Goal: Task Accomplishment & Management: Manage account settings

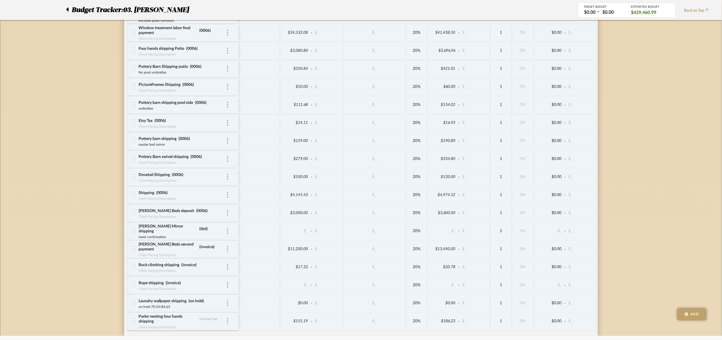
scroll to position [2336, 0]
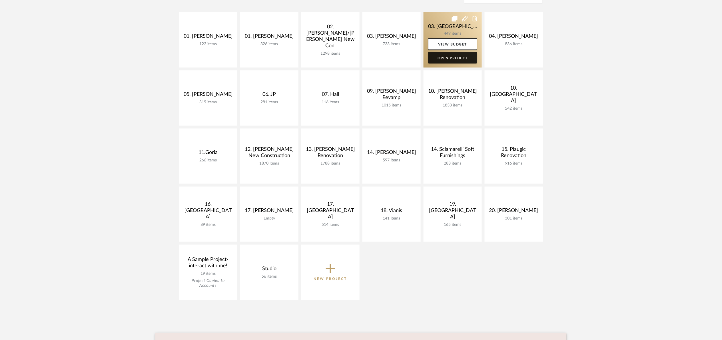
scroll to position [86, 0]
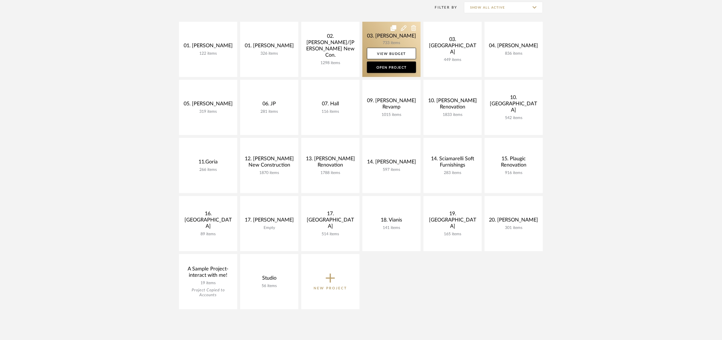
click at [378, 39] on link at bounding box center [392, 49] width 58 height 55
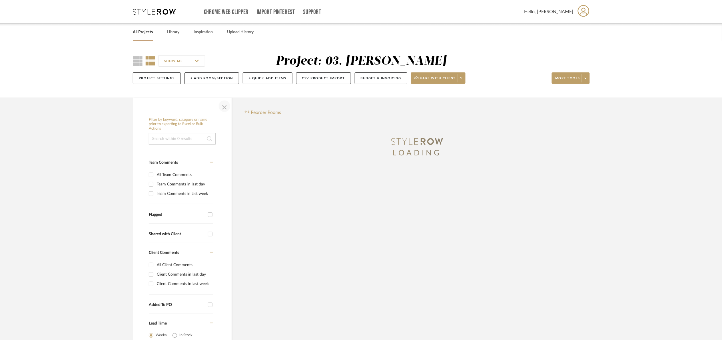
click at [226, 109] on span "button" at bounding box center [225, 106] width 14 height 14
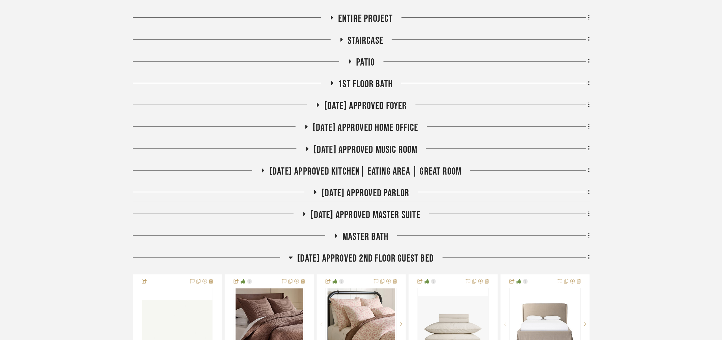
scroll to position [214, 0]
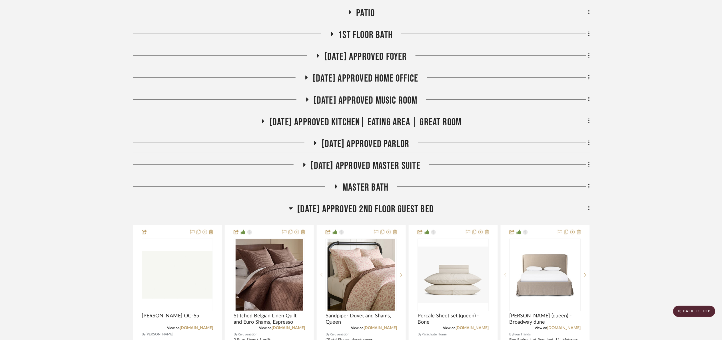
click at [377, 208] on span "[DATE] Approved 2nd floor Guest Bed" at bounding box center [365, 209] width 137 height 12
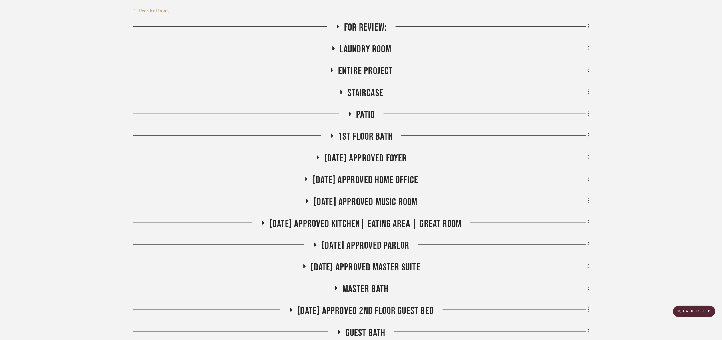
scroll to position [86, 0]
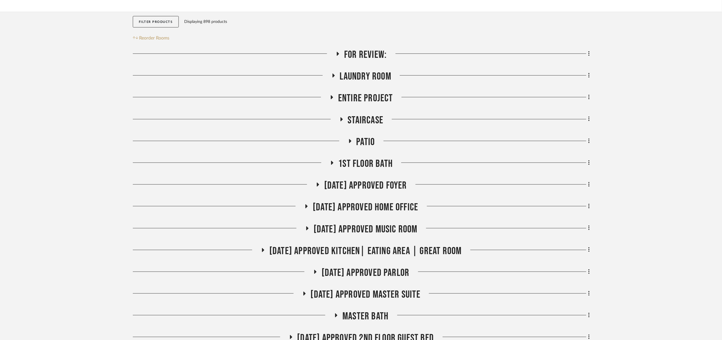
click at [363, 186] on span "[DATE] Approved Foyer" at bounding box center [365, 185] width 83 height 12
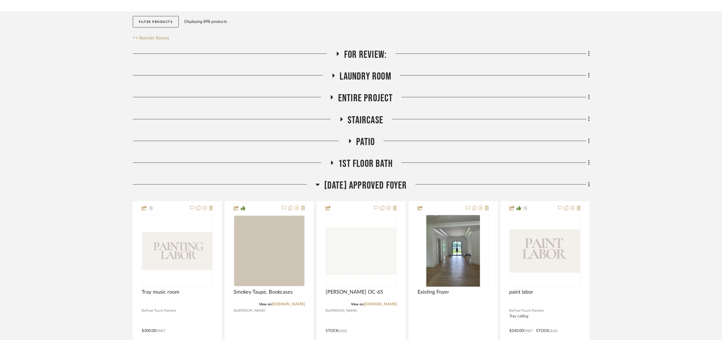
click at [363, 186] on span "[DATE] Approved Foyer" at bounding box center [365, 185] width 83 height 12
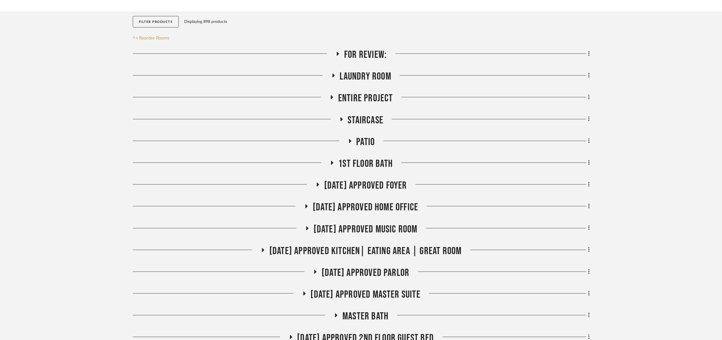
drag, startPoint x: 402, startPoint y: 273, endPoint x: 415, endPoint y: 255, distance: 22.6
click at [402, 272] on span "07.02.25 Approved Parlor" at bounding box center [366, 272] width 88 height 12
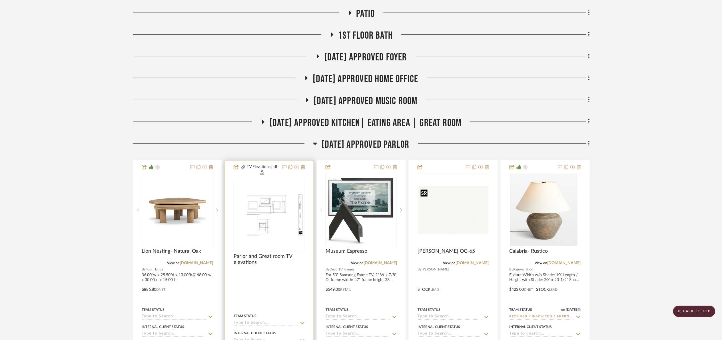
scroll to position [214, 0]
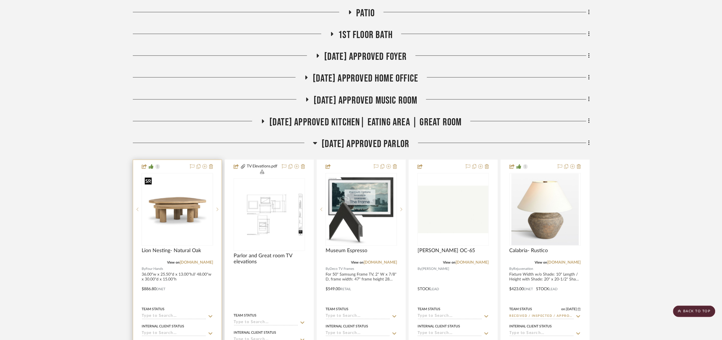
click at [0, 0] on img at bounding box center [0, 0] width 0 height 0
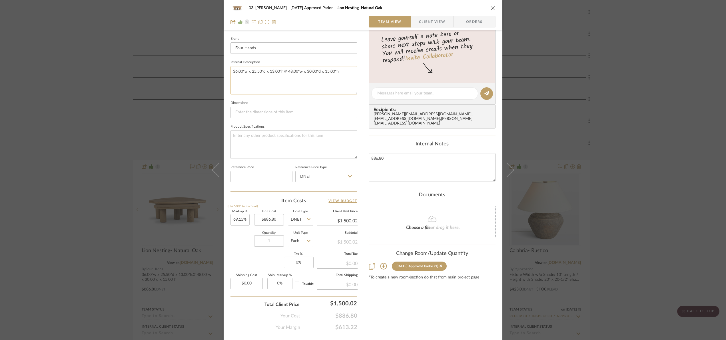
scroll to position [193, 0]
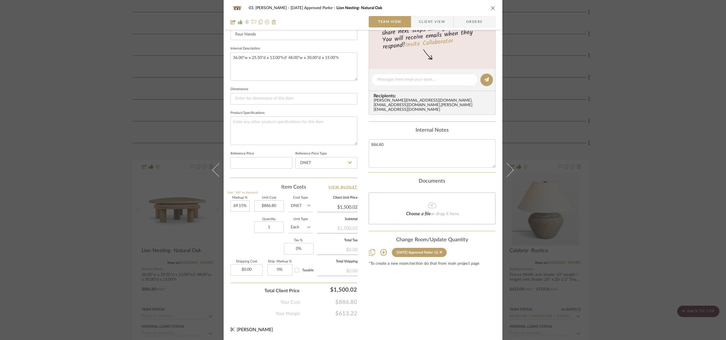
click at [710, 173] on div "03. Jennifer 07.02.25 Approved Parlor Lion Nesting- Natural Oak Team View Clien…" at bounding box center [363, 170] width 726 height 340
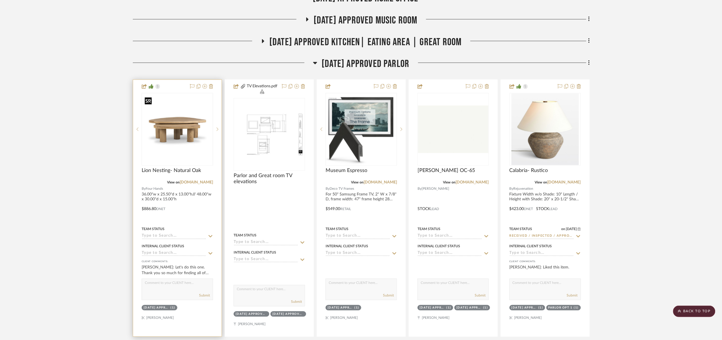
scroll to position [300, 0]
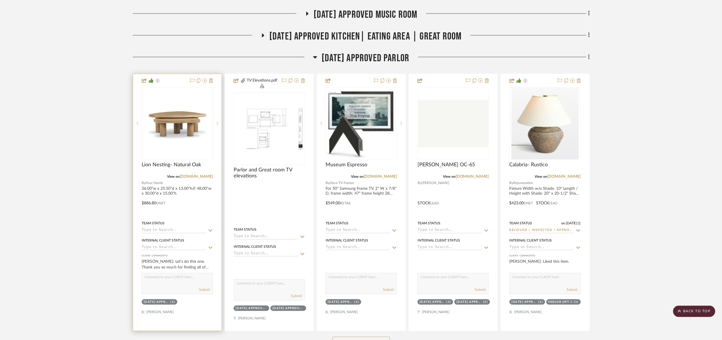
click at [180, 231] on input at bounding box center [174, 230] width 65 height 5
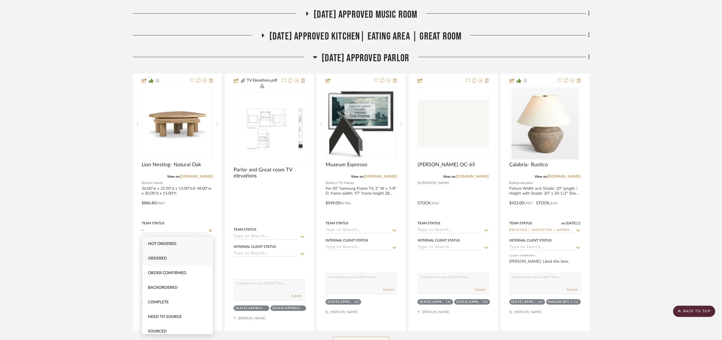
type input "o"
click at [166, 258] on span "Ordered" at bounding box center [157, 258] width 19 height 4
type input "9/22/2025"
type input "Ordered"
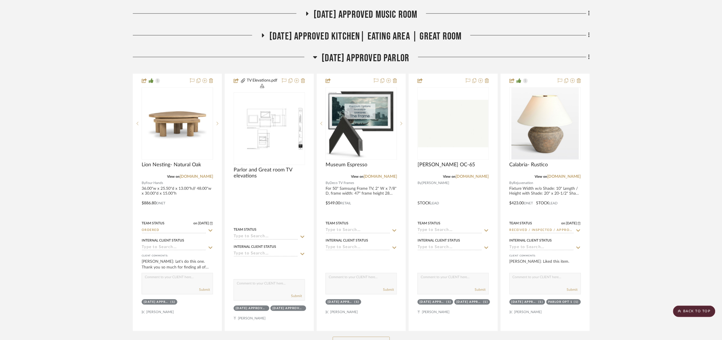
click at [333, 62] on span "[DATE] Approved Parlor" at bounding box center [366, 58] width 88 height 12
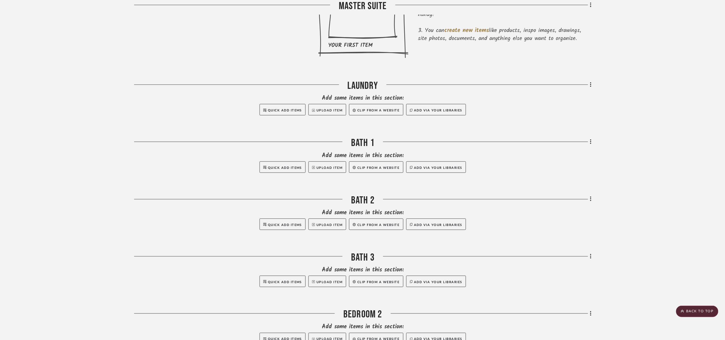
scroll to position [257, 0]
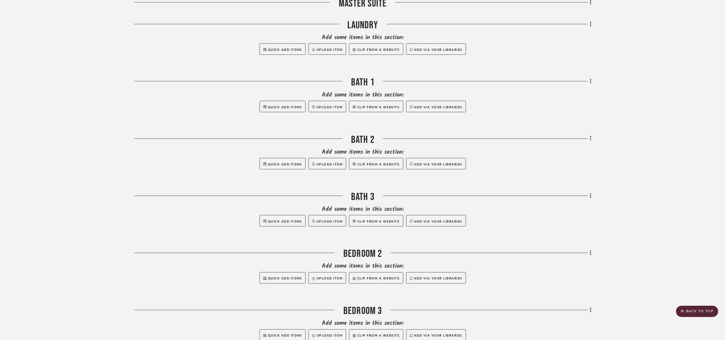
click at [591, 82] on div "Filter by keyword, category or name prior to exporting to Excel or Bulk Actions…" at bounding box center [362, 132] width 474 height 584
click at [590, 83] on icon at bounding box center [591, 81] width 2 height 6
click at [560, 140] on button "Rename Room" at bounding box center [565, 137] width 54 height 14
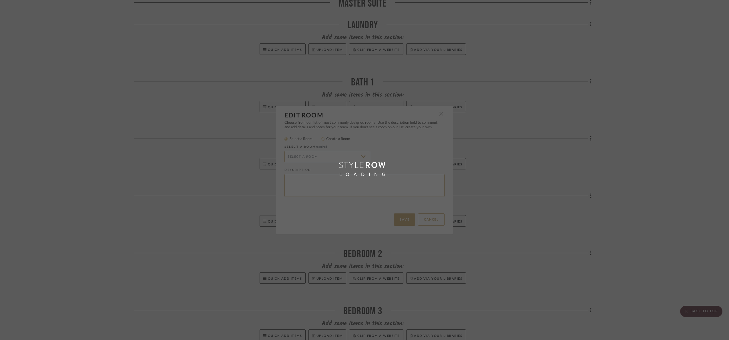
radio input "false"
radio input "true"
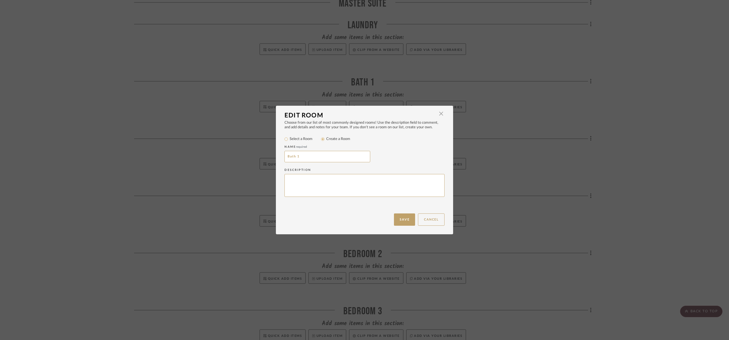
drag, startPoint x: 252, startPoint y: 160, endPoint x: 174, endPoint y: 158, distance: 77.8
click at [174, 158] on div "Edit Room × Choose from our list of most commonly designed rooms! Use the descr…" at bounding box center [364, 170] width 729 height 340
type input "Kids Bath"
click at [404, 218] on button "Save" at bounding box center [404, 219] width 21 height 12
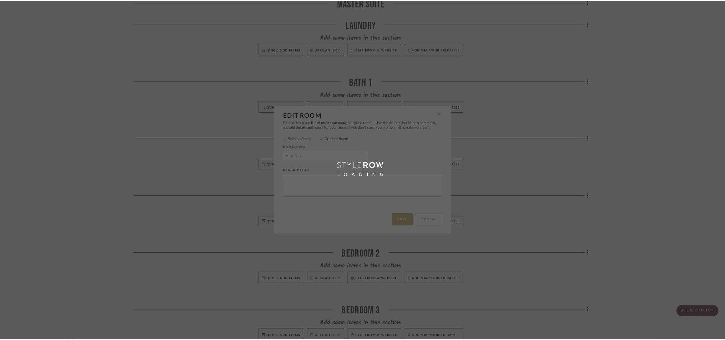
scroll to position [257, 0]
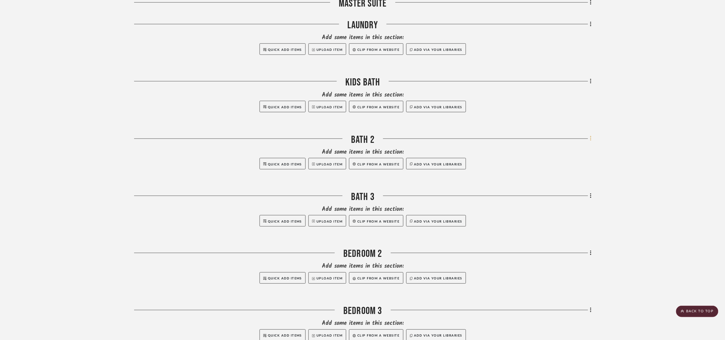
click at [590, 137] on icon at bounding box center [590, 138] width 1 height 5
click at [563, 196] on span "Rename Room" at bounding box center [562, 194] width 26 height 5
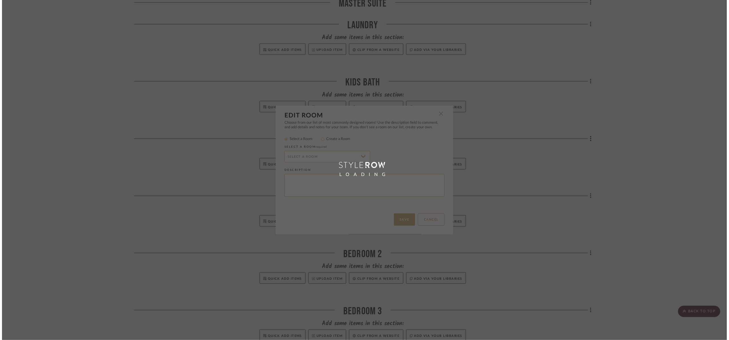
scroll to position [0, 0]
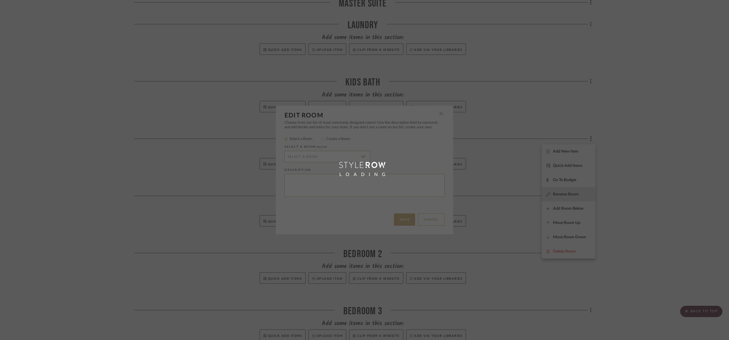
radio input "false"
radio input "true"
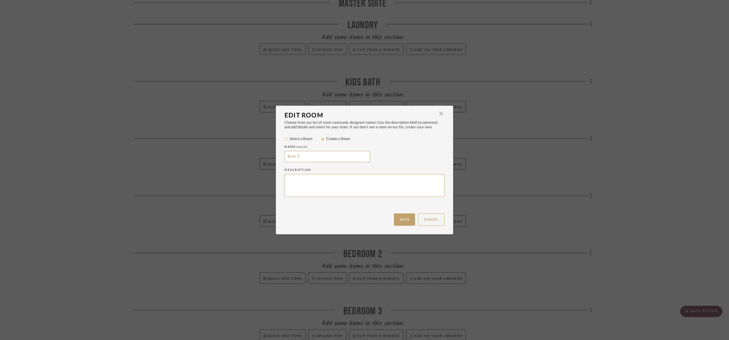
drag, startPoint x: 225, startPoint y: 174, endPoint x: 218, endPoint y: 174, distance: 7.2
click at [218, 174] on div "Edit Room × Choose from our list of most commonly designed rooms! Use the descr…" at bounding box center [364, 170] width 729 height 340
type input "Kids Room's"
click at [406, 222] on button "Save" at bounding box center [404, 219] width 21 height 12
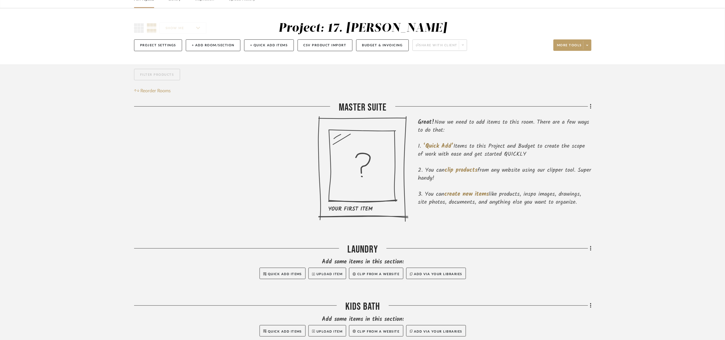
scroll to position [300, 0]
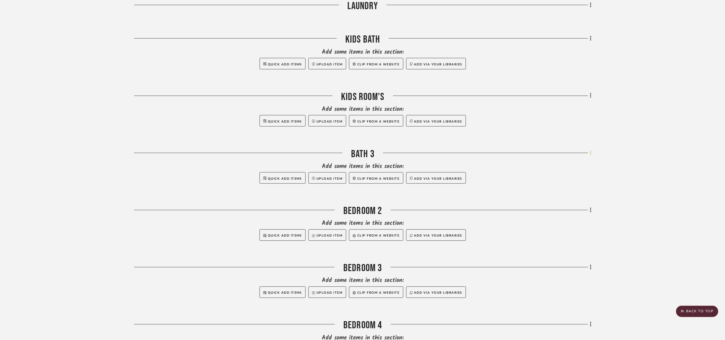
click at [591, 154] on icon at bounding box center [591, 153] width 2 height 6
click at [564, 205] on button "Rename Room" at bounding box center [565, 208] width 54 height 14
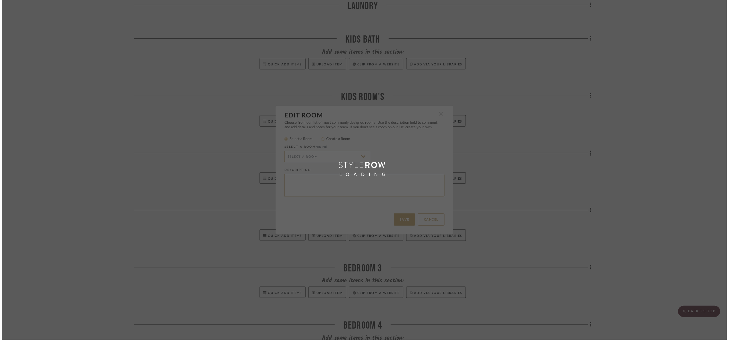
scroll to position [0, 0]
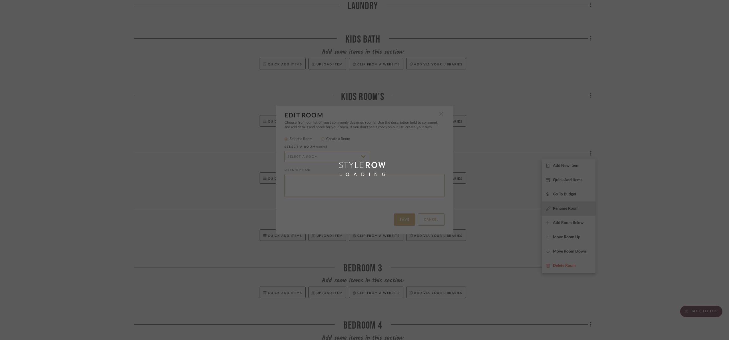
radio input "false"
radio input "true"
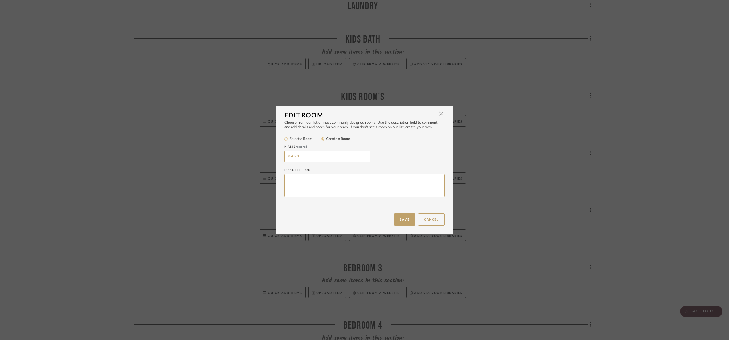
drag, startPoint x: 311, startPoint y: 161, endPoint x: 227, endPoint y: 154, distance: 83.7
click at [227, 154] on div "Edit Room × Choose from our list of most commonly designed rooms! Use the descr…" at bounding box center [364, 170] width 729 height 340
type input "Mudroom"
click at [401, 218] on button "Save" at bounding box center [404, 219] width 21 height 12
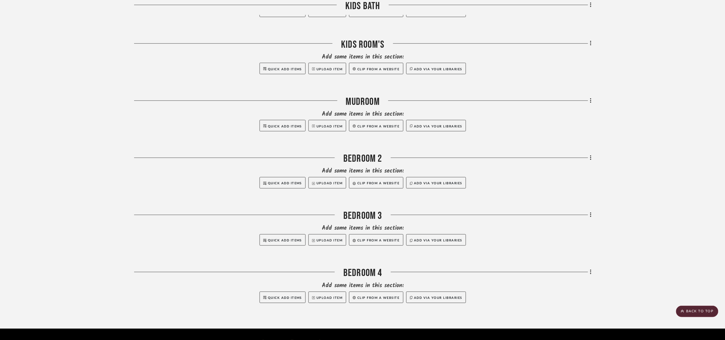
scroll to position [368, 0]
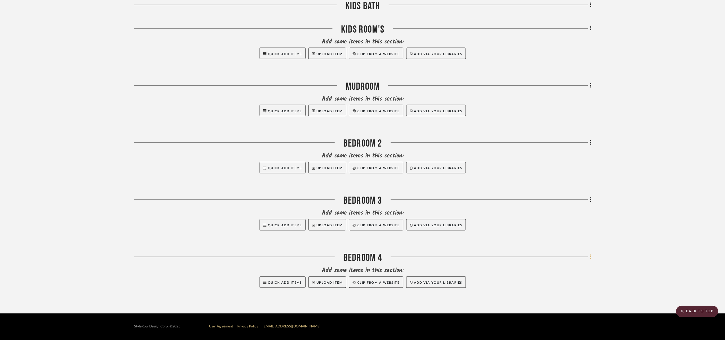
drag, startPoint x: 591, startPoint y: 257, endPoint x: 588, endPoint y: 259, distance: 4.0
click at [590, 257] on div "Filter by keyword, category or name prior to exporting to Excel or Bulk Actions…" at bounding box center [362, 22] width 474 height 584
click at [588, 259] on fa-icon at bounding box center [590, 257] width 4 height 9
click at [570, 248] on span "Delete Room" at bounding box center [560, 246] width 23 height 5
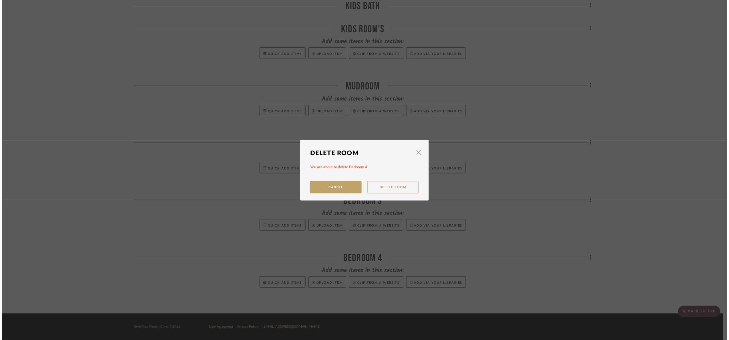
scroll to position [0, 0]
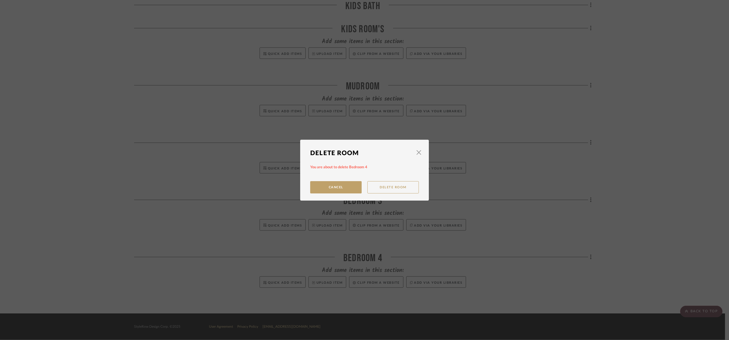
click at [393, 187] on button "Delete Room" at bounding box center [392, 187] width 51 height 12
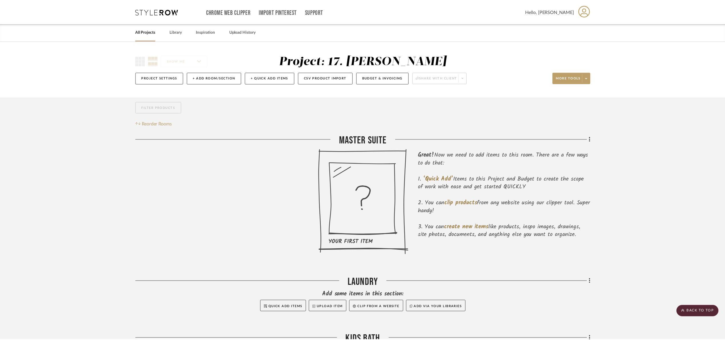
scroll to position [310, 0]
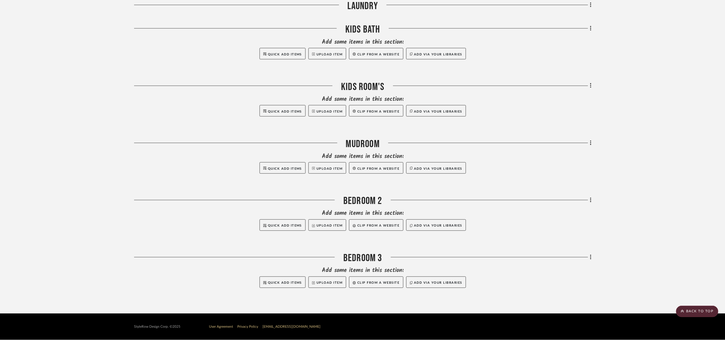
click at [587, 257] on div at bounding box center [489, 257] width 197 height 0
click at [590, 258] on icon at bounding box center [591, 257] width 2 height 6
click at [568, 245] on span "Delete Room" at bounding box center [560, 246] width 23 height 5
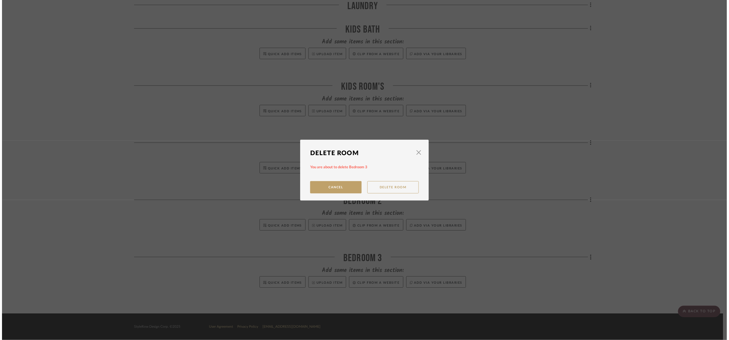
scroll to position [0, 0]
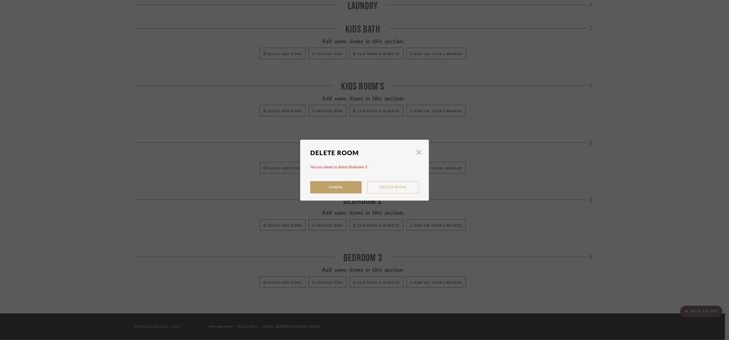
click at [378, 185] on button "Delete Room" at bounding box center [392, 187] width 51 height 12
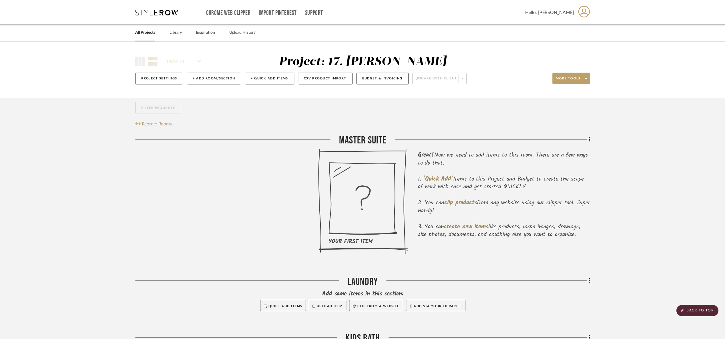
scroll to position [253, 0]
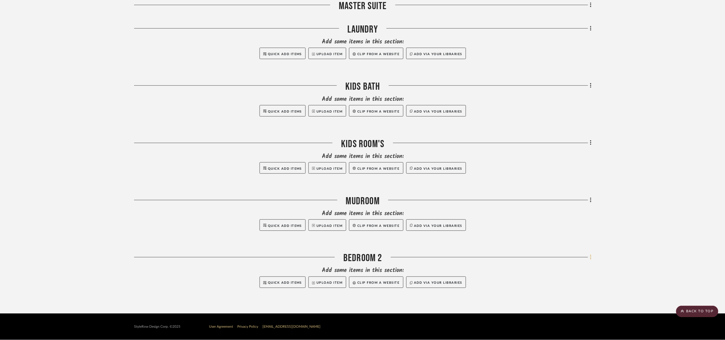
click at [588, 256] on fa-icon at bounding box center [590, 257] width 4 height 9
click at [571, 244] on button "Delete Room" at bounding box center [565, 246] width 54 height 14
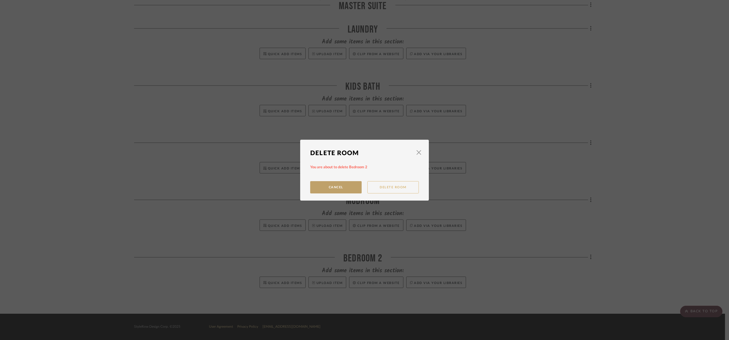
click at [395, 188] on button "Delete Room" at bounding box center [392, 187] width 51 height 12
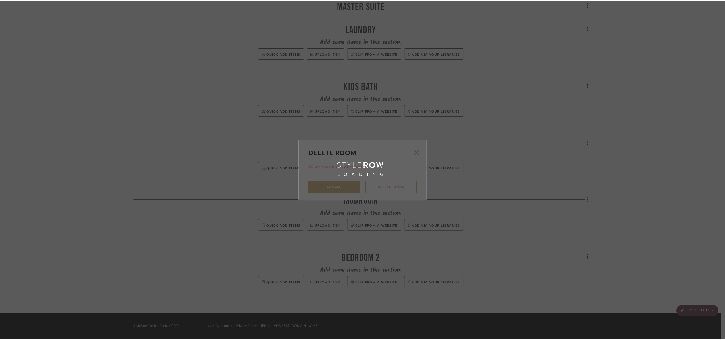
scroll to position [196, 0]
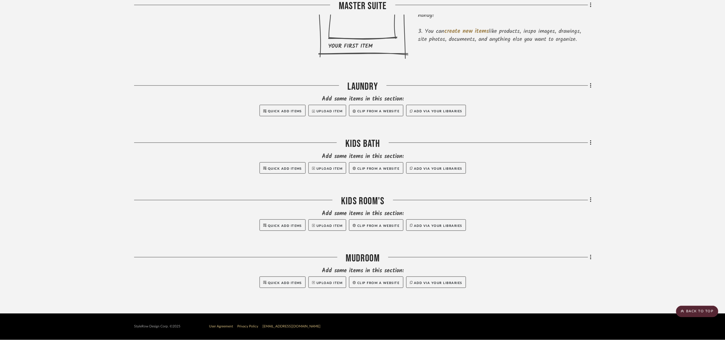
click at [592, 257] on div "Filter by keyword, category or name prior to exporting to Excel or Bulk Actions…" at bounding box center [362, 108] width 474 height 412
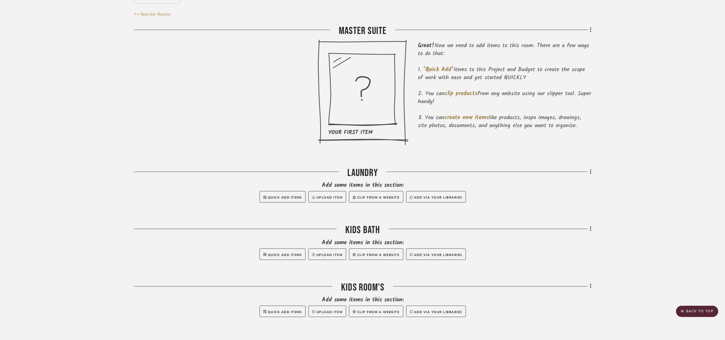
scroll to position [0, 0]
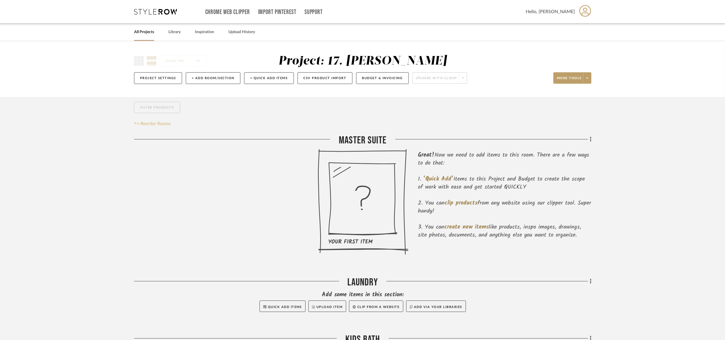
click at [155, 127] on span "Reorder Rooms" at bounding box center [156, 123] width 30 height 7
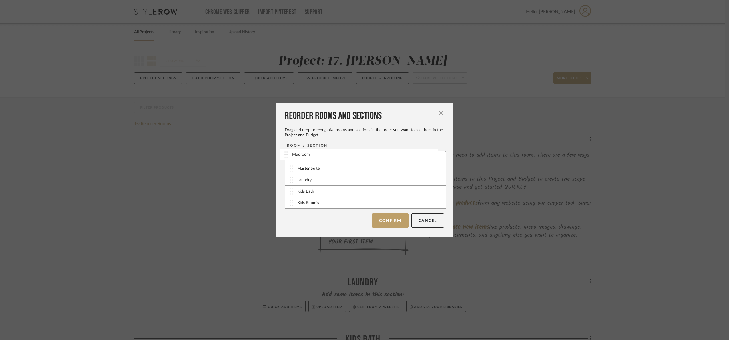
drag, startPoint x: 287, startPoint y: 205, endPoint x: 284, endPoint y: 157, distance: 48.7
drag, startPoint x: 289, startPoint y: 182, endPoint x: 380, endPoint y: 221, distance: 99.5
click at [389, 223] on button "Confirm" at bounding box center [390, 220] width 36 height 14
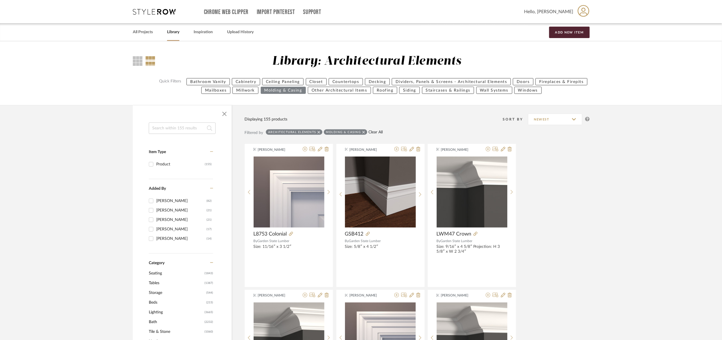
click at [378, 130] on link "Clear All" at bounding box center [376, 132] width 14 height 5
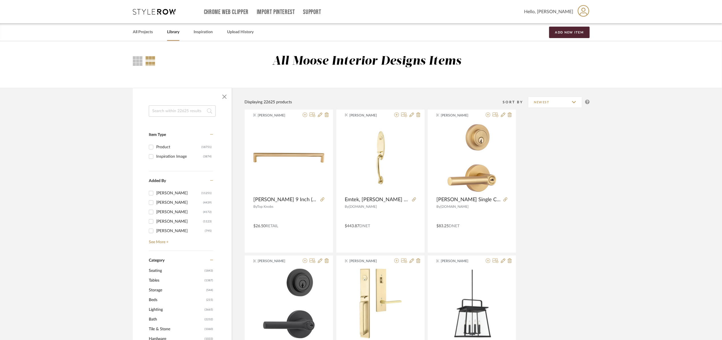
click at [165, 112] on input at bounding box center [182, 110] width 67 height 11
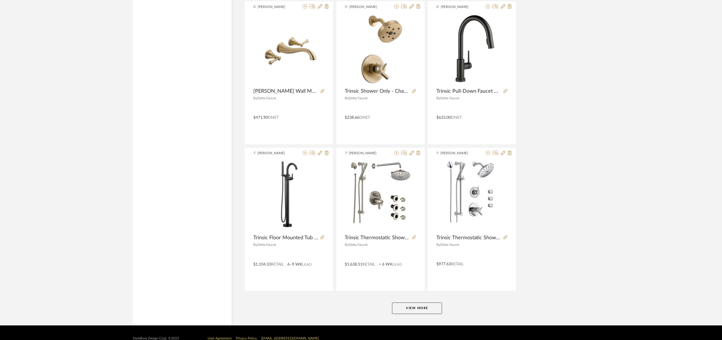
scroll to position [1600, 0]
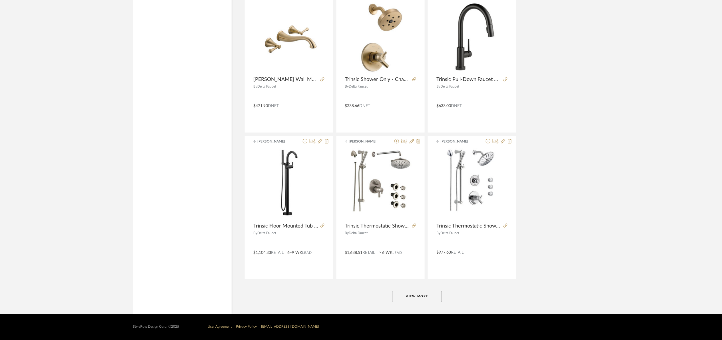
click at [407, 298] on button "View More" at bounding box center [417, 295] width 50 height 11
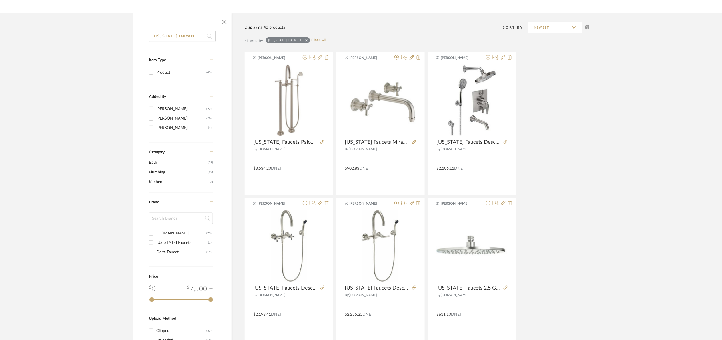
scroll to position [0, 0]
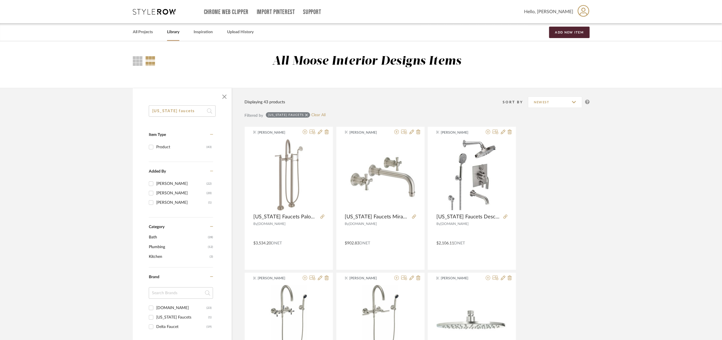
drag, startPoint x: 201, startPoint y: 110, endPoint x: 95, endPoint y: 125, distance: 106.9
type input "kallista"
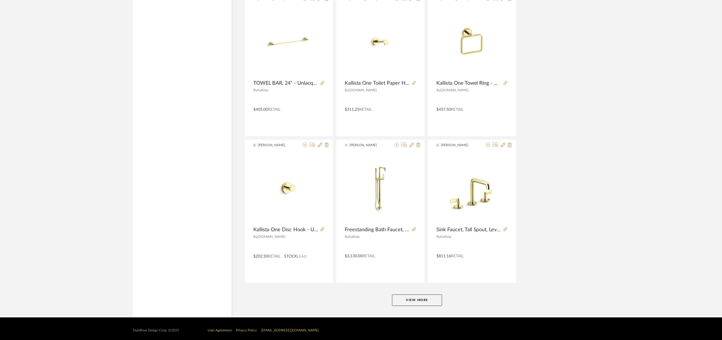
scroll to position [1600, 0]
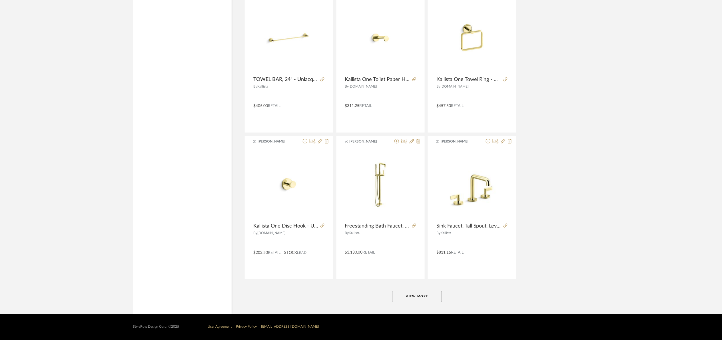
click at [404, 293] on button "View More" at bounding box center [417, 295] width 50 height 11
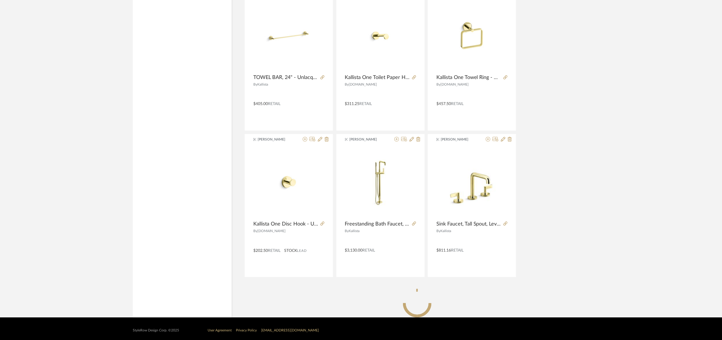
scroll to position [1577, 0]
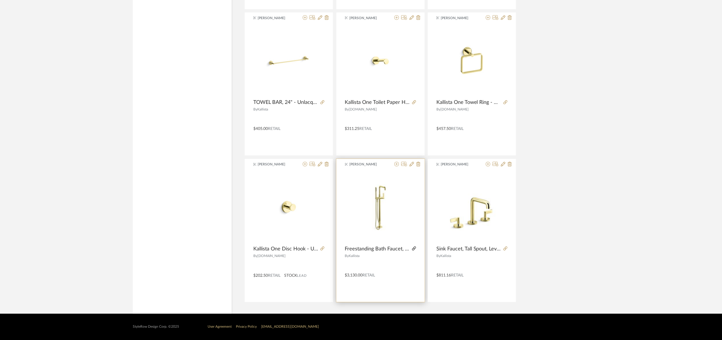
click at [414, 247] on icon at bounding box center [414, 248] width 4 height 4
click at [411, 162] on icon at bounding box center [412, 163] width 5 height 5
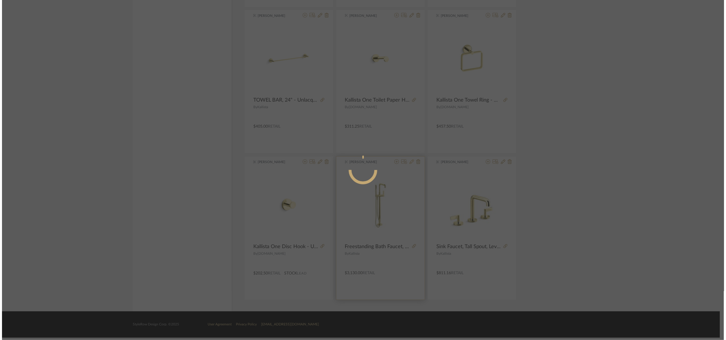
scroll to position [0, 0]
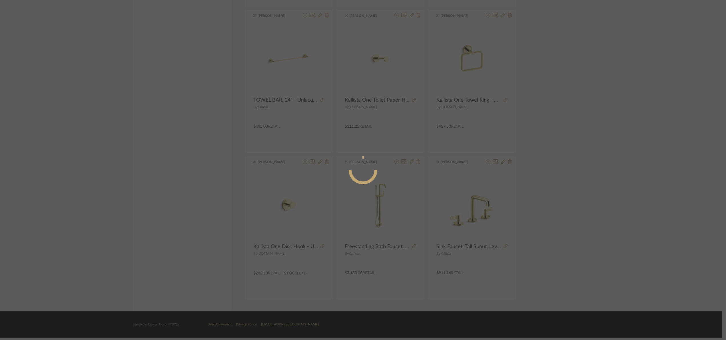
radio input "true"
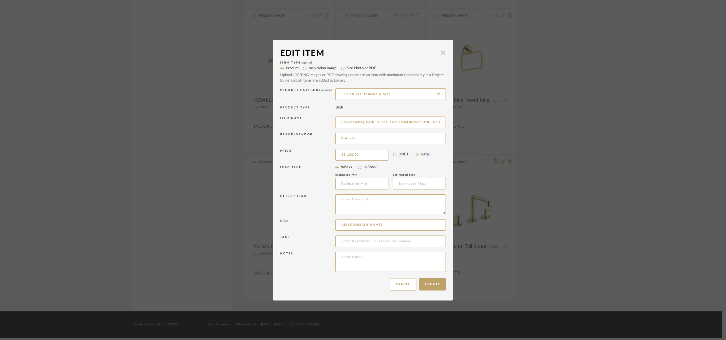
click at [338, 123] on input "Freestanding Bath Faucet, Less Handshower ONE, Unlacquered Brass" at bounding box center [391, 121] width 111 height 11
type input "Kallista Freestanding Bath Faucet, Less Handshower ONE, Unlacquered Brass"
click at [434, 283] on button "Update" at bounding box center [433, 284] width 27 height 12
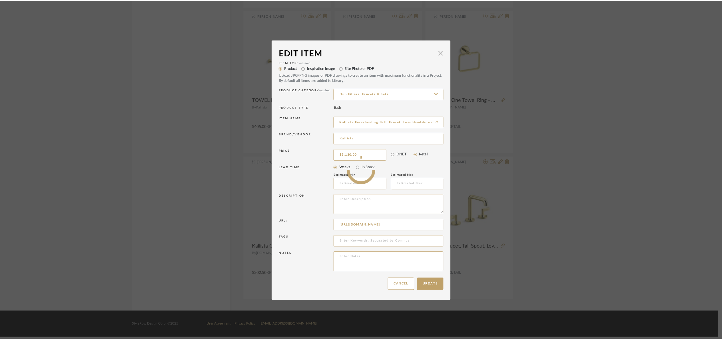
scroll to position [1577, 0]
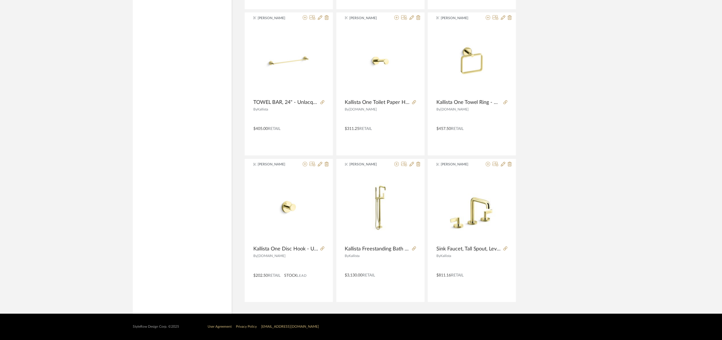
click at [396, 163] on icon at bounding box center [397, 163] width 5 height 5
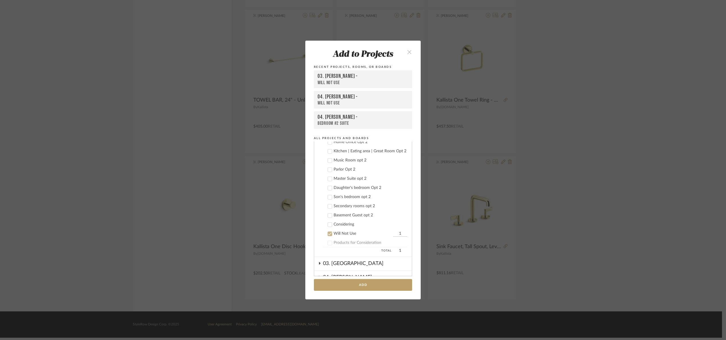
click at [343, 231] on div "Will Not Use" at bounding box center [363, 233] width 58 height 5
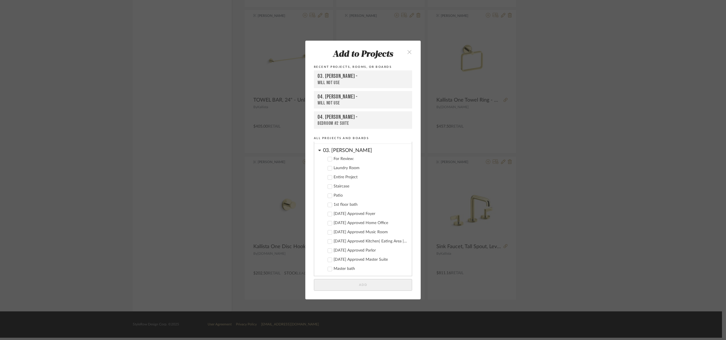
scroll to position [34, 0]
click at [336, 169] on div "03. [PERSON_NAME]" at bounding box center [367, 167] width 89 height 10
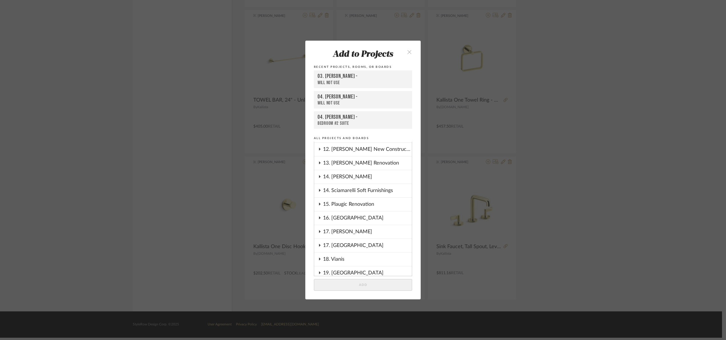
scroll to position [214, 0]
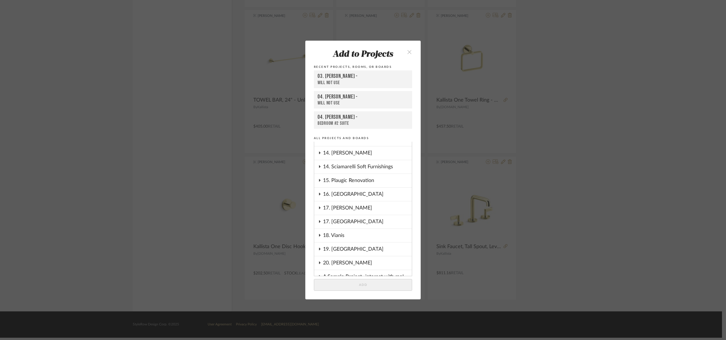
click at [358, 206] on div "17. Hurley" at bounding box center [367, 207] width 89 height 13
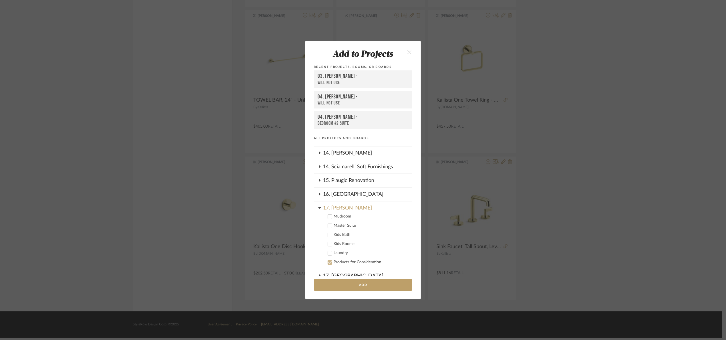
click at [336, 223] on div "Master Suite" at bounding box center [371, 225] width 74 height 5
drag, startPoint x: 365, startPoint y: 284, endPoint x: 532, endPoint y: 332, distance: 174.1
click at [366, 284] on button "Add" at bounding box center [363, 285] width 98 height 12
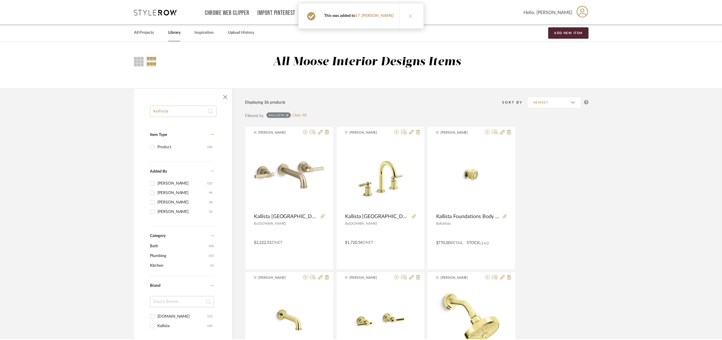
scroll to position [1577, 0]
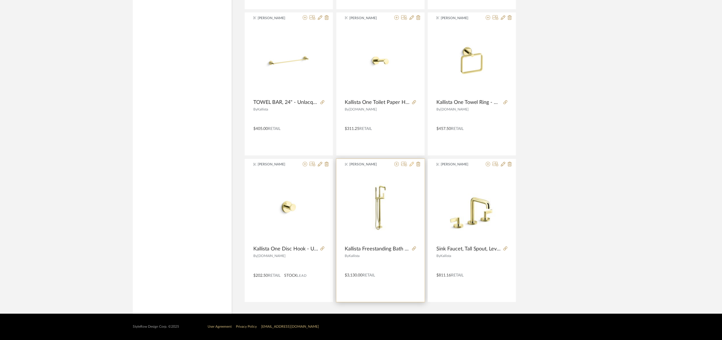
click at [413, 165] on icon at bounding box center [412, 163] width 5 height 5
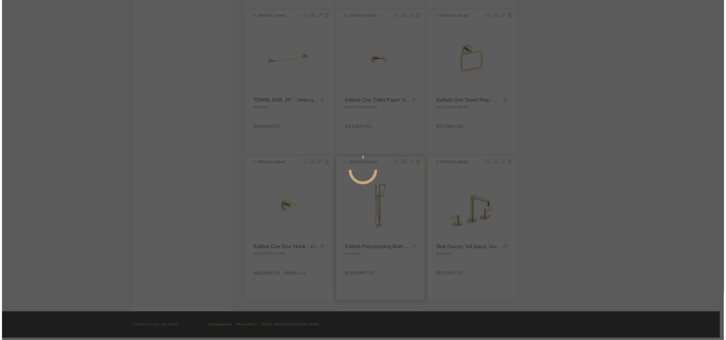
scroll to position [0, 0]
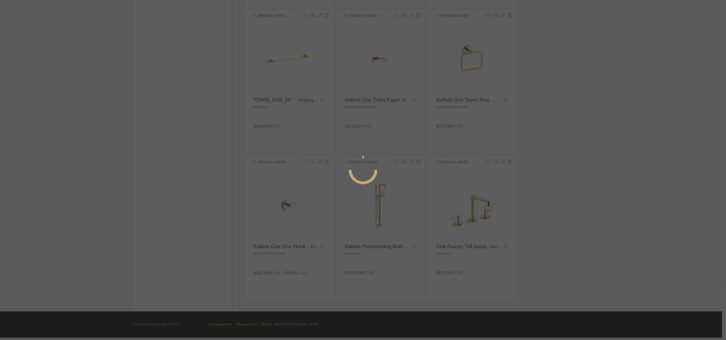
radio input "true"
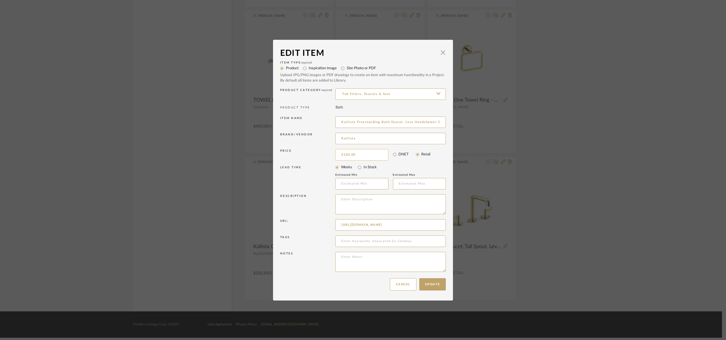
click at [366, 151] on input "3130.00" at bounding box center [362, 154] width 53 height 11
type input "3"
type input "$3,273.75"
drag, startPoint x: 365, startPoint y: 136, endPoint x: 309, endPoint y: 147, distance: 57.1
click at [309, 147] on div "Item Type required Product Inspiration Image Site Photo or PDF Upload JPG/PNG i…" at bounding box center [363, 166] width 166 height 215
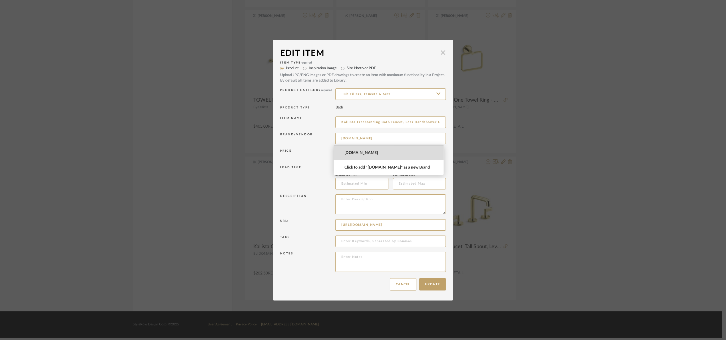
click at [347, 153] on span "[DOMAIN_NAME]" at bounding box center [391, 152] width 93 height 5
type input "[DOMAIN_NAME]"
drag, startPoint x: 337, startPoint y: 225, endPoint x: 484, endPoint y: 221, distance: 146.7
click at [484, 221] on div "Edit Item × Item Type required Product Inspiration Image Site Photo or PDF Uplo…" at bounding box center [363, 170] width 726 height 340
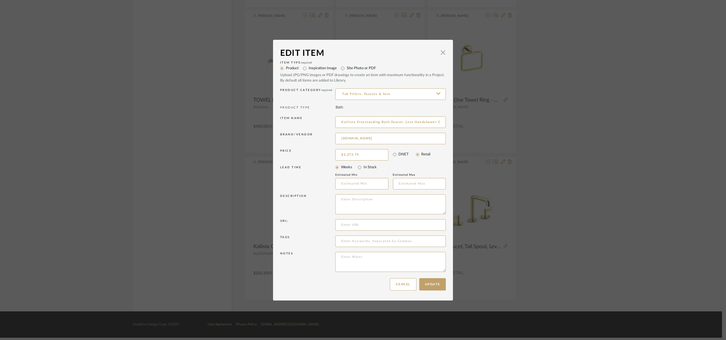
scroll to position [0, 0]
paste input "https://www.fergusonhome.com/kallista-p24418-00/s1576891?uid=4424102&searchId=V…"
type input "https://www.fergusonhome.com/kallista-p24418-00/s1576891?uid=4424102&searchId=V…"
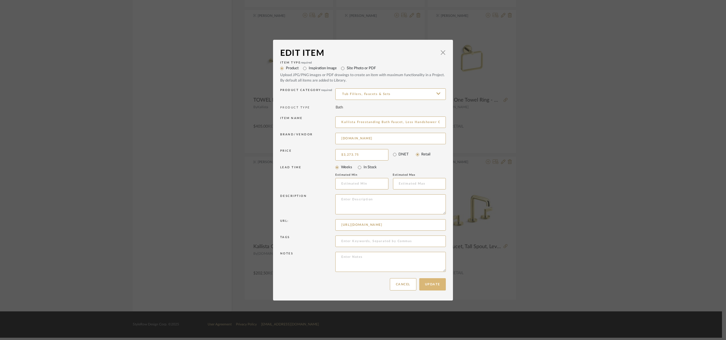
click at [441, 287] on button "Update" at bounding box center [433, 284] width 27 height 12
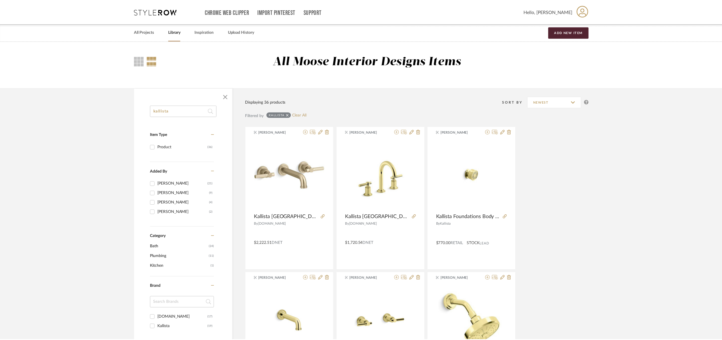
scroll to position [1577, 0]
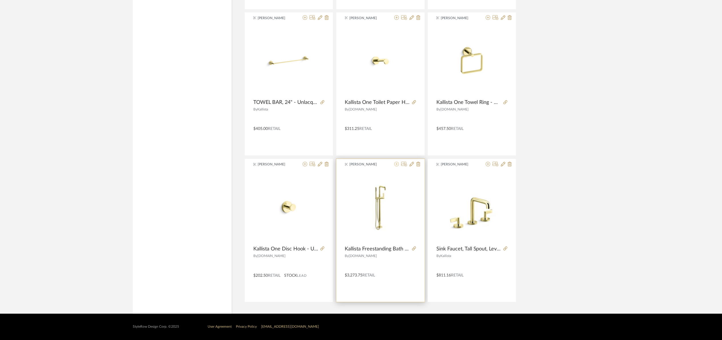
click at [397, 165] on icon at bounding box center [397, 163] width 5 height 5
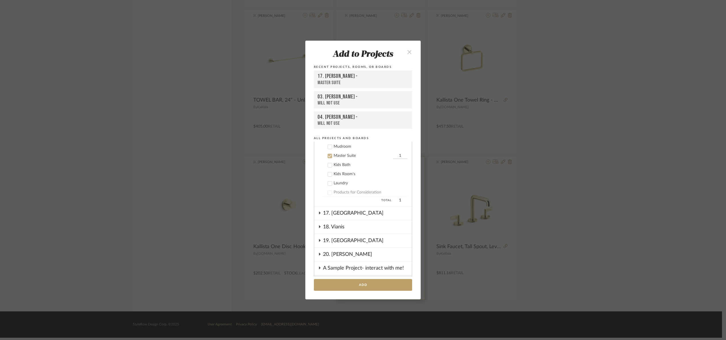
scroll to position [289, 0]
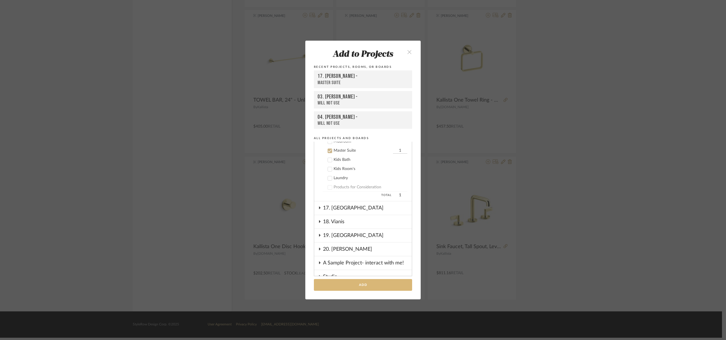
click at [374, 284] on button "Add" at bounding box center [363, 285] width 98 height 12
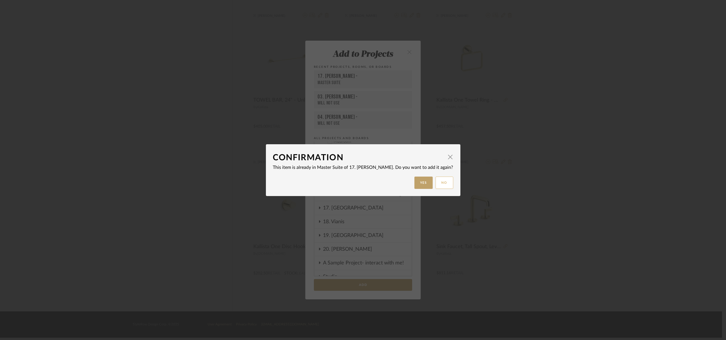
click at [436, 180] on button "No" at bounding box center [445, 182] width 18 height 12
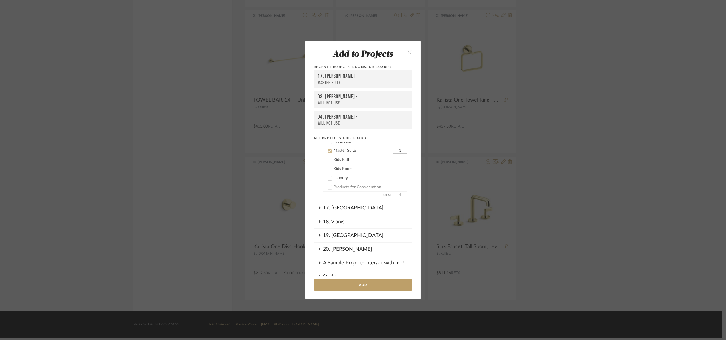
click at [618, 168] on div "Add to Projects Recent Projects, Rooms, or Boards 17. Hurley - Master Suite 03.…" at bounding box center [363, 170] width 726 height 340
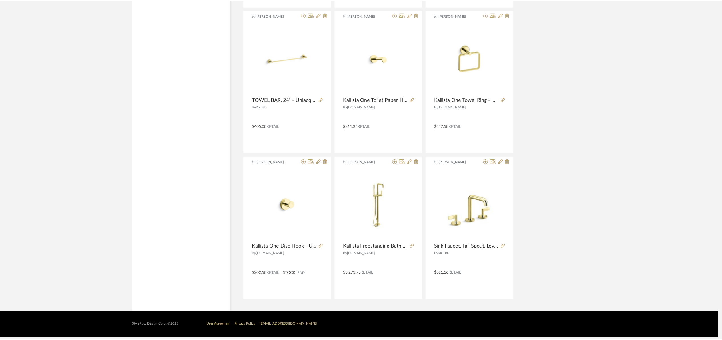
scroll to position [1577, 0]
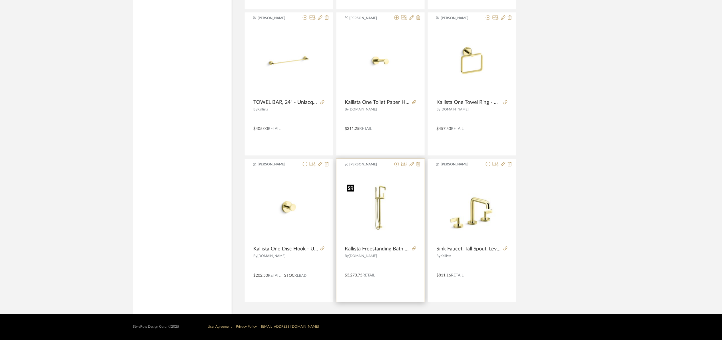
click at [388, 225] on img "0" at bounding box center [380, 206] width 71 height 53
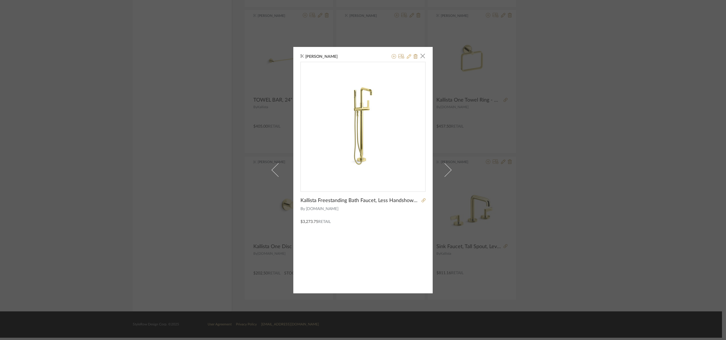
click at [409, 54] on icon at bounding box center [409, 56] width 5 height 5
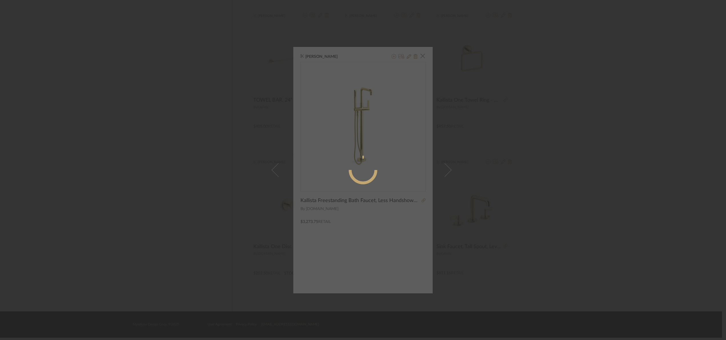
radio input "true"
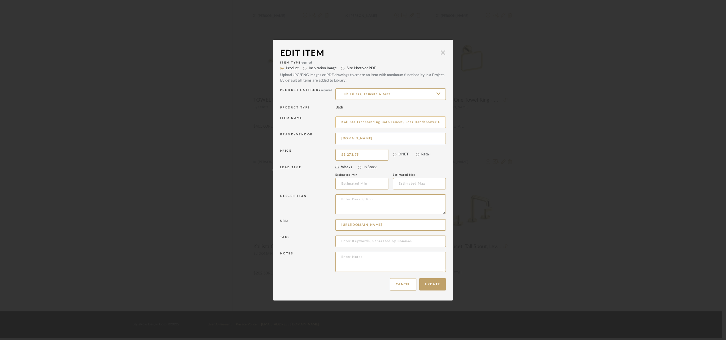
click at [354, 123] on input "Kallista Freestanding Bath Faucet, Less Handshower ONE, Unlacquered Brass" at bounding box center [391, 121] width 111 height 11
click at [351, 123] on input "KallistaOne Freestanding Bath Faucet, Less Handshower ONE, Unlacquered Brass" at bounding box center [391, 121] width 111 height 11
click at [352, 123] on input "KallistaOne Freestanding Bath Faucet, Less Handshower ONE, Unlacquered Brass" at bounding box center [391, 121] width 111 height 11
click at [354, 120] on input "KallistaOne Freestanding Bath Faucet, Less Handshower ONE, Unlacquered Brass" at bounding box center [391, 121] width 111 height 11
type input "Kallista One Freestanding Bath Faucet, Less Handshower ONE, Unlacquered Brass"
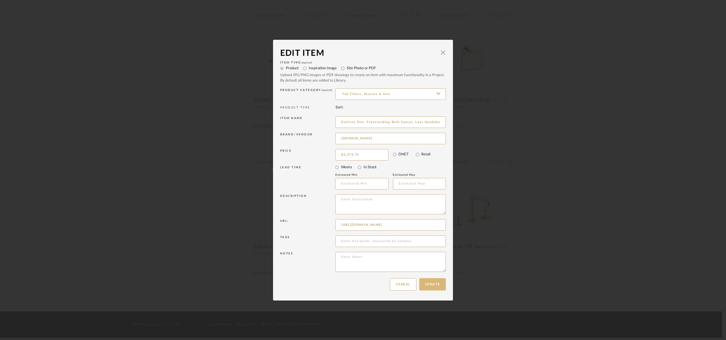
click at [434, 283] on button "Update" at bounding box center [433, 284] width 27 height 12
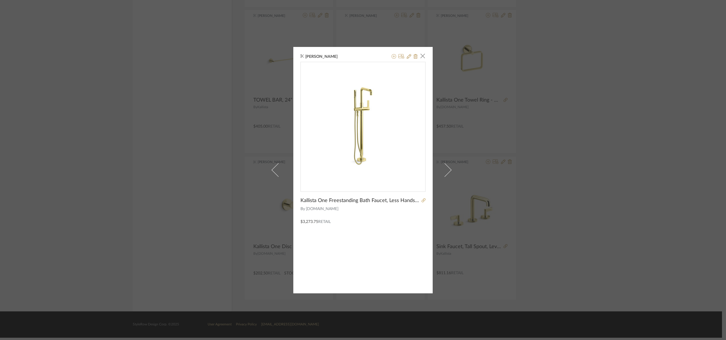
click at [611, 180] on div "Katherine Cowley × Kallista One Freestanding Bath Faucet, Less Handshower ONE, …" at bounding box center [363, 170] width 726 height 340
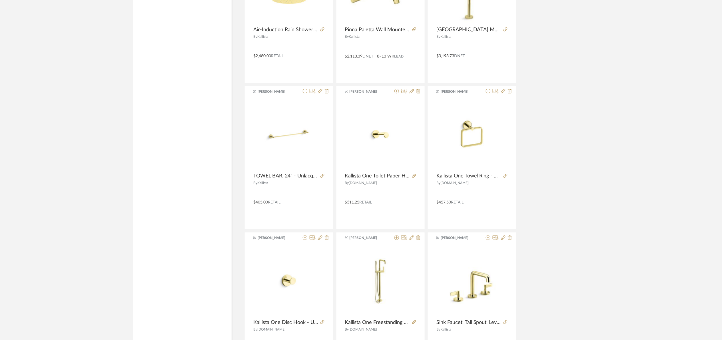
scroll to position [1577, 0]
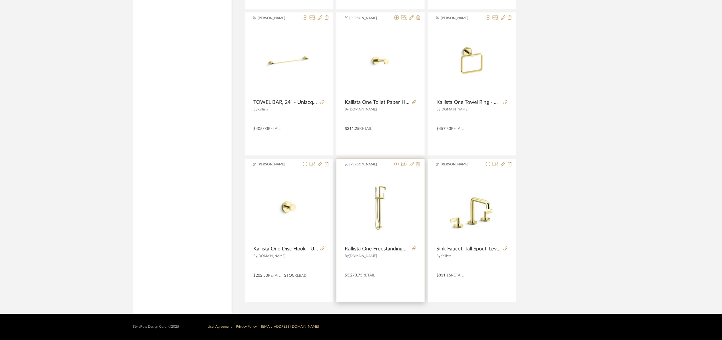
click at [412, 163] on icon at bounding box center [412, 163] width 5 height 5
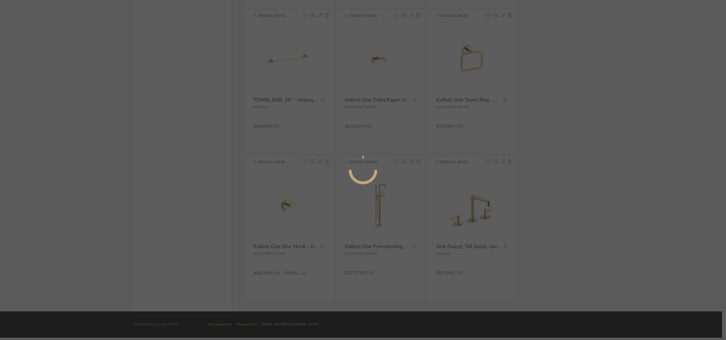
radio input "true"
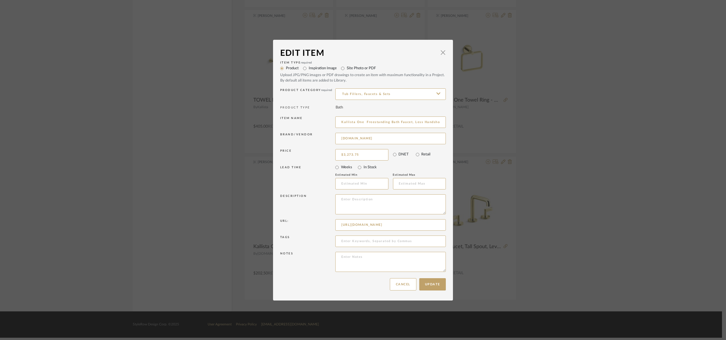
scroll to position [0, 27]
drag, startPoint x: 442, startPoint y: 121, endPoint x: 398, endPoint y: 111, distance: 45.2
click at [398, 111] on div "Item Type required Product Inspiration Image Site Photo or PDF Upload JPG/PNG i…" at bounding box center [363, 166] width 166 height 215
drag, startPoint x: 425, startPoint y: 119, endPoint x: 439, endPoint y: 125, distance: 15.1
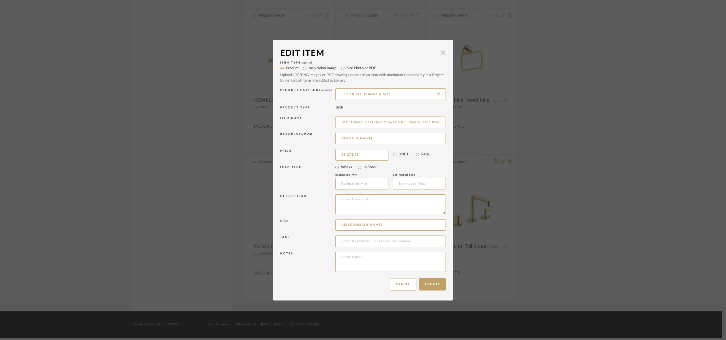
click at [439, 125] on input "Kallista One Freestanding Bath Faucet, Less Handshower ONE, Unlacquered Brass" at bounding box center [391, 121] width 111 height 11
click at [401, 284] on button "Cancel" at bounding box center [403, 284] width 27 height 12
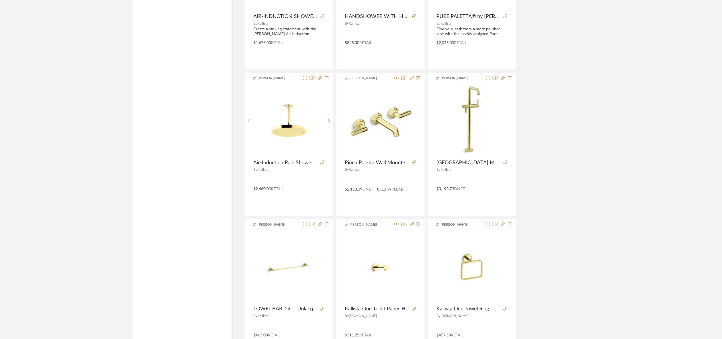
scroll to position [1372, 0]
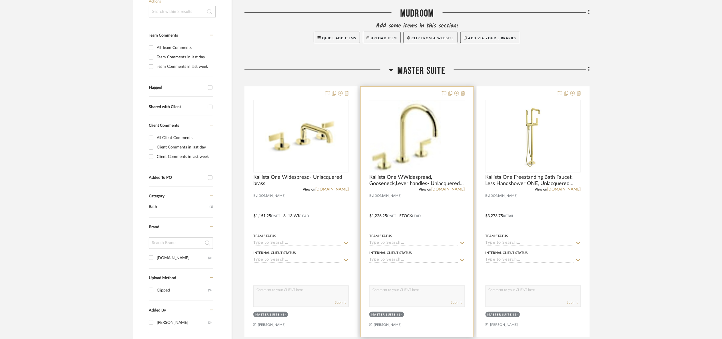
scroll to position [129, 0]
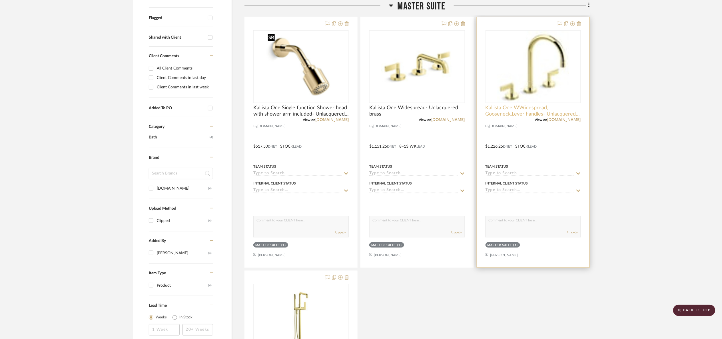
scroll to position [129, 0]
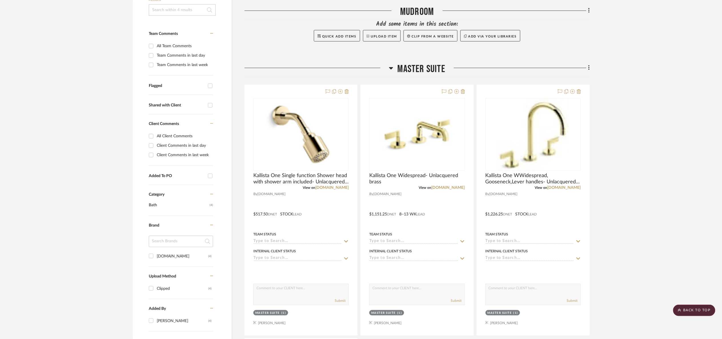
click at [672, 92] on project-details-page "SHOW ME Project: 17. Hurley Project Settings + Add Room/Section + Quick Add Ite…" at bounding box center [361, 342] width 722 height 859
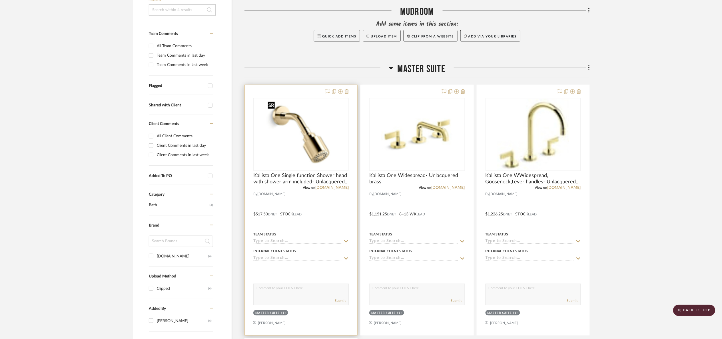
click at [334, 140] on img "0" at bounding box center [300, 134] width 71 height 71
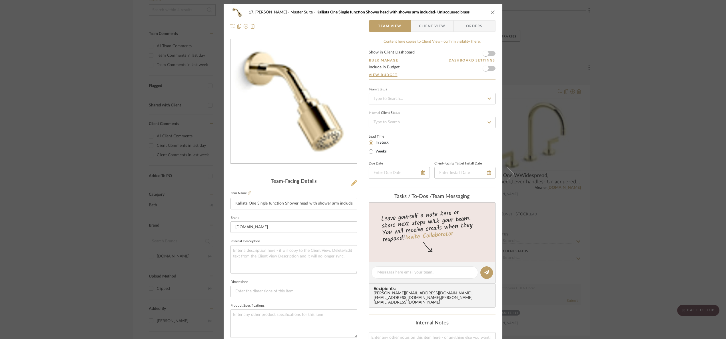
click at [351, 185] on button at bounding box center [354, 182] width 6 height 9
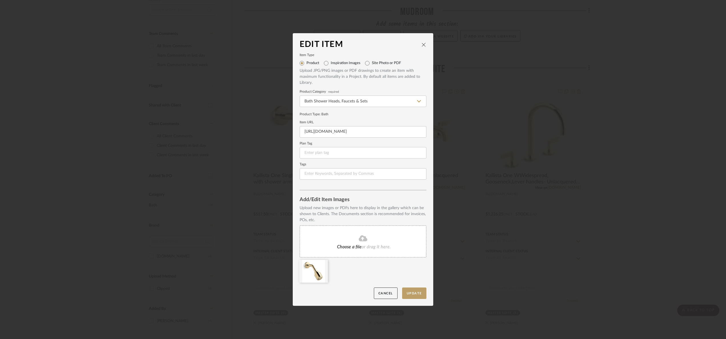
click at [321, 236] on div "Choose a file or drag it here." at bounding box center [363, 241] width 127 height 32
click at [0, 0] on fa-icon at bounding box center [0, 0] width 0 height 0
click at [419, 287] on button "Update" at bounding box center [414, 293] width 24 height 12
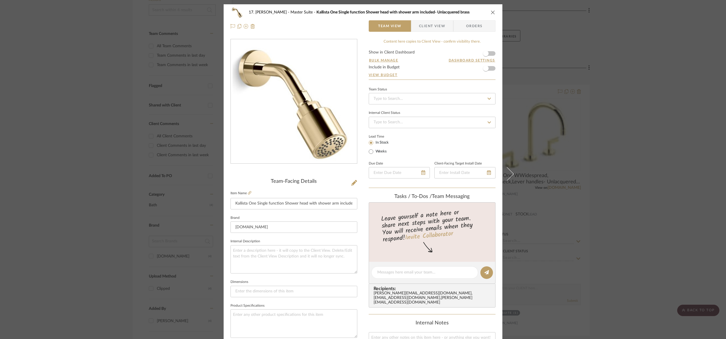
click at [654, 162] on div "17. Hurley Master Suite Kallista One Single function Shower head with shower ar…" at bounding box center [363, 169] width 726 height 339
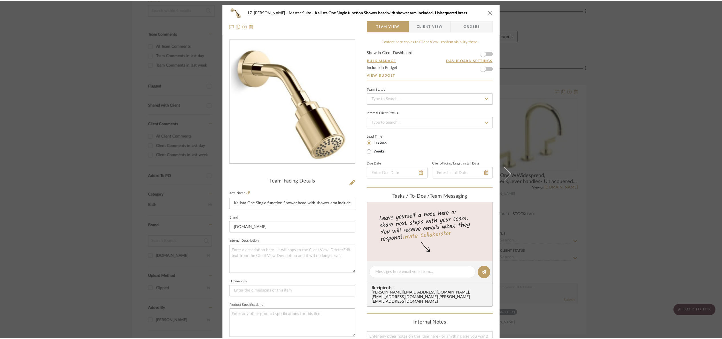
scroll to position [129, 0]
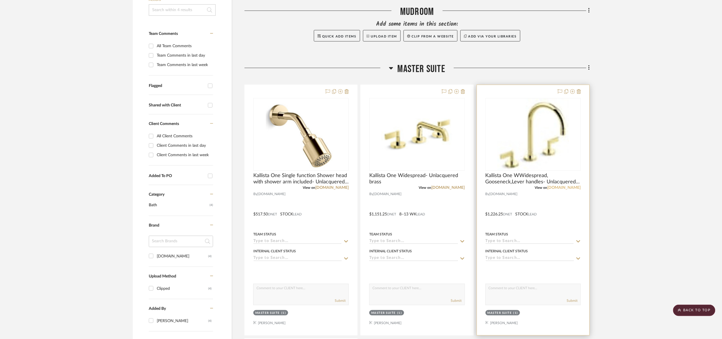
click at [566, 185] on link "[DOMAIN_NAME]" at bounding box center [564, 187] width 33 height 4
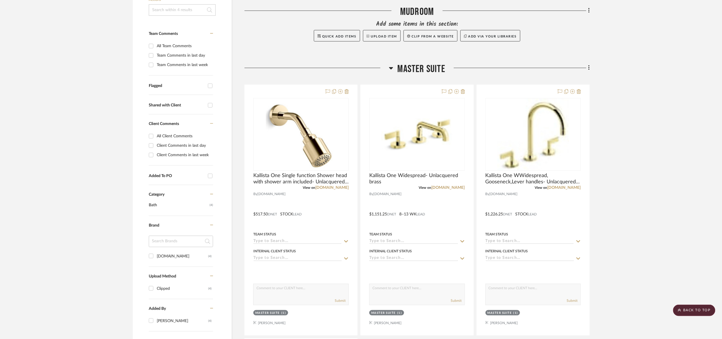
click at [669, 125] on project-details-page "SHOW ME Project: 17. Hurley Project Settings + Add Room/Section + Quick Add Ite…" at bounding box center [361, 342] width 722 height 859
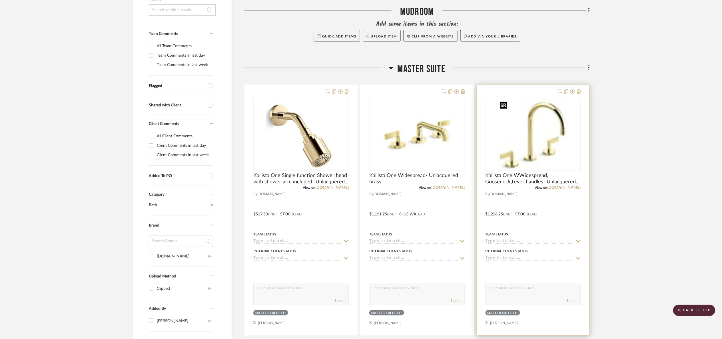
click at [554, 149] on img "0" at bounding box center [533, 134] width 71 height 71
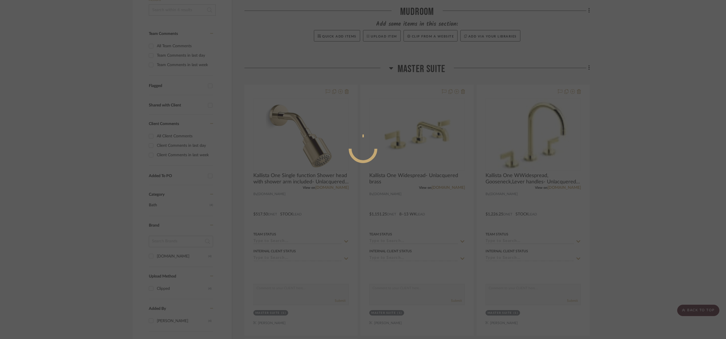
click at [660, 151] on div at bounding box center [363, 169] width 726 height 339
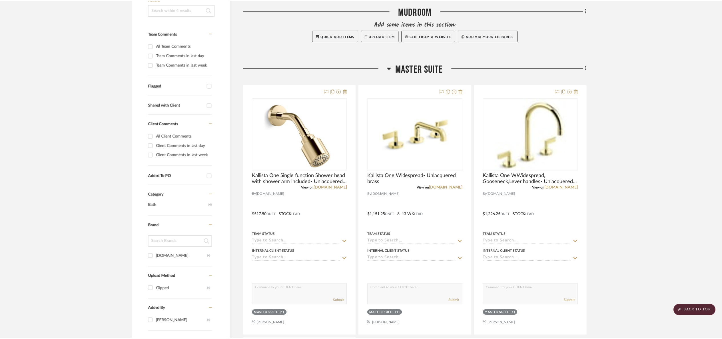
scroll to position [129, 0]
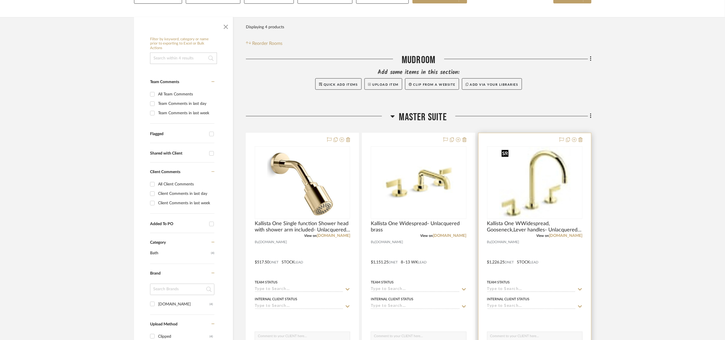
scroll to position [86, 0]
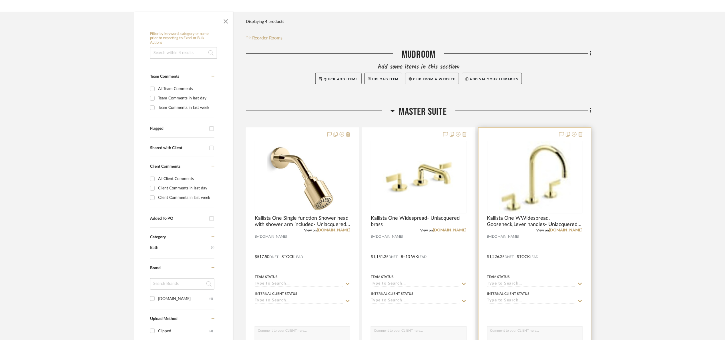
click at [571, 174] on div "0" at bounding box center [534, 177] width 95 height 72
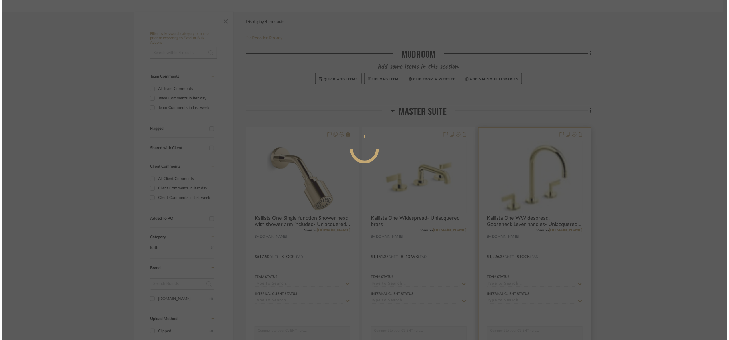
scroll to position [0, 0]
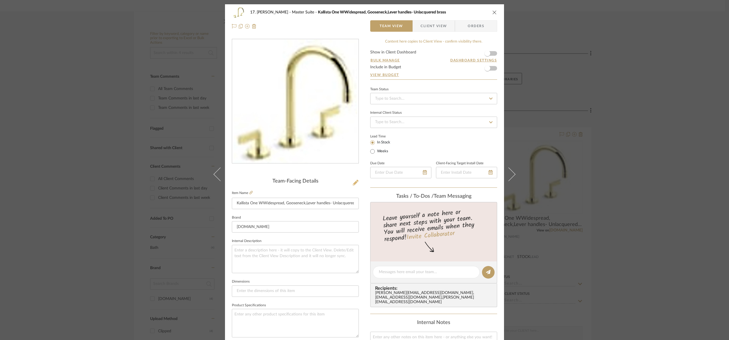
click at [353, 182] on icon at bounding box center [356, 183] width 6 height 6
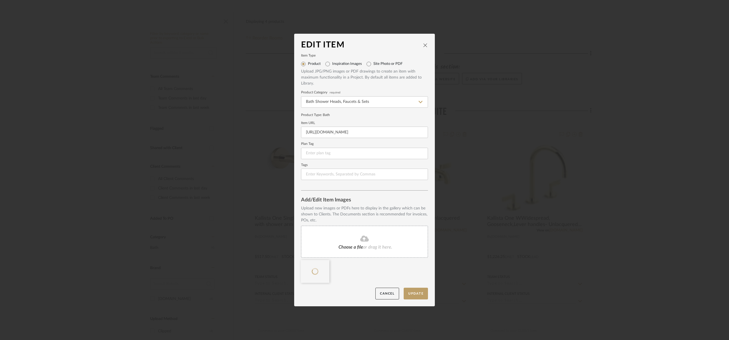
click at [357, 251] on div "Choose a file or drag it here." at bounding box center [364, 242] width 127 height 32
click at [323, 267] on fa-icon at bounding box center [325, 264] width 4 height 7
click at [417, 292] on button "Update" at bounding box center [416, 294] width 24 height 12
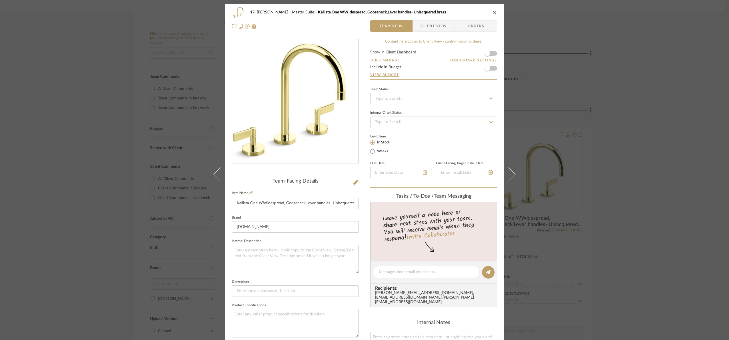
click at [646, 223] on div "17. Hurley Master Suite Kallista One WWidespread, Gooseneck,Lever handles- Unla…" at bounding box center [364, 170] width 729 height 340
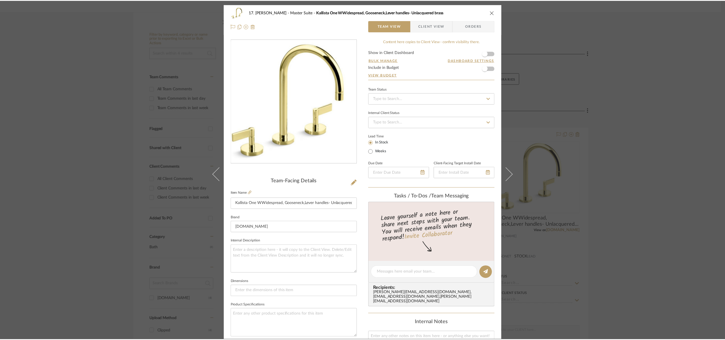
scroll to position [86, 0]
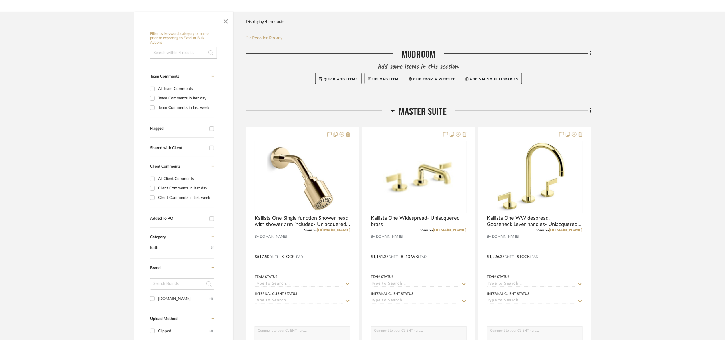
drag, startPoint x: 702, startPoint y: 157, endPoint x: 671, endPoint y: 140, distance: 34.4
click at [0, 0] on img at bounding box center [0, 0] width 0 height 0
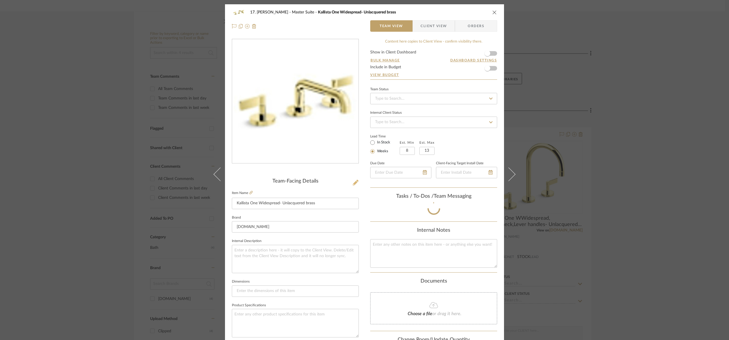
click at [354, 183] on icon at bounding box center [356, 183] width 6 height 6
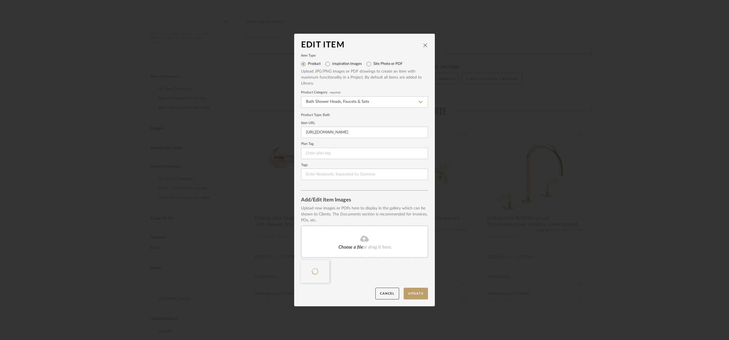
click at [355, 244] on div "Choose a file or drag it here." at bounding box center [364, 242] width 127 height 32
click at [323, 265] on icon at bounding box center [325, 263] width 4 height 5
click at [419, 296] on button "Update" at bounding box center [416, 294] width 24 height 12
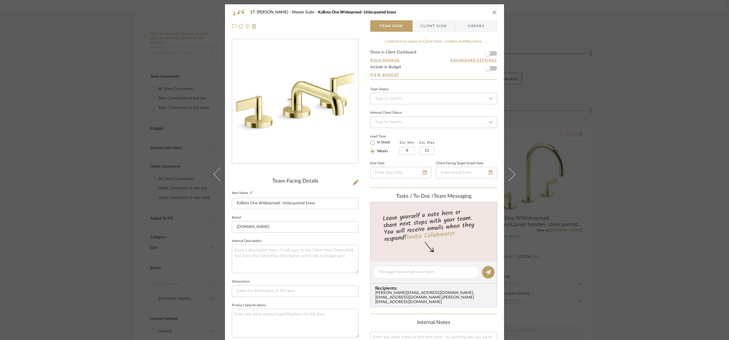
click at [624, 138] on div "17. Hurley Master Suite Kallista One Widespread- Unlacquered brass Team View Cl…" at bounding box center [364, 170] width 729 height 340
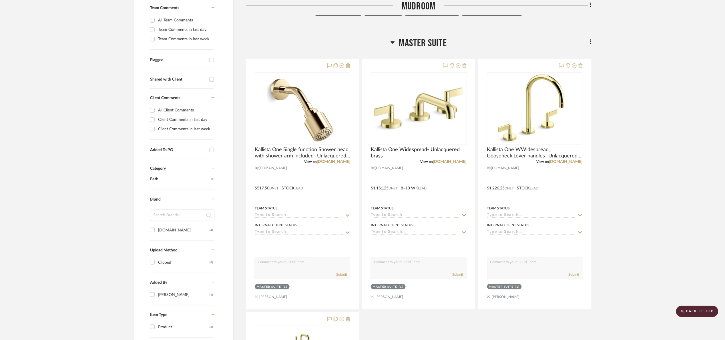
scroll to position [129, 0]
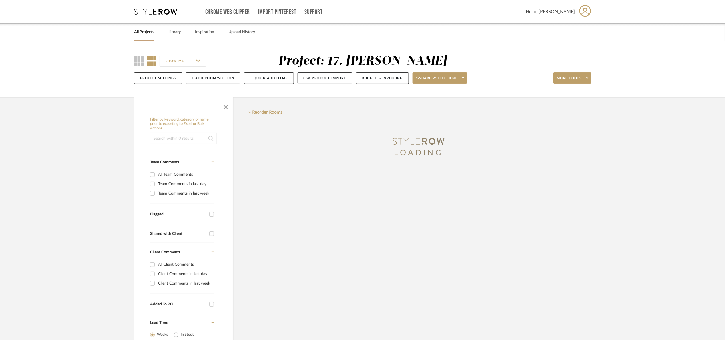
scroll to position [129, 0]
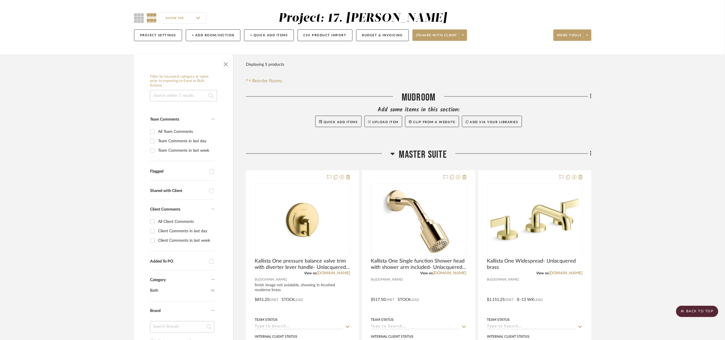
click at [226, 67] on span "button" at bounding box center [226, 63] width 14 height 14
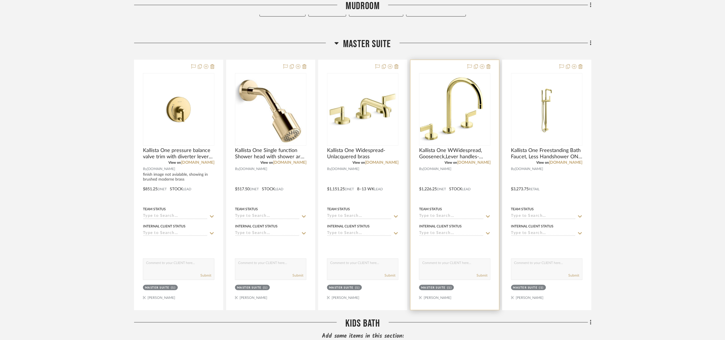
scroll to position [171, 0]
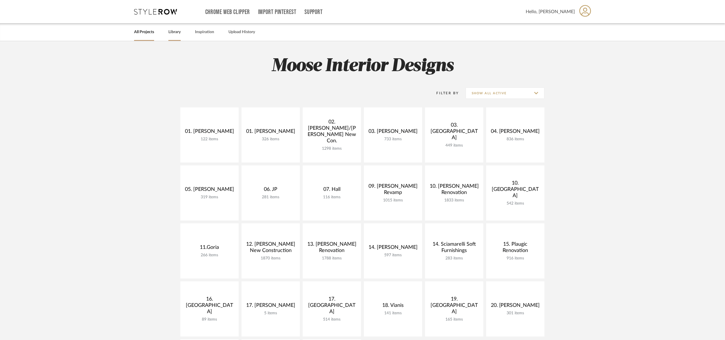
click at [175, 31] on link "Library" at bounding box center [174, 32] width 12 height 8
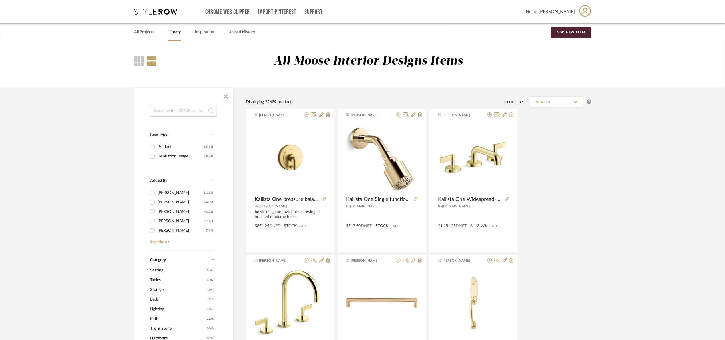
click at [185, 111] on input at bounding box center [183, 110] width 67 height 11
type input "kallista"
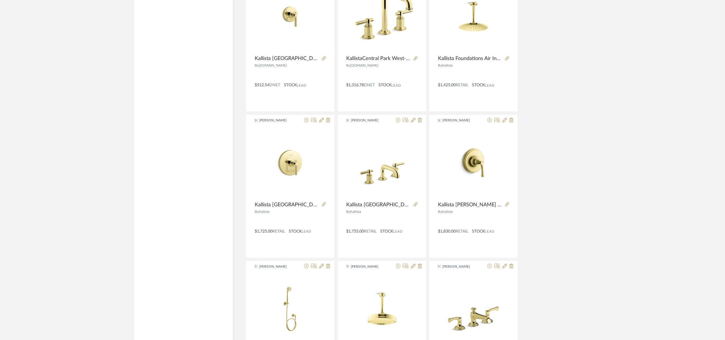
scroll to position [729, 0]
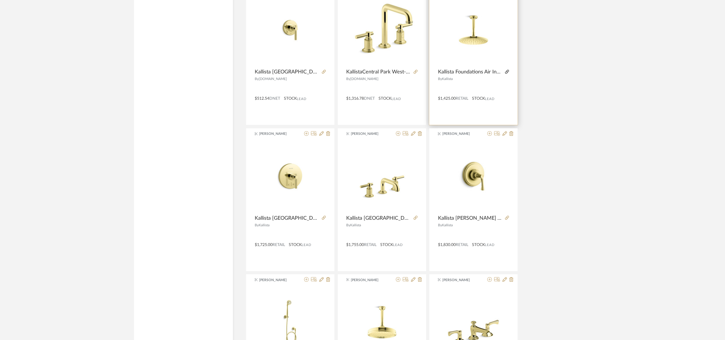
click at [506, 70] on icon at bounding box center [507, 72] width 4 height 4
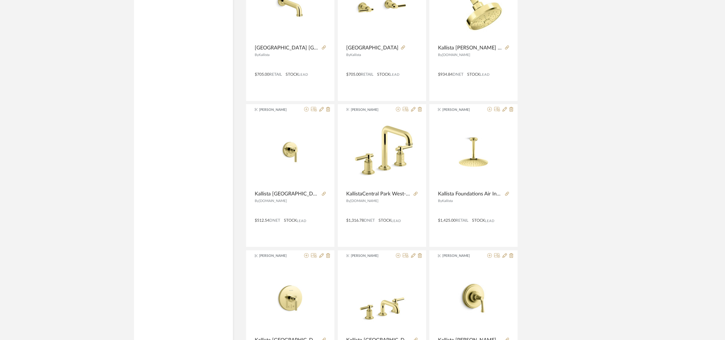
scroll to position [600, 0]
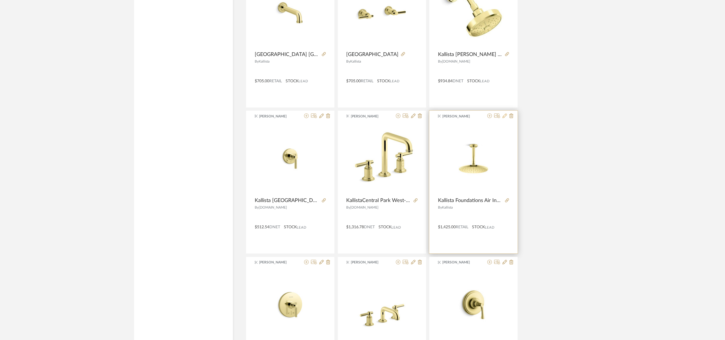
click at [503, 116] on icon at bounding box center [504, 115] width 5 height 5
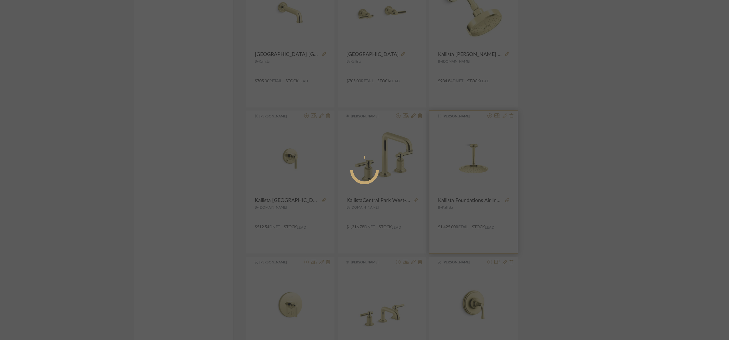
radio input "true"
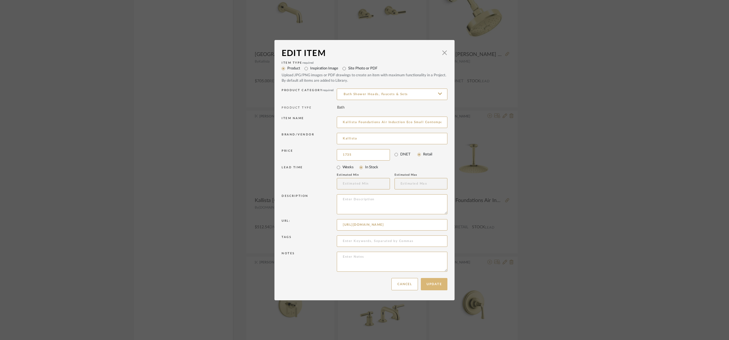
type input "$1,735.00"
click at [435, 284] on button "Update" at bounding box center [434, 284] width 27 height 12
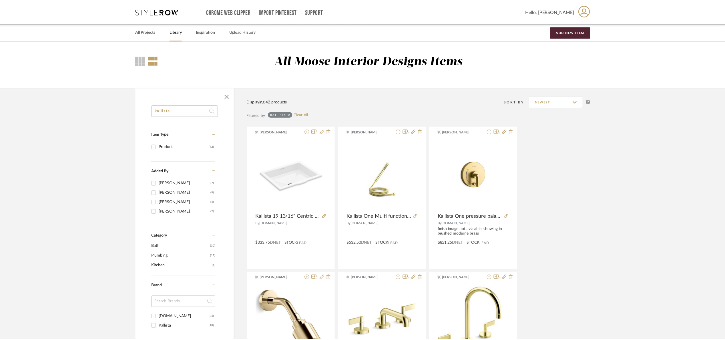
scroll to position [600, 0]
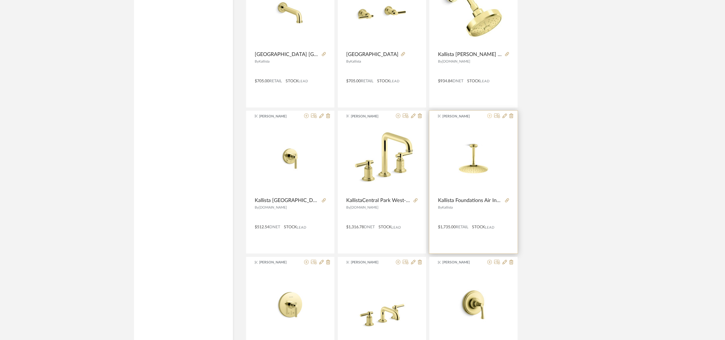
click at [488, 117] on icon at bounding box center [489, 115] width 5 height 5
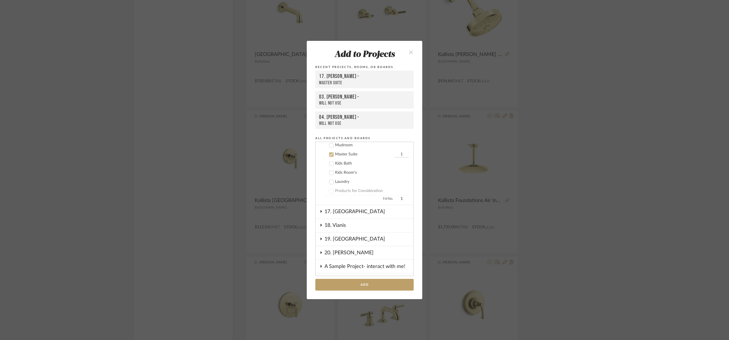
scroll to position [289, 0]
click at [375, 283] on button "Add" at bounding box center [364, 285] width 98 height 12
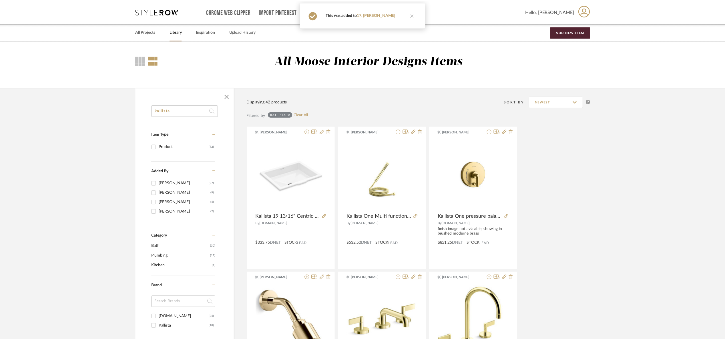
scroll to position [600, 0]
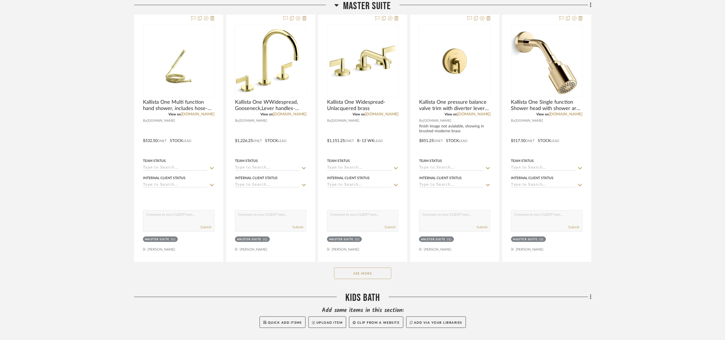
scroll to position [214, 0]
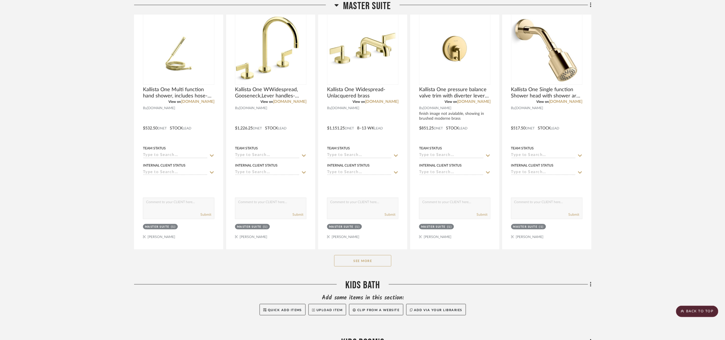
click at [368, 261] on button "See More" at bounding box center [362, 260] width 57 height 11
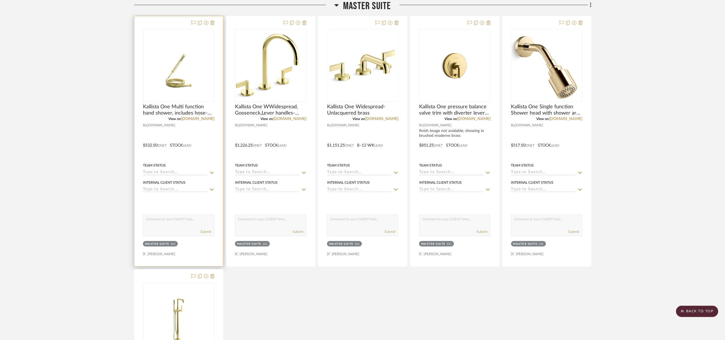
scroll to position [129, 0]
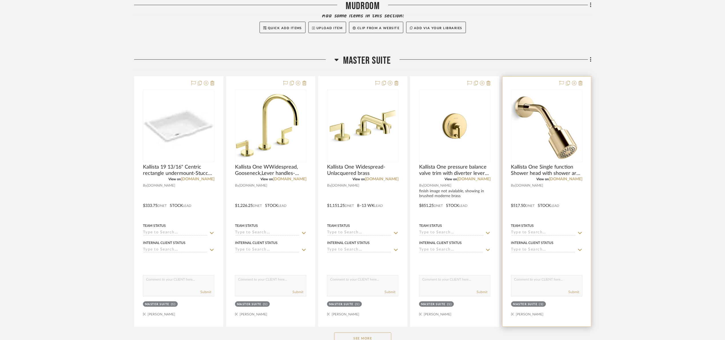
scroll to position [171, 0]
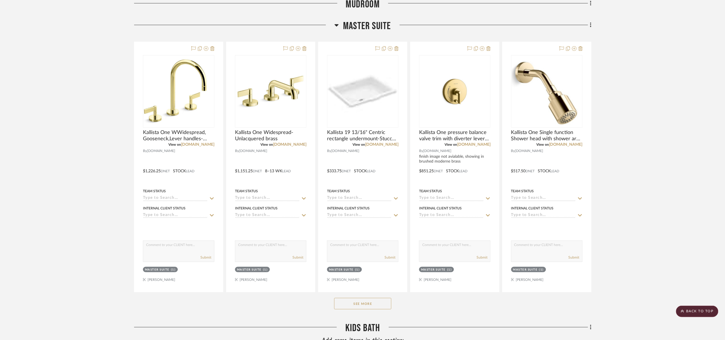
click at [713, 94] on project-details-page "SHOW ME Project: 17. [PERSON_NAME] Project Settings + Add Room/Section + Quick …" at bounding box center [362, 184] width 725 height 629
click at [388, 78] on img "0" at bounding box center [363, 91] width 70 height 70
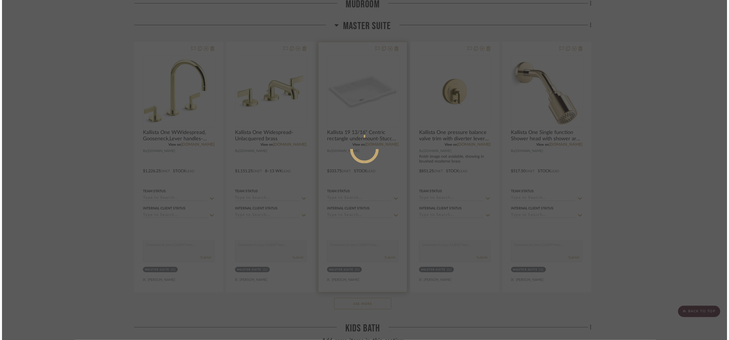
scroll to position [0, 0]
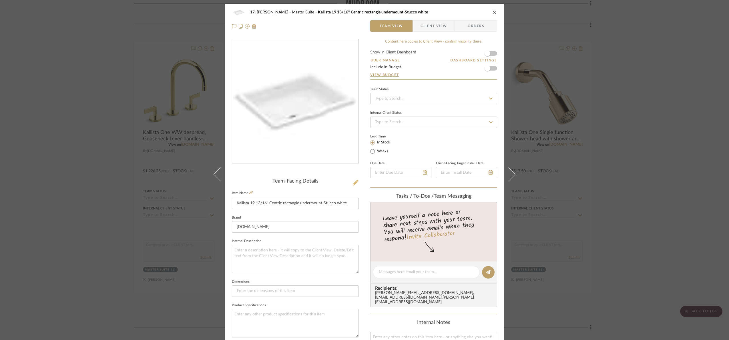
click at [353, 183] on icon at bounding box center [356, 183] width 6 height 6
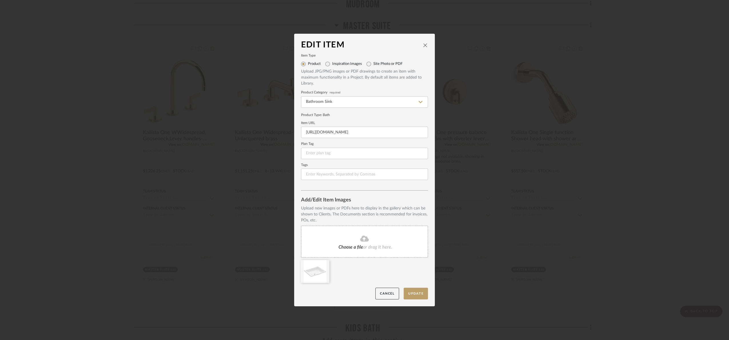
click at [338, 238] on fa-icon at bounding box center [364, 238] width 52 height 7
click at [323, 263] on icon at bounding box center [325, 263] width 4 height 5
drag, startPoint x: 421, startPoint y: 289, endPoint x: 424, endPoint y: 289, distance: 3.4
click at [422, 289] on button "Update" at bounding box center [416, 294] width 24 height 12
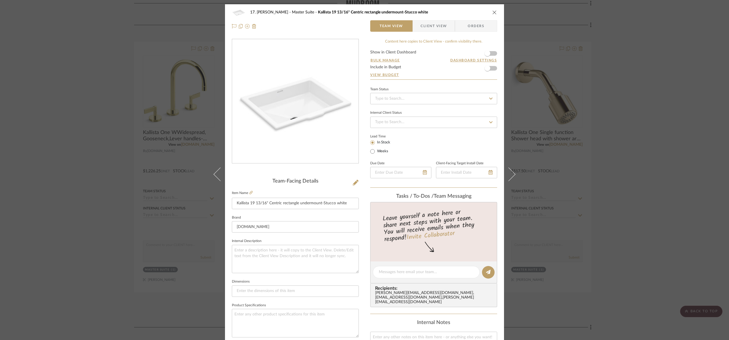
click at [630, 197] on div "17. Hurley Master Suite Kallista 19 13/16" Centric rectangle undermount-Stucco …" at bounding box center [364, 170] width 729 height 340
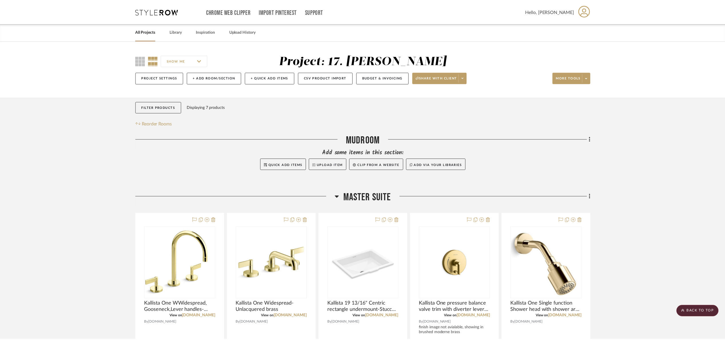
scroll to position [171, 0]
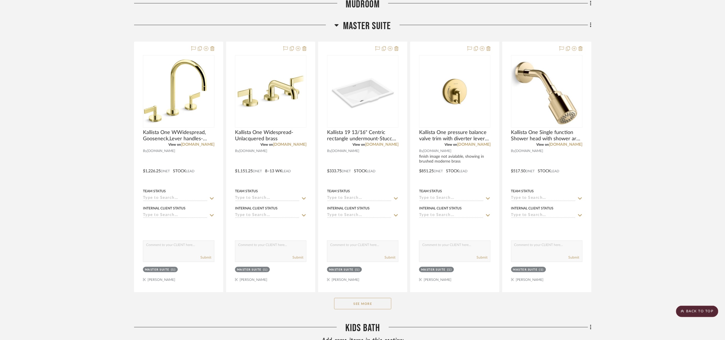
click at [382, 305] on button "See More" at bounding box center [362, 303] width 57 height 11
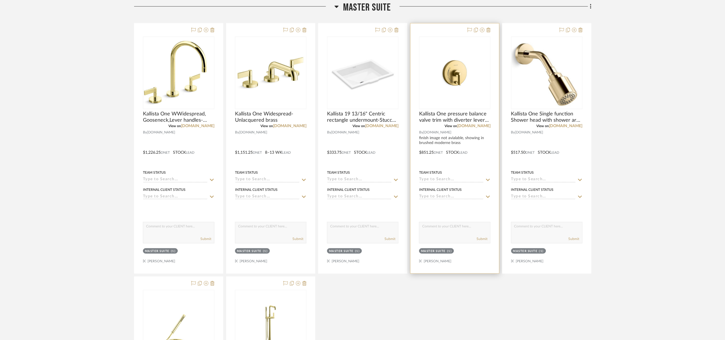
scroll to position [214, 0]
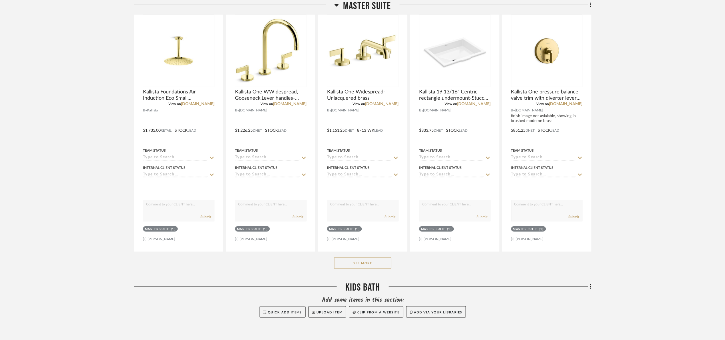
scroll to position [257, 0]
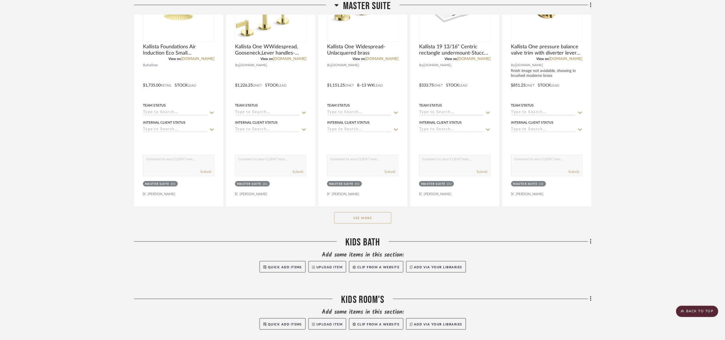
click at [355, 221] on button "See More" at bounding box center [362, 217] width 57 height 11
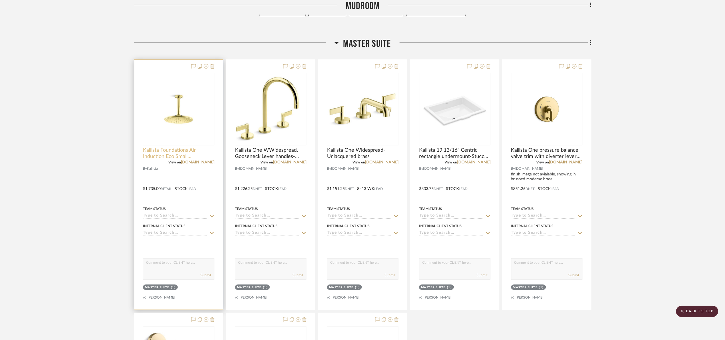
scroll to position [129, 0]
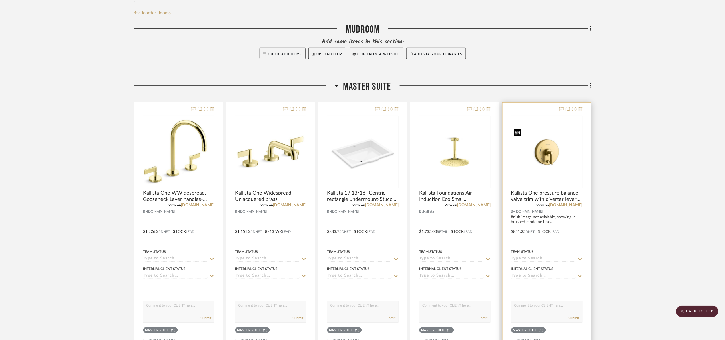
scroll to position [86, 0]
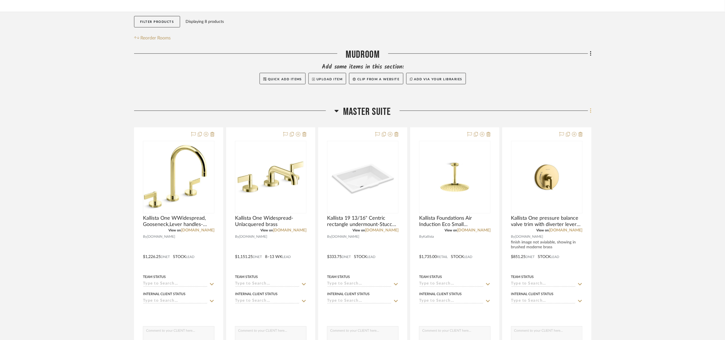
click at [590, 111] on icon at bounding box center [590, 110] width 1 height 5
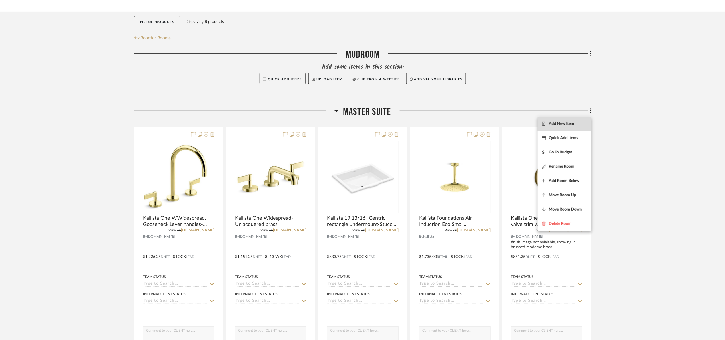
click at [581, 121] on span "Add New Item" at bounding box center [564, 123] width 45 height 5
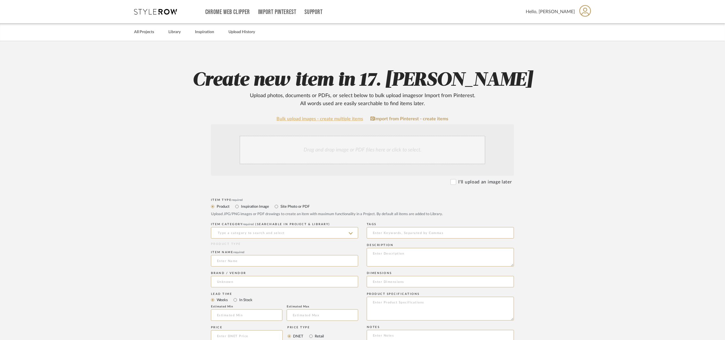
click at [305, 117] on link "Bulk upload images - create multiple items" at bounding box center [320, 119] width 87 height 5
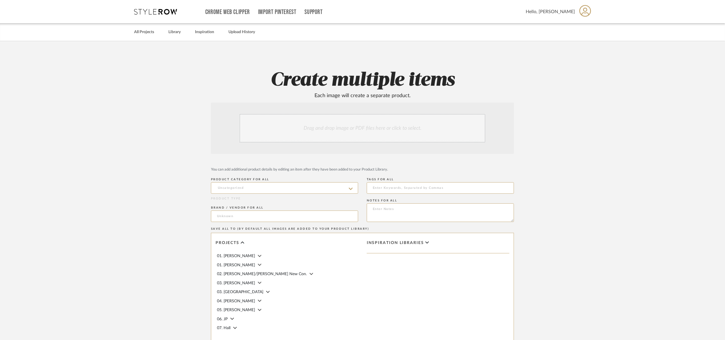
click at [332, 135] on div "Drag and drop image or PDF files here or click to select." at bounding box center [362, 128] width 246 height 29
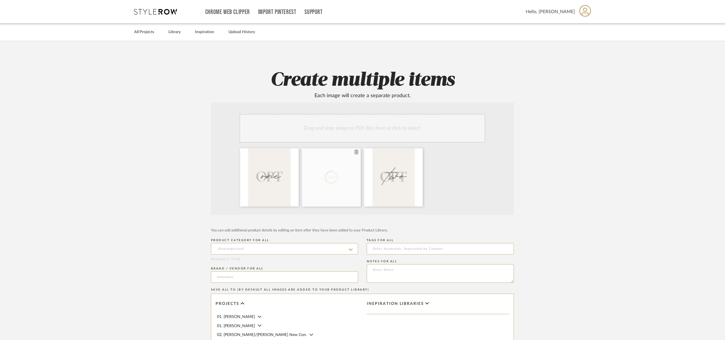
click at [355, 152] on icon at bounding box center [356, 152] width 4 height 5
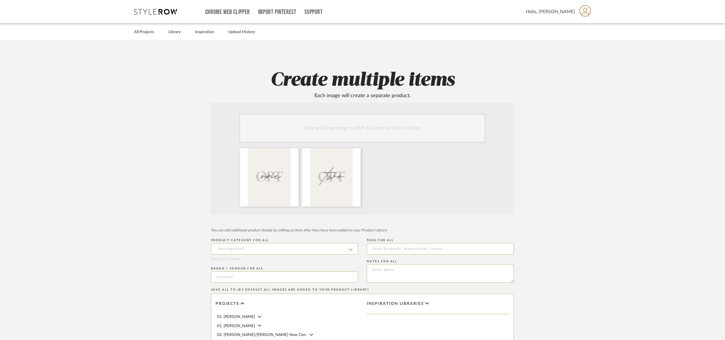
click at [416, 124] on div "Drag and drop image or PDF files here or click to select." at bounding box center [362, 128] width 246 height 29
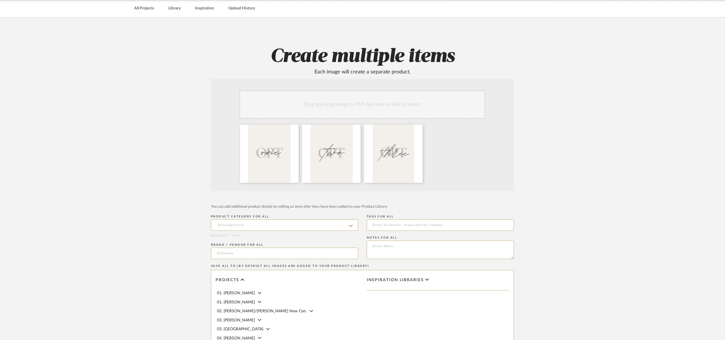
scroll to position [152, 0]
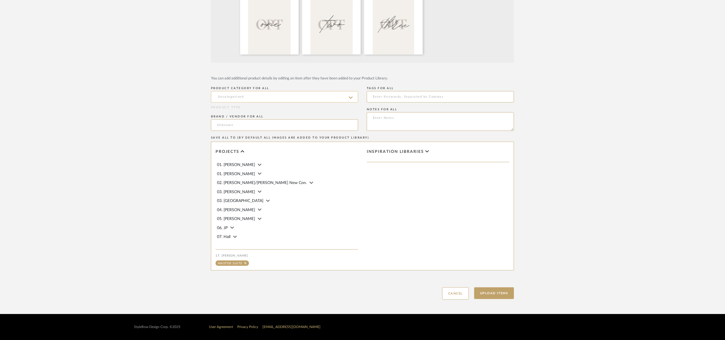
click at [252, 96] on input at bounding box center [284, 96] width 147 height 11
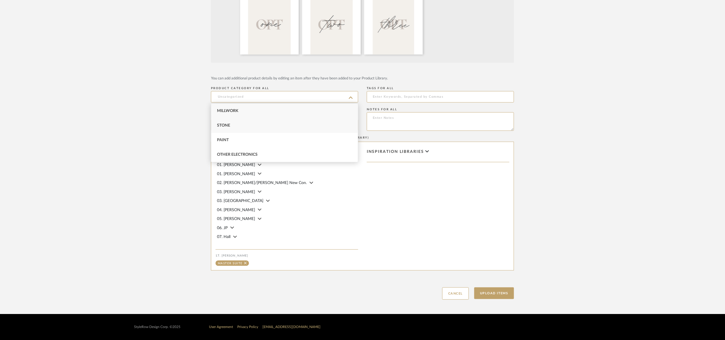
click at [248, 125] on div "Stone" at bounding box center [284, 125] width 147 height 15
type input "Stone"
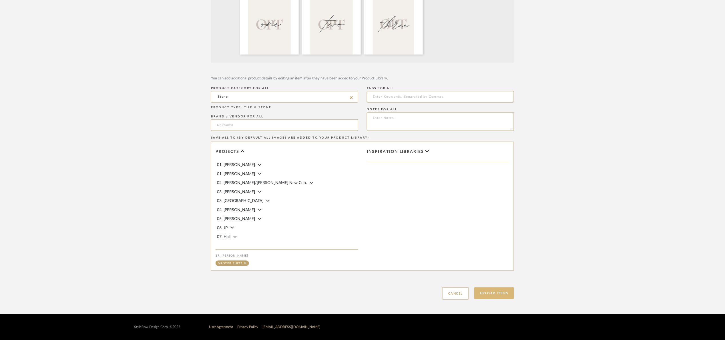
click at [501, 292] on button "Upload Items" at bounding box center [494, 293] width 40 height 12
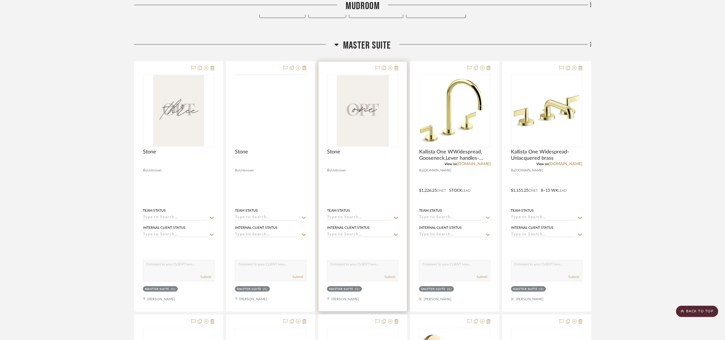
scroll to position [149, 0]
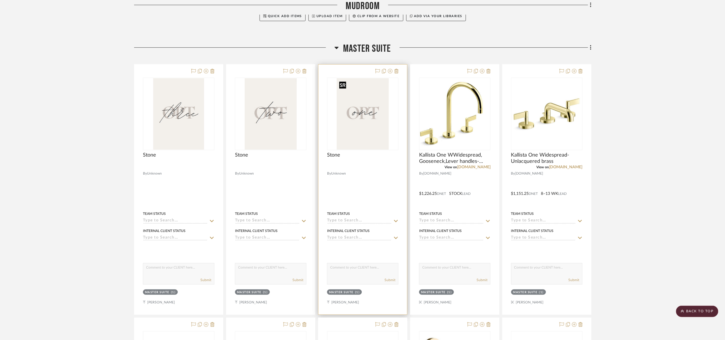
click at [381, 106] on img "0" at bounding box center [363, 113] width 52 height 71
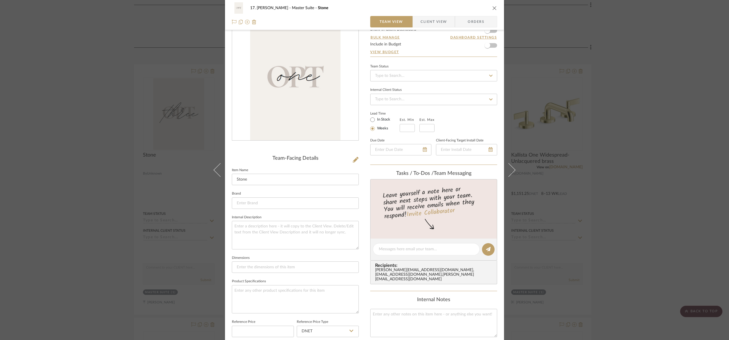
scroll to position [20, 0]
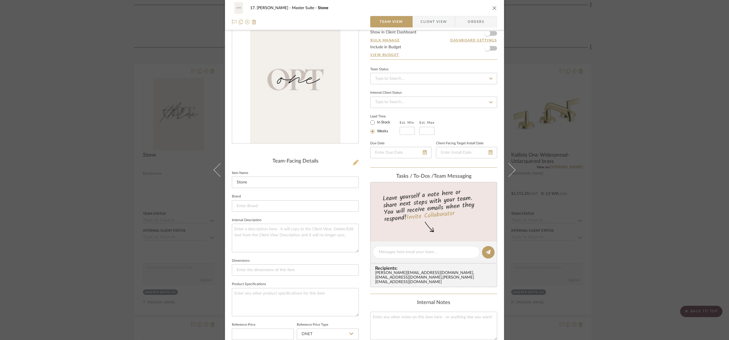
click at [354, 161] on icon at bounding box center [356, 163] width 6 height 6
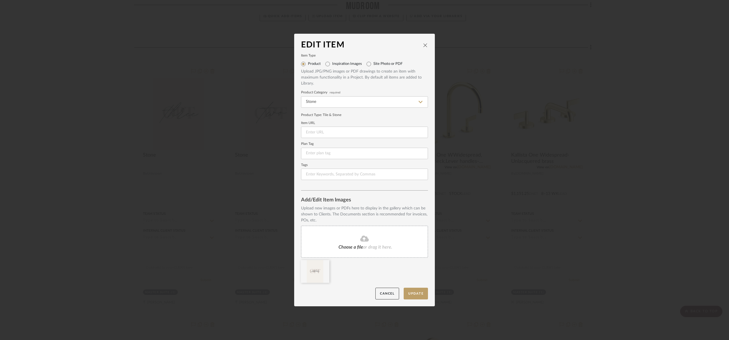
click at [347, 65] on label "Inspiration Images" at bounding box center [347, 64] width 30 height 5
click at [332, 65] on input "Inspiration Images" at bounding box center [327, 63] width 9 height 9
radio input "true"
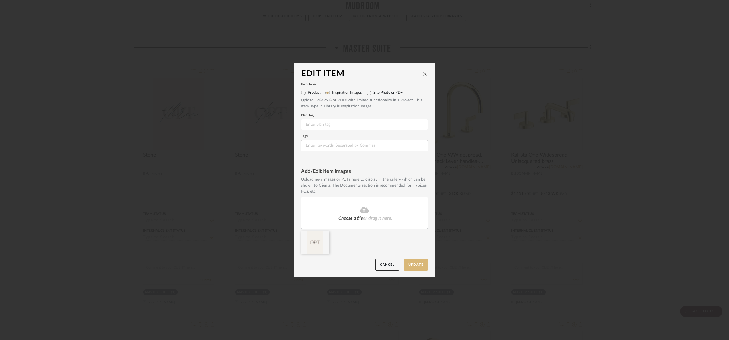
click at [410, 263] on button "Update" at bounding box center [416, 265] width 24 height 12
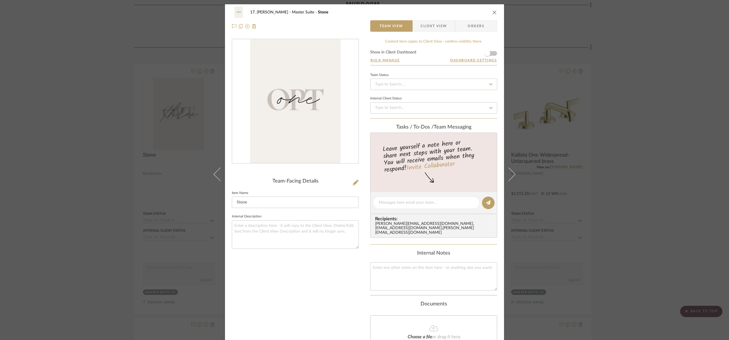
click at [661, 221] on div "17. Hurley Master Suite Stone Team View Client View Orders Team-Facing Details …" at bounding box center [364, 170] width 729 height 340
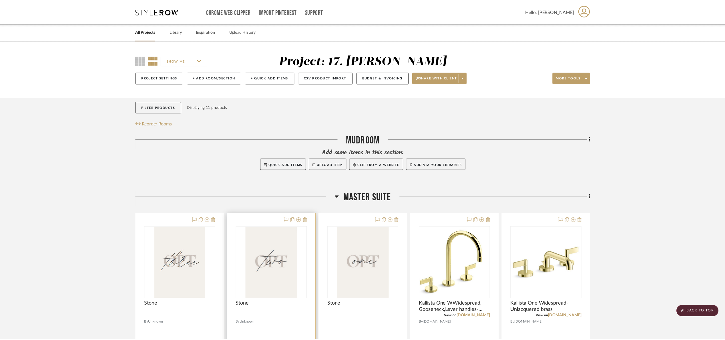
scroll to position [149, 0]
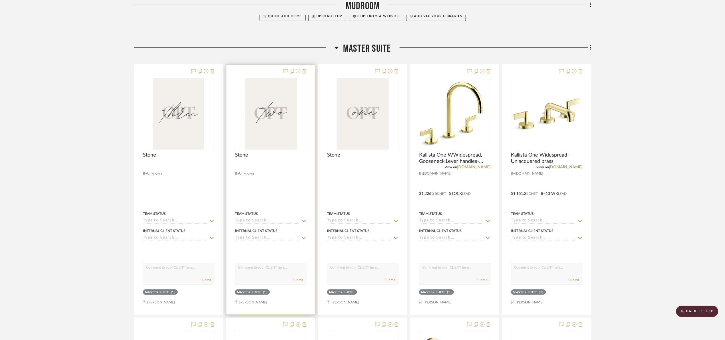
click at [297, 71] on icon at bounding box center [298, 71] width 5 height 5
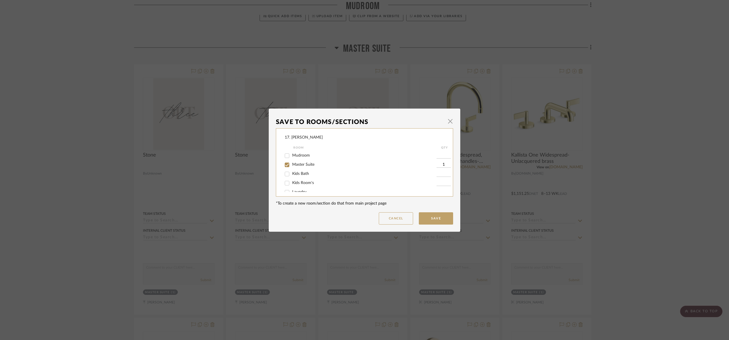
drag, startPoint x: 626, startPoint y: 113, endPoint x: 470, endPoint y: 104, distance: 156.6
click at [626, 113] on div "Save To Rooms/Sections × 17. Hurley Room QTY Mudroom Master Suite 1 Kids Bath K…" at bounding box center [364, 170] width 729 height 340
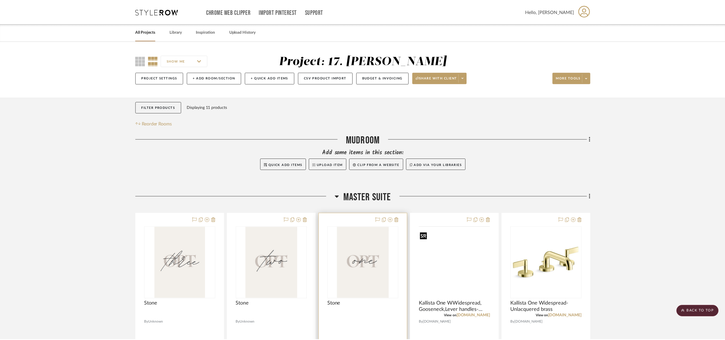
scroll to position [149, 0]
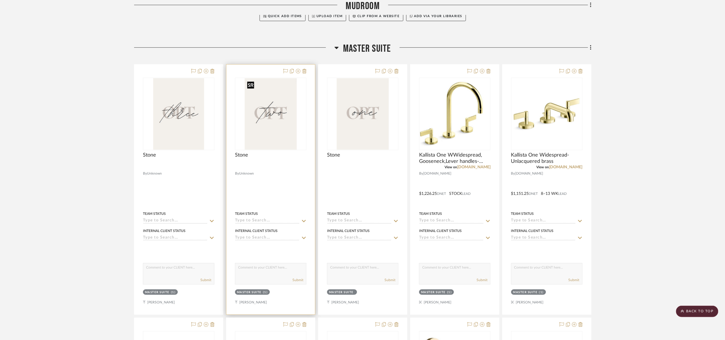
click at [288, 84] on img "0" at bounding box center [271, 113] width 52 height 71
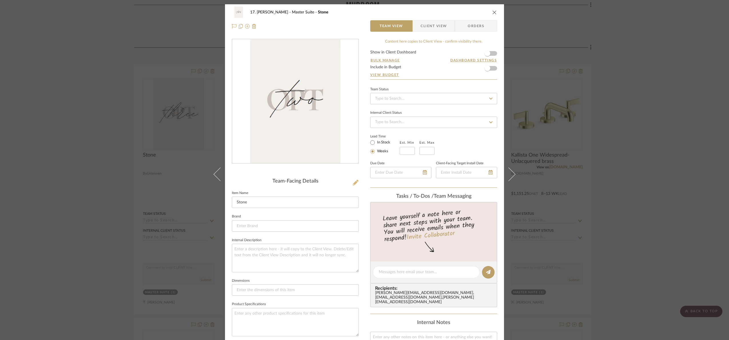
click at [355, 183] on icon at bounding box center [356, 183] width 6 height 6
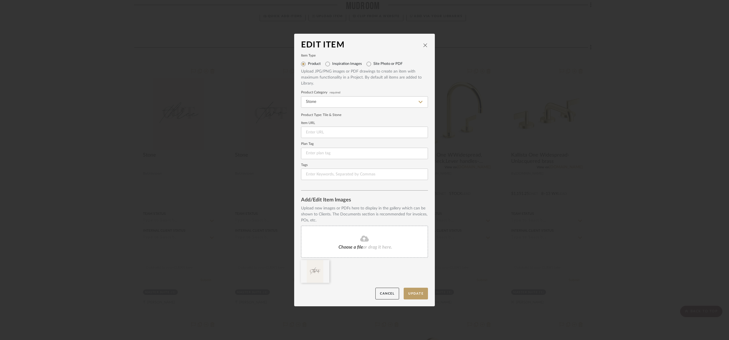
drag, startPoint x: 343, startPoint y: 66, endPoint x: 343, endPoint y: 70, distance: 3.7
click at [343, 67] on div "Inspiration Images" at bounding box center [343, 63] width 37 height 9
click at [332, 66] on label "Inspiration Images" at bounding box center [347, 64] width 30 height 5
click at [331, 66] on input "Inspiration Images" at bounding box center [327, 63] width 9 height 9
radio input "true"
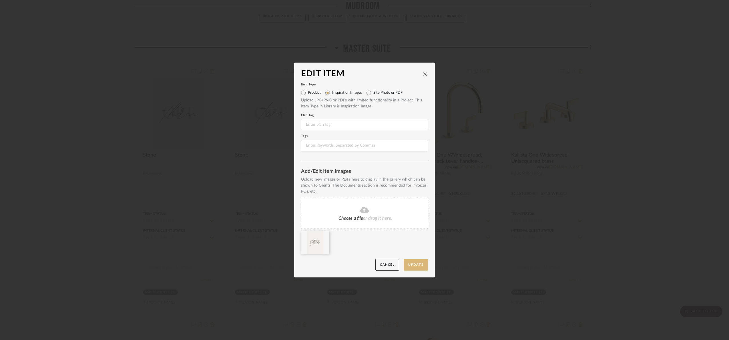
click at [404, 268] on button "Update" at bounding box center [416, 265] width 24 height 12
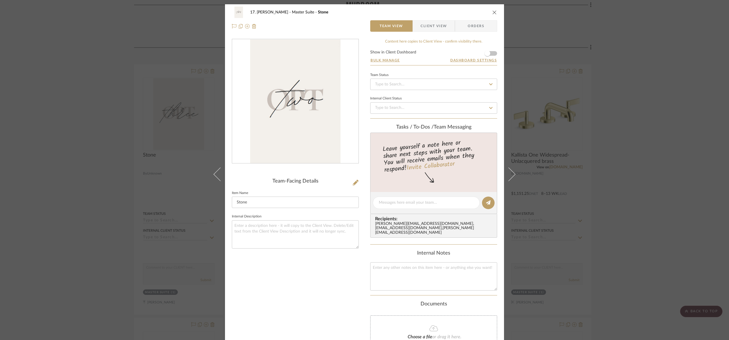
click at [80, 179] on div "17. Hurley Master Suite Stone Team View Client View Orders Team-Facing Details …" at bounding box center [364, 170] width 729 height 340
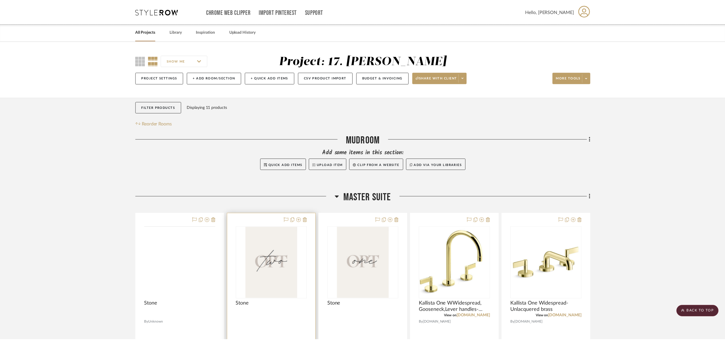
scroll to position [149, 0]
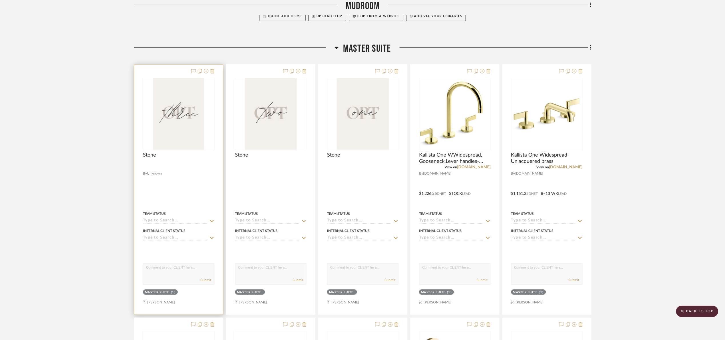
click at [0, 0] on img at bounding box center [0, 0] width 0 height 0
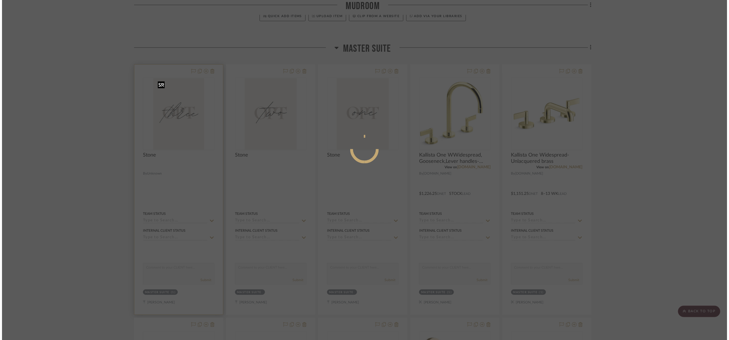
scroll to position [0, 0]
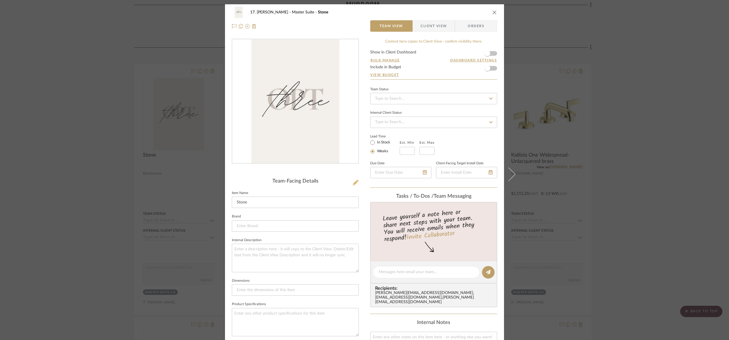
click at [353, 184] on icon at bounding box center [356, 183] width 6 height 6
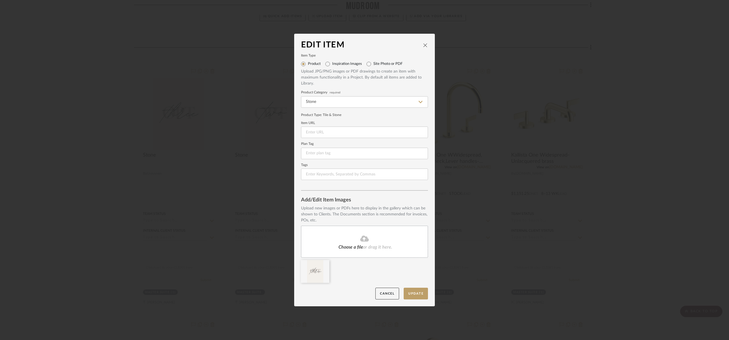
click at [334, 67] on div "Inspiration Images" at bounding box center [343, 63] width 37 height 9
click at [330, 65] on input "Inspiration Images" at bounding box center [327, 63] width 9 height 9
radio input "true"
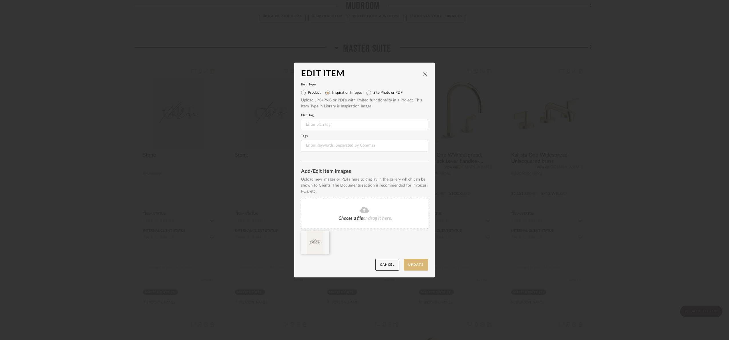
click at [421, 259] on button "Update" at bounding box center [416, 265] width 24 height 12
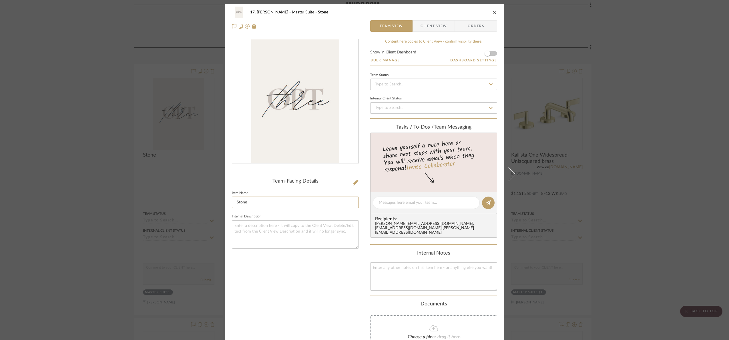
drag, startPoint x: 277, startPoint y: 207, endPoint x: 211, endPoint y: 224, distance: 68.3
click at [211, 224] on mat-dialog-content "17. Hurley Master Suite Stone Team View Client View Orders Team-Facing Details …" at bounding box center [364, 208] width 311 height 408
type input "Opt 3"
click at [329, 273] on div "Team-Facing Details Item Name Opt 3 Internal Description" at bounding box center [295, 214] width 127 height 350
click at [693, 146] on div "17. Hurley Master Suite Opt 3 Team View Client View Orders Team-Facing Details …" at bounding box center [364, 170] width 729 height 340
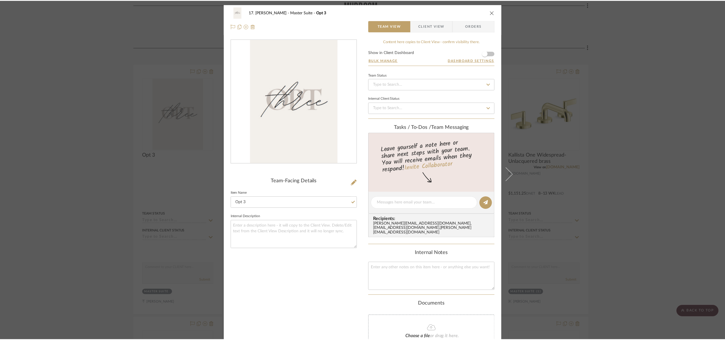
scroll to position [149, 0]
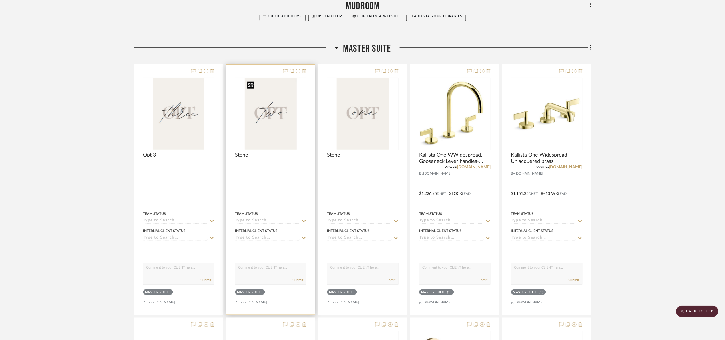
click at [254, 134] on img "0" at bounding box center [271, 113] width 52 height 71
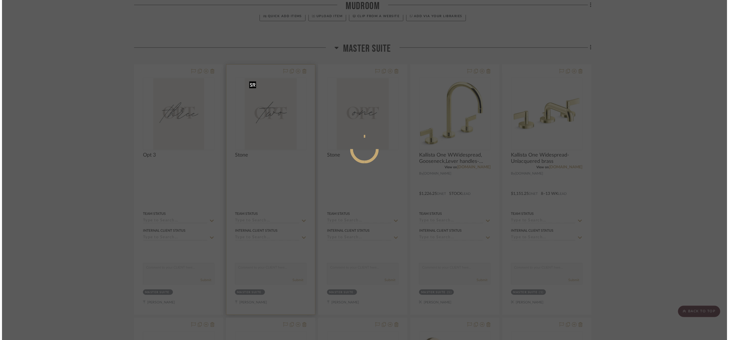
scroll to position [0, 0]
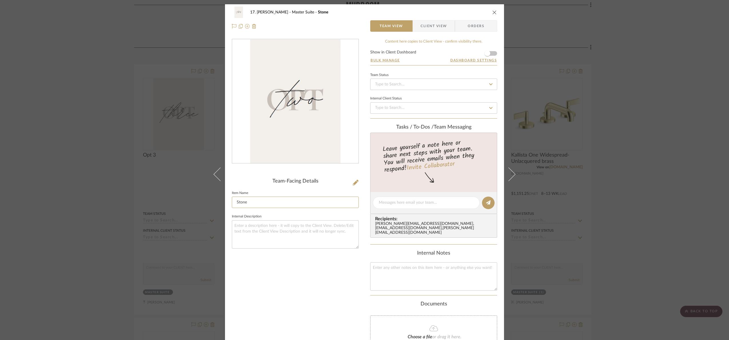
click at [168, 230] on div "17. Hurley Master Suite Stone Team View Client View Orders Team-Facing Details …" at bounding box center [364, 170] width 729 height 340
type input "Opt 2"
click at [282, 295] on div "Team-Facing Details Item Name Opt 2 Internal Description" at bounding box center [295, 214] width 127 height 350
click at [682, 195] on div "17. Hurley Master Suite Opt 2 Team View Client View Orders Team-Facing Details …" at bounding box center [364, 170] width 729 height 340
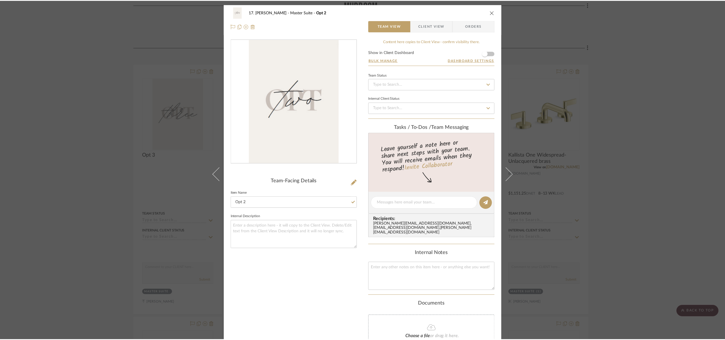
scroll to position [149, 0]
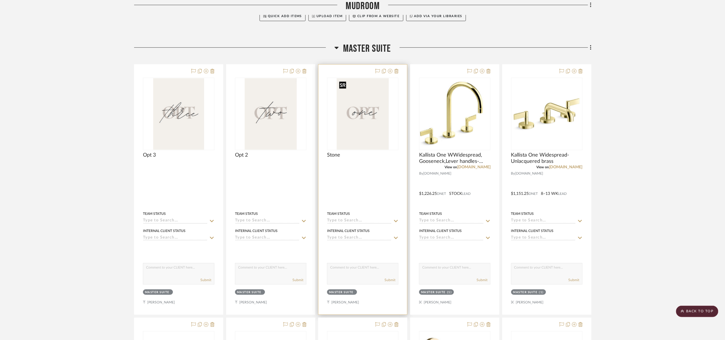
click at [388, 132] on img "0" at bounding box center [363, 113] width 52 height 71
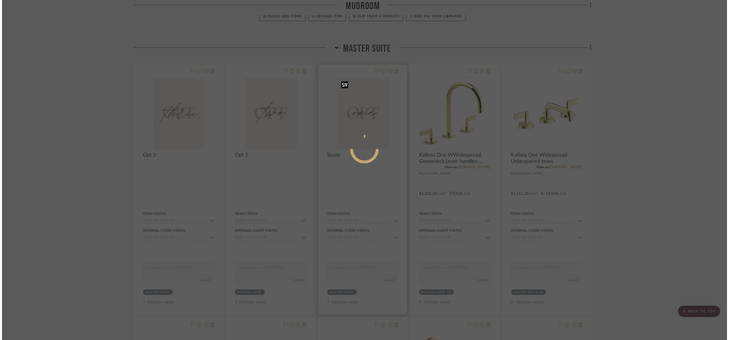
scroll to position [0, 0]
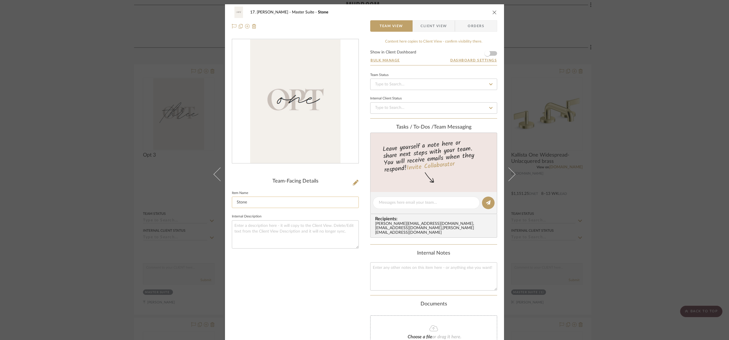
click at [271, 207] on input "Stone" at bounding box center [295, 202] width 127 height 11
type input "S"
type input "Opt 1"
click at [287, 270] on div "Team-Facing Details Item Name Opt 1 Internal Description" at bounding box center [295, 214] width 127 height 350
click at [651, 133] on div "17. Hurley Master Suite Opt 1 Team View Client View Orders Team-Facing Details …" at bounding box center [364, 170] width 729 height 340
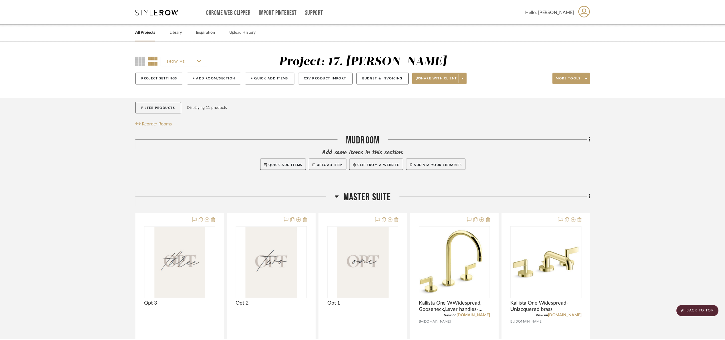
scroll to position [149, 0]
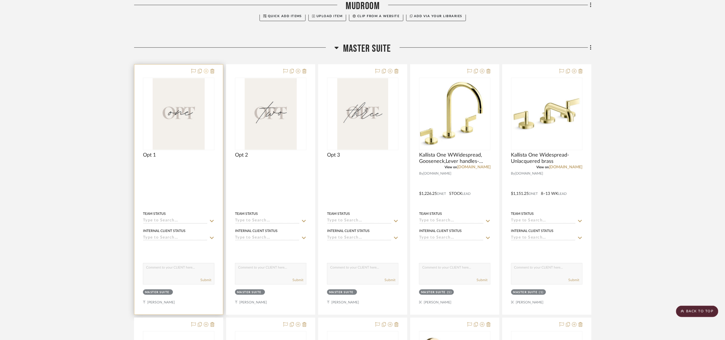
click at [207, 71] on icon at bounding box center [206, 71] width 5 height 5
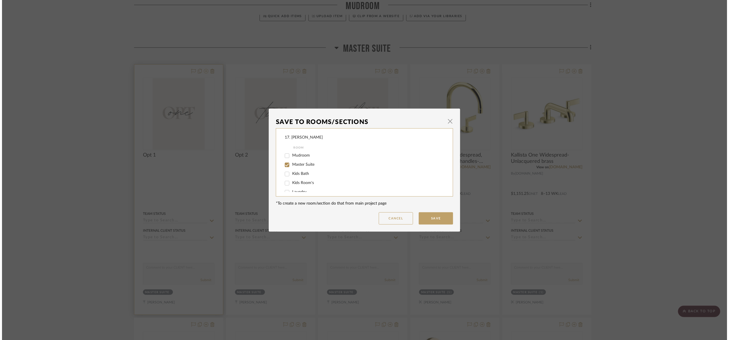
scroll to position [0, 0]
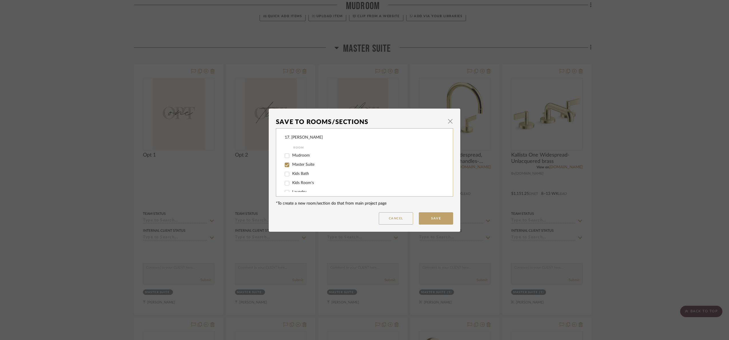
click at [292, 174] on span "Kids Bath" at bounding box center [300, 174] width 17 height 4
click at [290, 174] on input "Kids Bath" at bounding box center [286, 173] width 9 height 9
checkbox input "true"
click at [304, 183] on span "Kids Room's" at bounding box center [303, 183] width 22 height 4
click at [291, 183] on input "Kids Room's" at bounding box center [286, 183] width 9 height 9
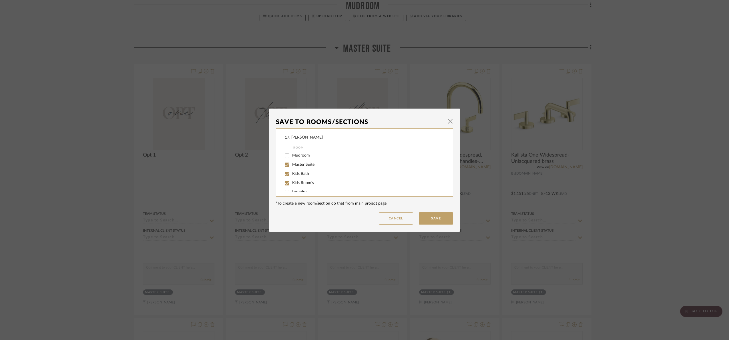
checkbox input "true"
drag, startPoint x: 301, startPoint y: 187, endPoint x: 301, endPoint y: 165, distance: 22.0
click at [301, 187] on span "Laundry" at bounding box center [299, 186] width 14 height 4
click at [291, 187] on input "Laundry" at bounding box center [286, 186] width 9 height 9
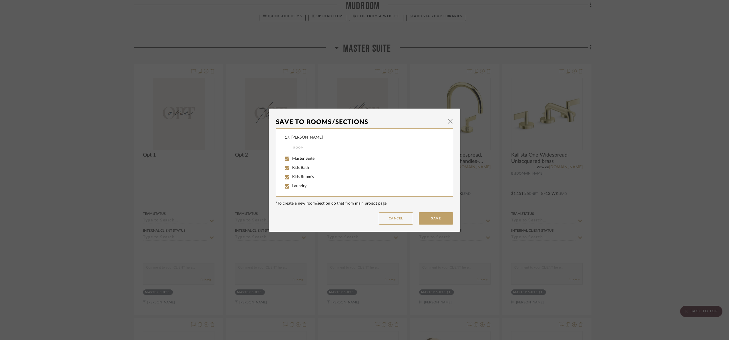
checkbox input "true"
click at [299, 154] on span "Mudroom" at bounding box center [301, 155] width 18 height 4
click at [291, 154] on input "Mudroom" at bounding box center [286, 155] width 9 height 9
checkbox input "true"
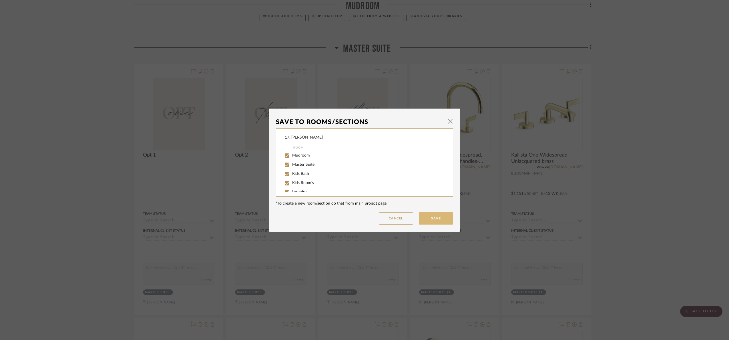
click at [440, 219] on button "Save" at bounding box center [436, 218] width 34 height 12
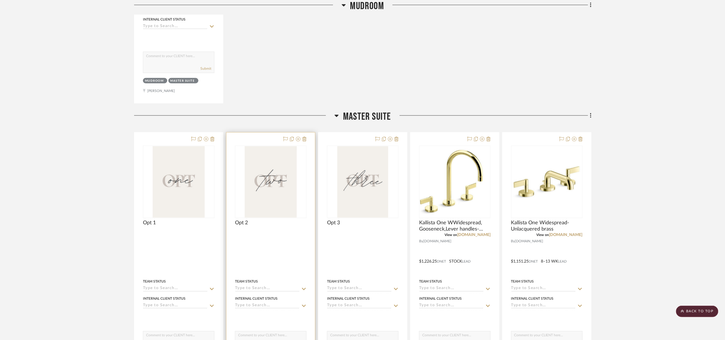
scroll to position [320, 0]
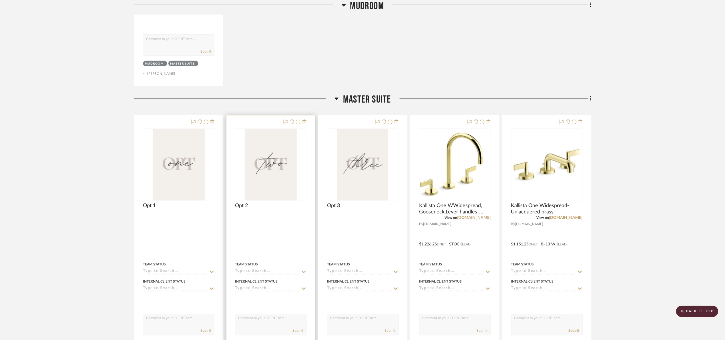
click at [298, 123] on icon at bounding box center [298, 122] width 5 height 5
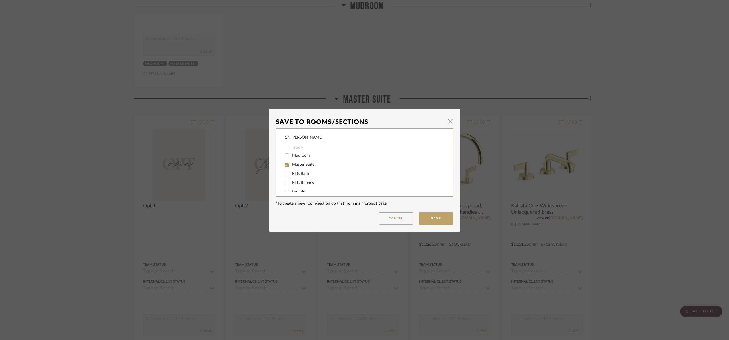
click at [304, 155] on span "Mudroom" at bounding box center [301, 155] width 18 height 4
click at [291, 155] on input "Mudroom" at bounding box center [286, 155] width 9 height 9
checkbox input "true"
click at [299, 174] on span "Kids Bath" at bounding box center [300, 174] width 17 height 4
click at [291, 174] on input "Kids Bath" at bounding box center [286, 173] width 9 height 9
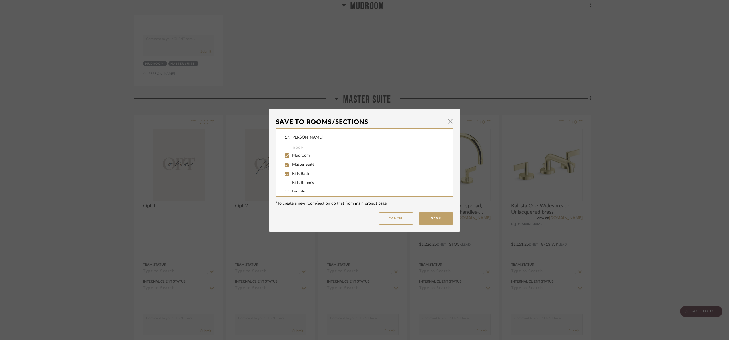
checkbox input "true"
click at [299, 182] on span "Kids Room's" at bounding box center [303, 183] width 22 height 4
click at [291, 182] on input "Kids Room's" at bounding box center [286, 183] width 9 height 9
checkbox input "true"
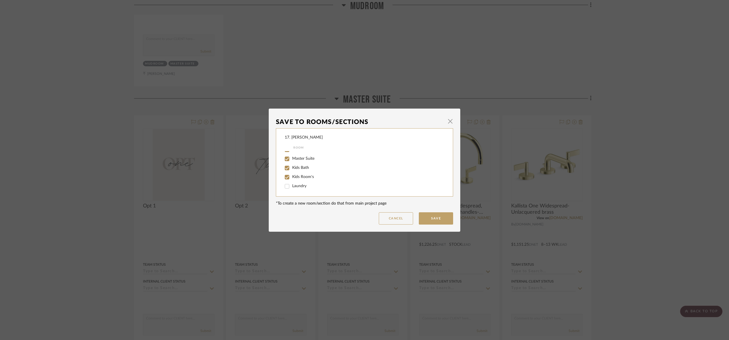
click at [299, 185] on span "Laundry" at bounding box center [299, 186] width 14 height 4
click at [291, 185] on input "Laundry" at bounding box center [286, 186] width 9 height 9
checkbox input "true"
click at [436, 213] on button "Save" at bounding box center [436, 218] width 34 height 12
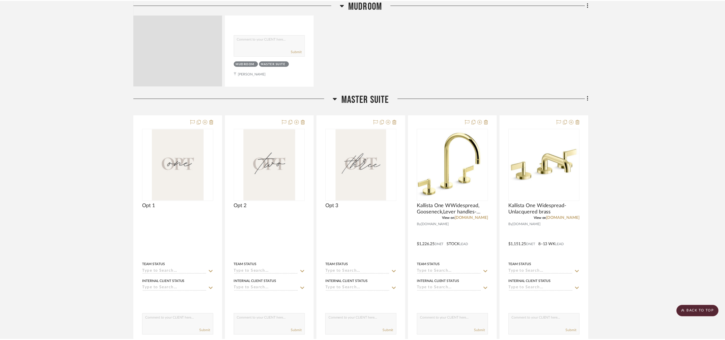
scroll to position [320, 0]
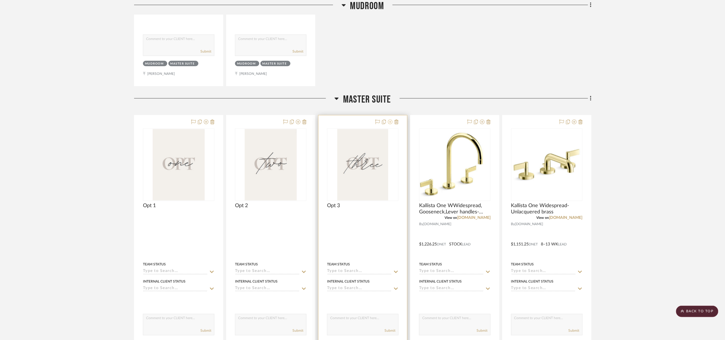
click at [390, 124] on icon at bounding box center [390, 122] width 5 height 5
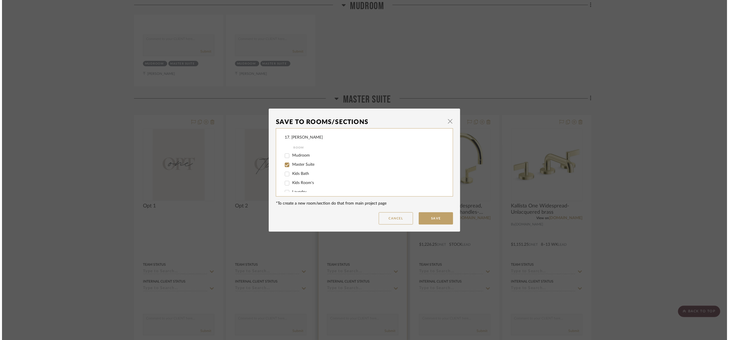
scroll to position [0, 0]
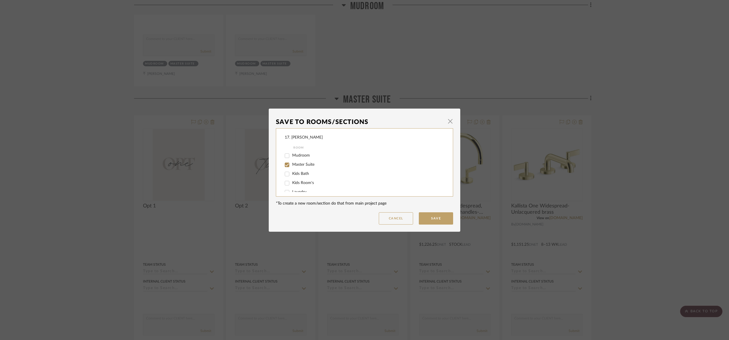
drag, startPoint x: 290, startPoint y: 156, endPoint x: 298, endPoint y: 165, distance: 11.6
click at [292, 156] on span "Mudroom" at bounding box center [301, 155] width 18 height 4
click at [291, 156] on input "Mudroom" at bounding box center [286, 155] width 9 height 9
checkbox input "true"
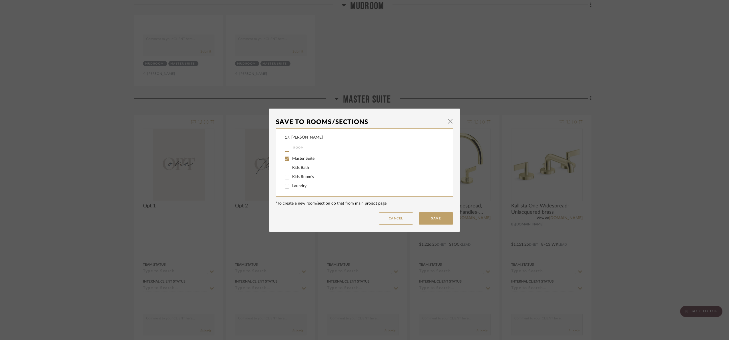
drag, startPoint x: 299, startPoint y: 167, endPoint x: 297, endPoint y: 181, distance: 14.7
click at [299, 167] on span "Kids Bath" at bounding box center [300, 168] width 17 height 4
click at [291, 167] on input "Kids Bath" at bounding box center [286, 167] width 9 height 9
checkbox input "true"
click at [297, 181] on div "Mudroom Master Suite Kids Bath Kids Room's Laundry" at bounding box center [368, 168] width 167 height 46
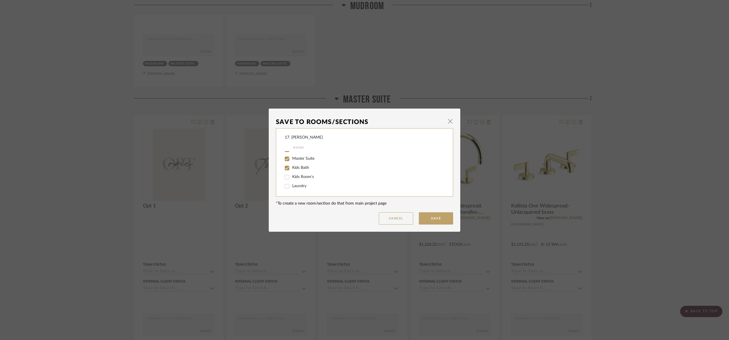
click at [292, 178] on label "Kids Room's" at bounding box center [364, 177] width 144 height 5
click at [290, 178] on input "Kids Room's" at bounding box center [286, 177] width 9 height 9
checkbox input "true"
click at [289, 186] on input "Laundry" at bounding box center [286, 186] width 9 height 9
checkbox input "true"
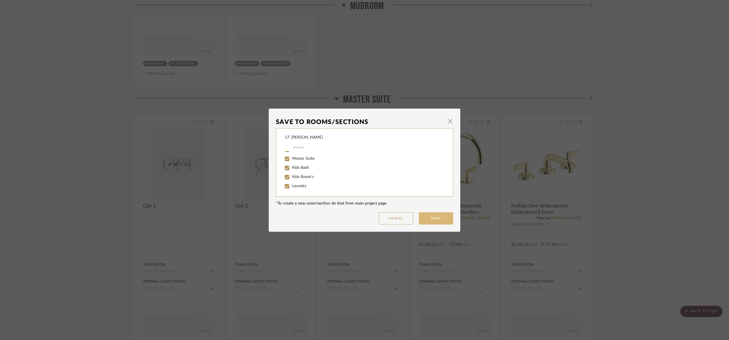
click at [439, 218] on button "Save" at bounding box center [436, 218] width 34 height 12
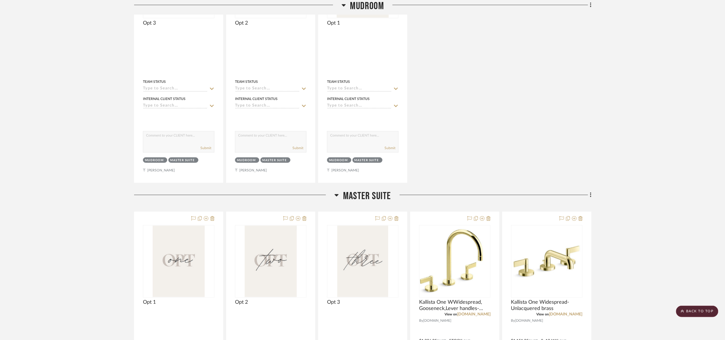
scroll to position [149, 0]
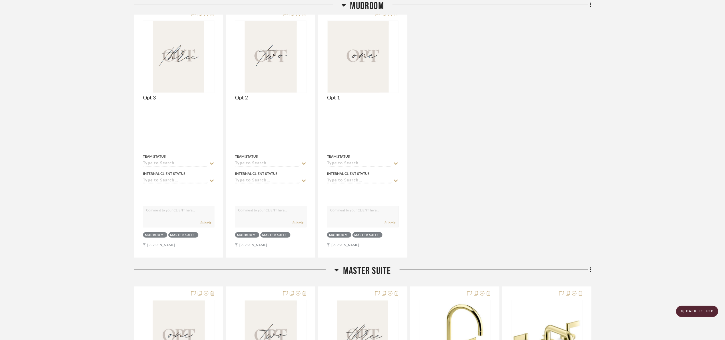
click at [372, 1] on span "Mudroom" at bounding box center [367, 6] width 34 height 12
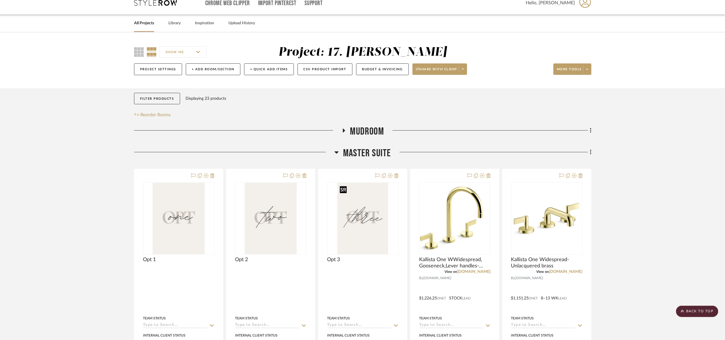
scroll to position [0, 0]
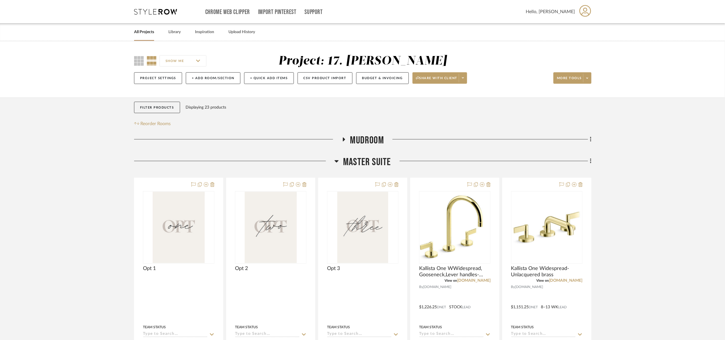
click at [362, 167] on span "Master Suite" at bounding box center [367, 162] width 48 height 12
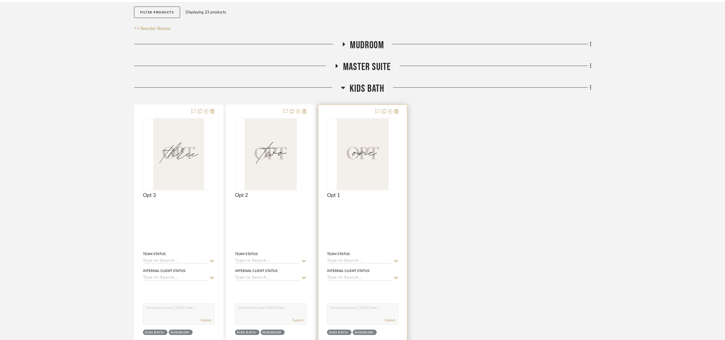
scroll to position [129, 0]
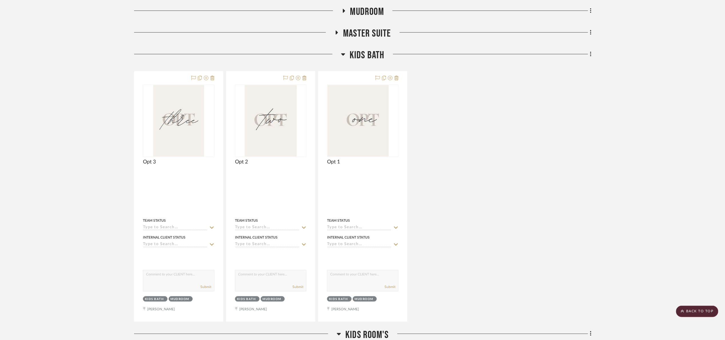
click at [381, 58] on span "Kids Bath" at bounding box center [367, 55] width 35 height 12
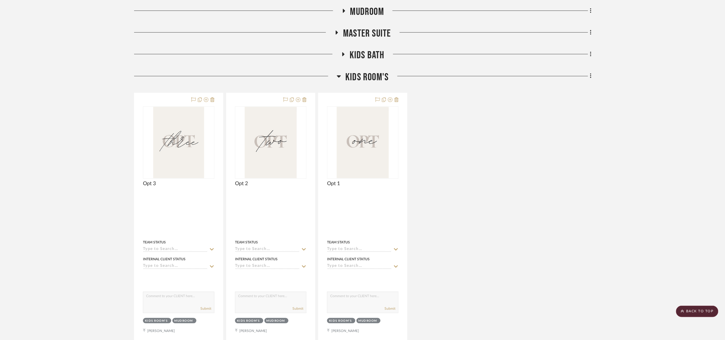
click at [373, 78] on span "Kids Room's" at bounding box center [366, 77] width 43 height 12
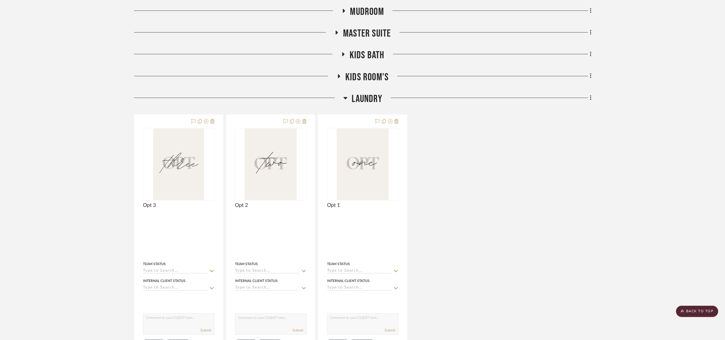
click at [366, 102] on span "Laundry" at bounding box center [367, 99] width 30 height 12
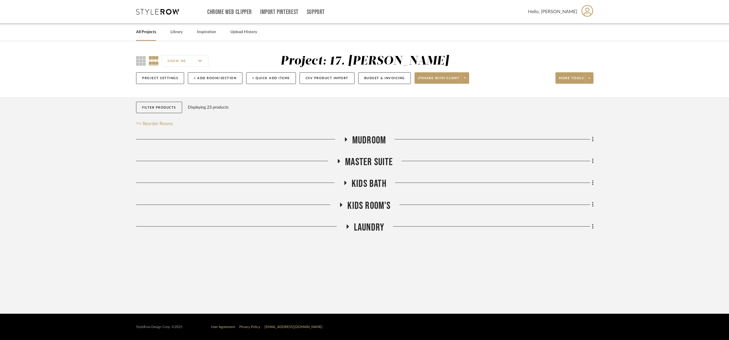
click at [363, 141] on span "Mudroom" at bounding box center [369, 140] width 34 height 12
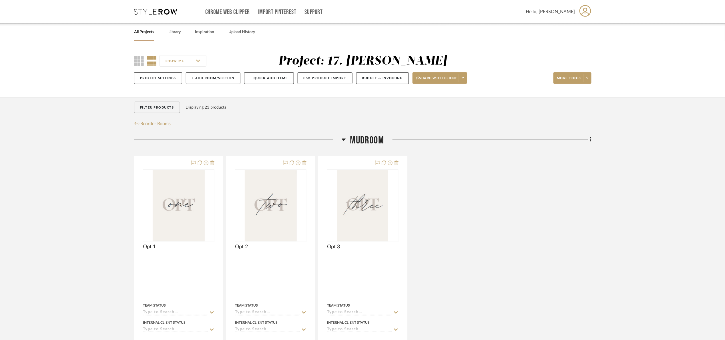
click at [367, 145] on span "Mudroom" at bounding box center [367, 140] width 34 height 12
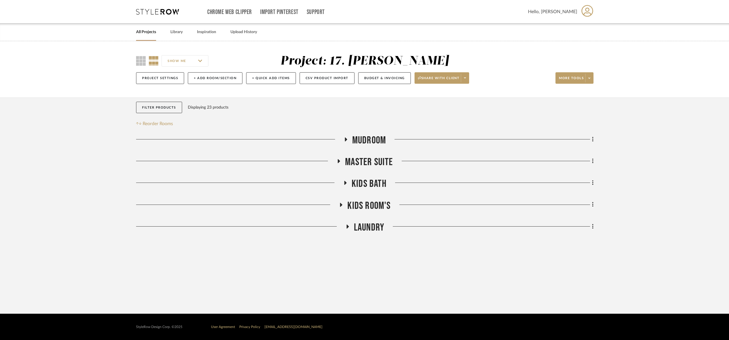
click at [376, 160] on span "Master Suite" at bounding box center [369, 162] width 48 height 12
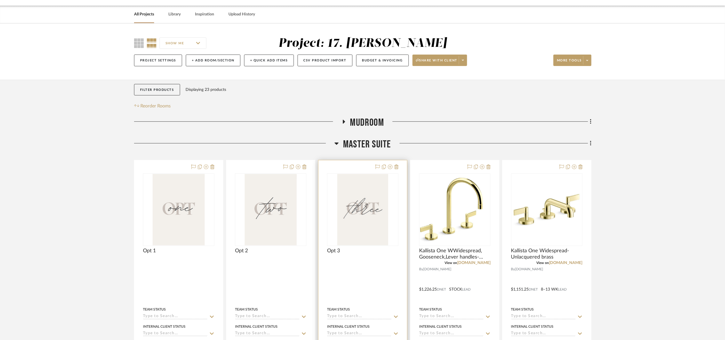
scroll to position [129, 0]
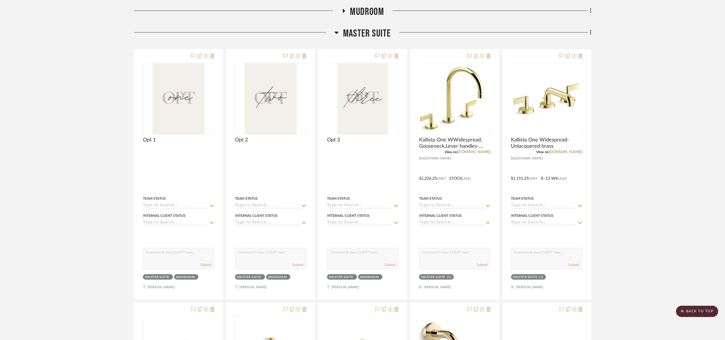
click at [380, 35] on span "Master Suite" at bounding box center [367, 33] width 48 height 12
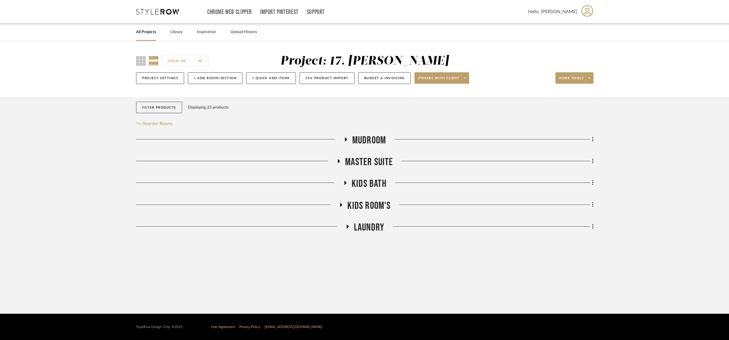
click at [375, 184] on span "Kids Bath" at bounding box center [369, 184] width 35 height 12
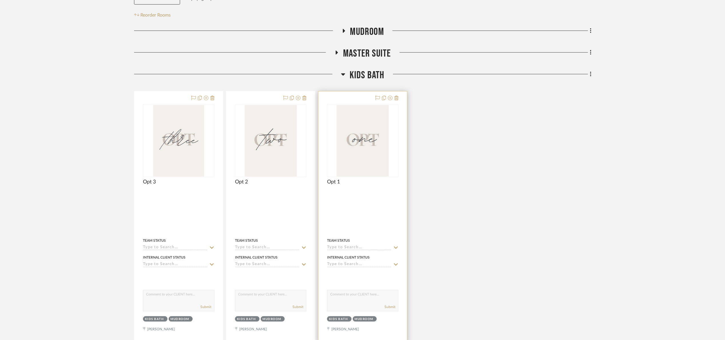
scroll to position [129, 0]
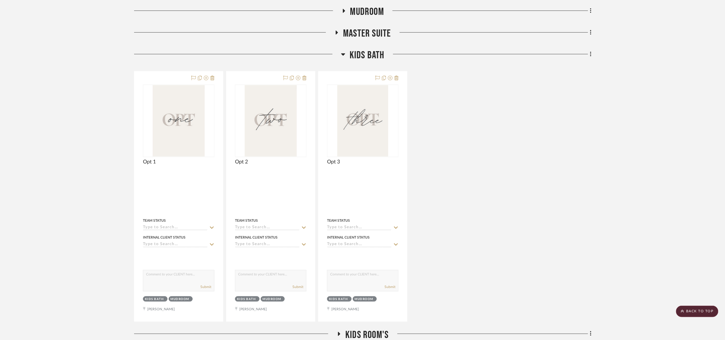
click at [368, 58] on span "Kids Bath" at bounding box center [367, 55] width 35 height 12
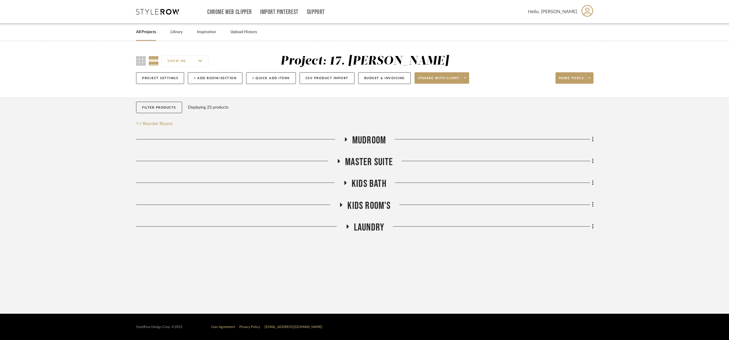
click at [373, 203] on span "Kids Room's" at bounding box center [368, 206] width 43 height 12
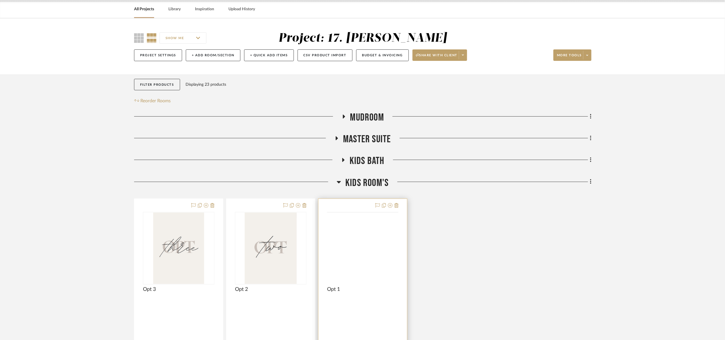
scroll to position [171, 0]
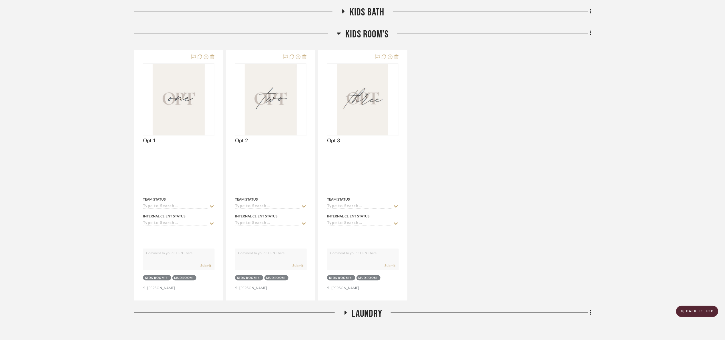
drag, startPoint x: 376, startPoint y: 31, endPoint x: 394, endPoint y: 60, distance: 34.9
click at [377, 31] on span "Kids Room's" at bounding box center [366, 34] width 43 height 12
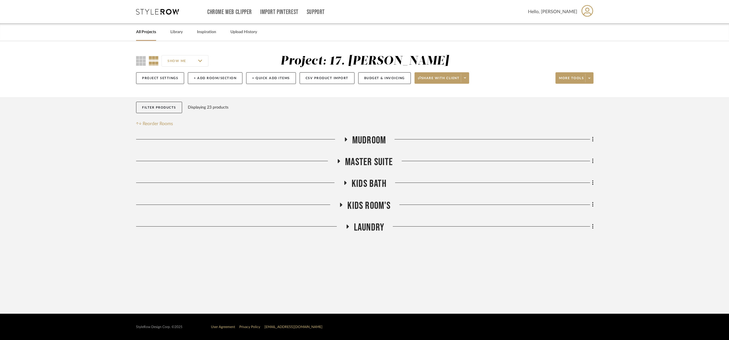
drag, startPoint x: 369, startPoint y: 232, endPoint x: 372, endPoint y: 231, distance: 3.7
click at [371, 232] on span "Laundry" at bounding box center [369, 227] width 30 height 12
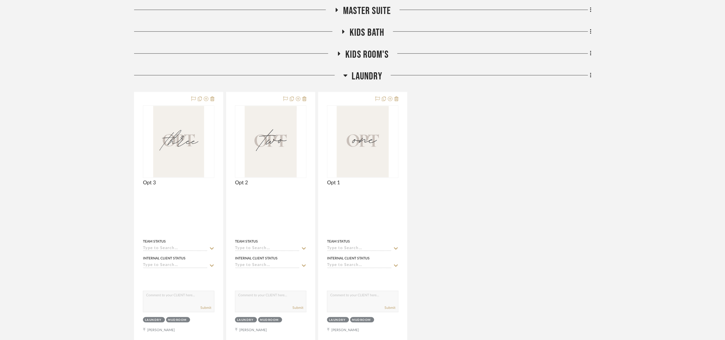
scroll to position [192, 0]
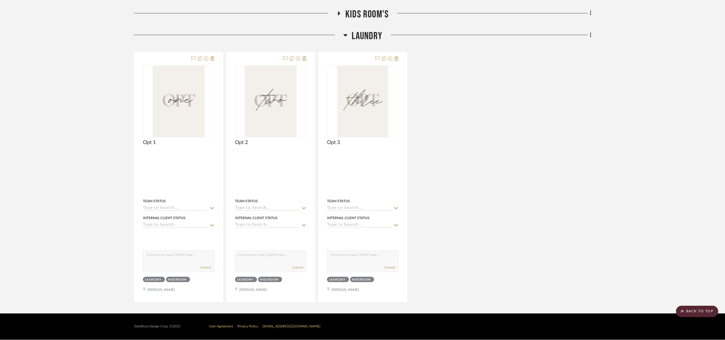
click at [364, 36] on span "Laundry" at bounding box center [367, 36] width 30 height 12
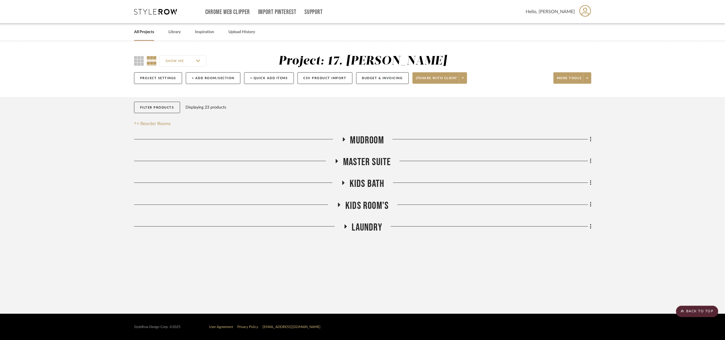
scroll to position [0, 0]
click at [372, 139] on span "Mudroom" at bounding box center [369, 140] width 34 height 12
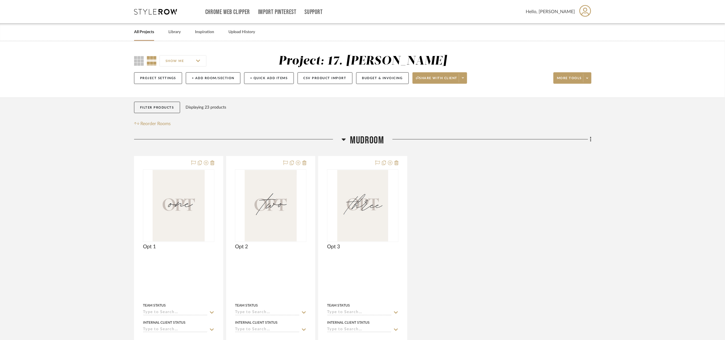
drag, startPoint x: 358, startPoint y: 130, endPoint x: 361, endPoint y: 134, distance: 5.5
click at [358, 131] on div "Filter Products Displaying 23 products Reorder Rooms LOADING Mudroom Opt 1 By U…" at bounding box center [362, 304] width 457 height 415
click at [362, 135] on div "Filter Products Displaying 23 products Reorder Rooms LOADING Mudroom Opt 1 By U…" at bounding box center [362, 304] width 457 height 415
click at [367, 137] on span "Mudroom" at bounding box center [367, 140] width 34 height 12
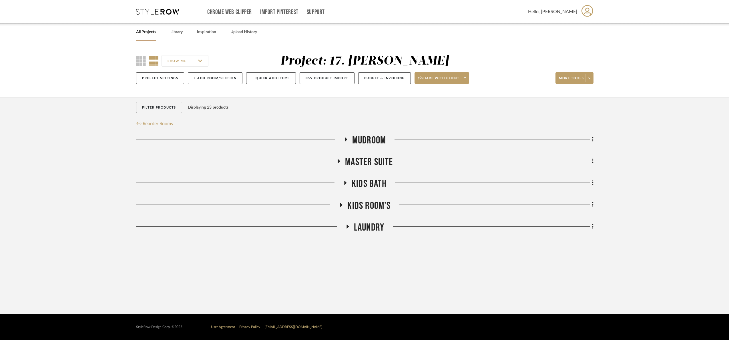
click at [379, 164] on span "Master Suite" at bounding box center [369, 162] width 48 height 12
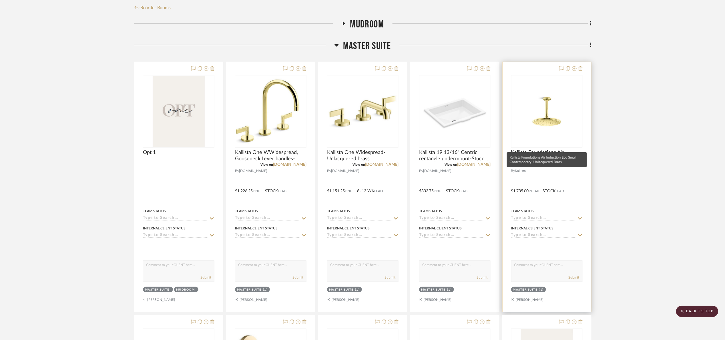
scroll to position [13, 0]
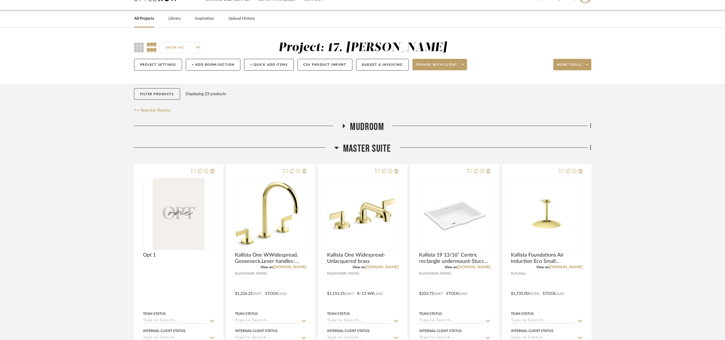
click at [377, 147] on span "Master Suite" at bounding box center [367, 149] width 48 height 12
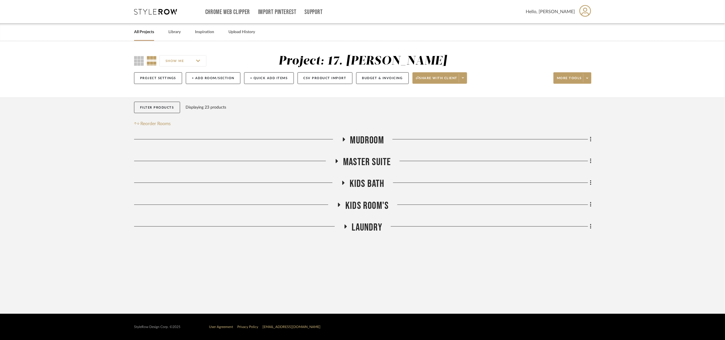
scroll to position [0, 0]
click at [359, 144] on span "Mudroom" at bounding box center [369, 140] width 34 height 12
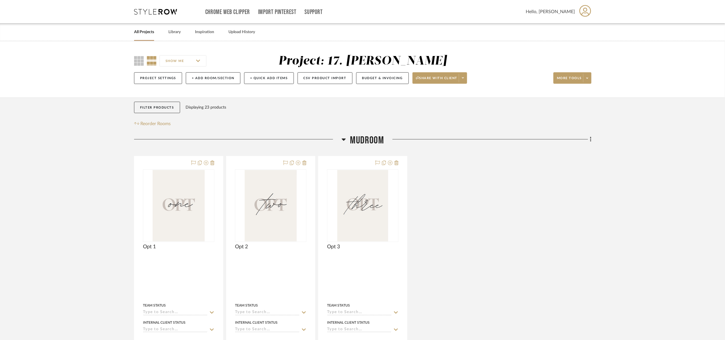
click at [359, 143] on span "Mudroom" at bounding box center [367, 140] width 34 height 12
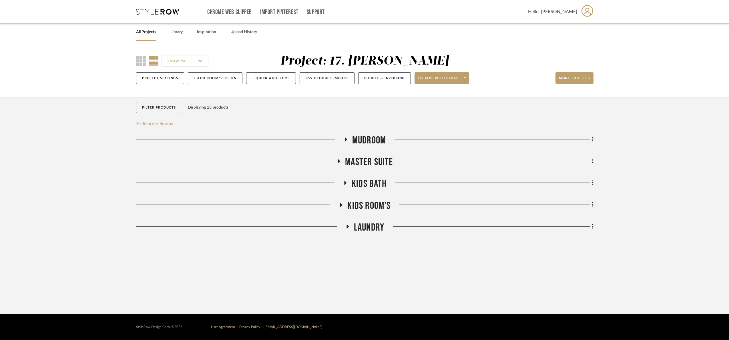
click at [366, 162] on span "Master Suite" at bounding box center [369, 162] width 48 height 12
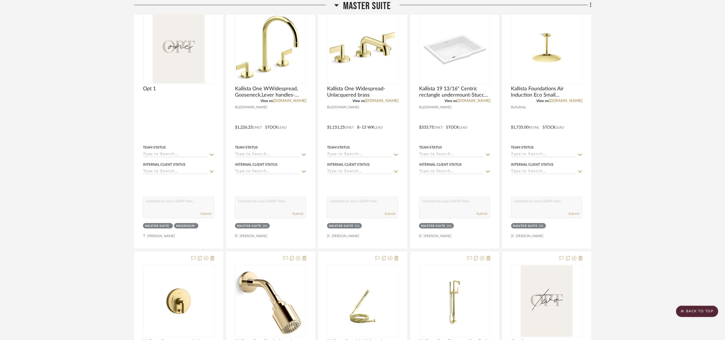
scroll to position [86, 0]
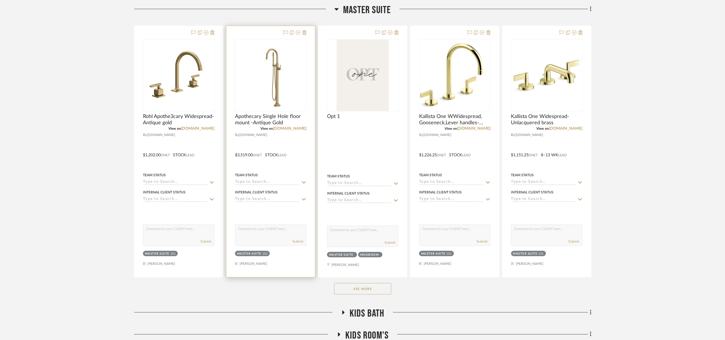
scroll to position [171, 0]
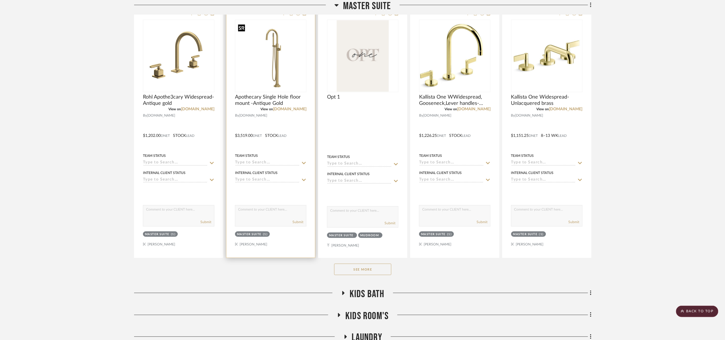
click at [269, 65] on img "0" at bounding box center [270, 56] width 70 height 70
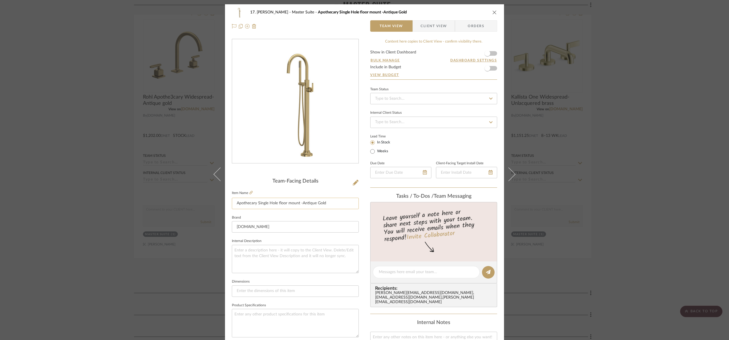
click at [236, 205] on input "Apothecary Single Hole floor mount -Antique Gold" at bounding box center [295, 203] width 127 height 11
type input "Rohl Apothecary Single Hole floor mount -Antique Gold"
click at [268, 180] on div "Team-Facing Details" at bounding box center [295, 181] width 127 height 6
click at [669, 178] on div "17. Hurley Master Suite Rohl Apothecary Single Hole floor mount -Antique Gold T…" at bounding box center [364, 170] width 729 height 340
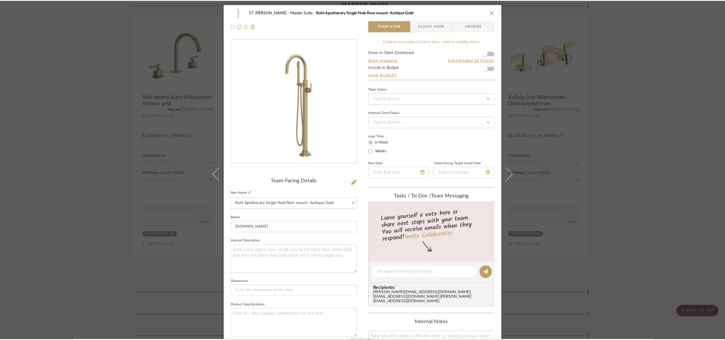
scroll to position [171, 0]
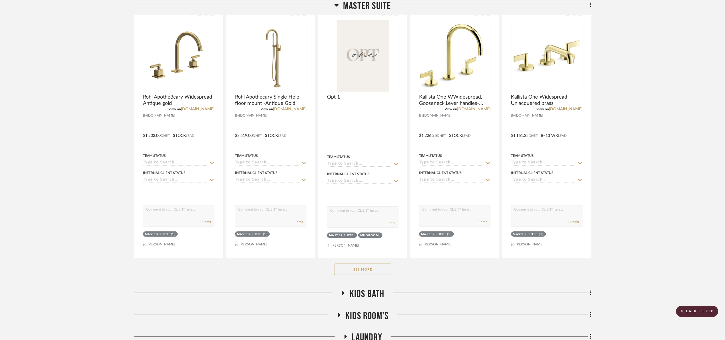
click at [376, 267] on button "See More" at bounding box center [362, 269] width 57 height 11
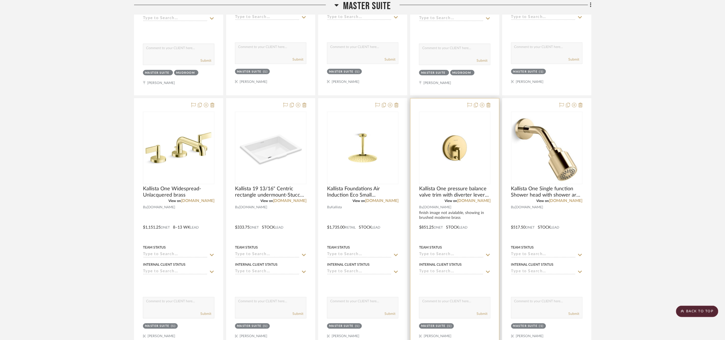
scroll to position [151, 0]
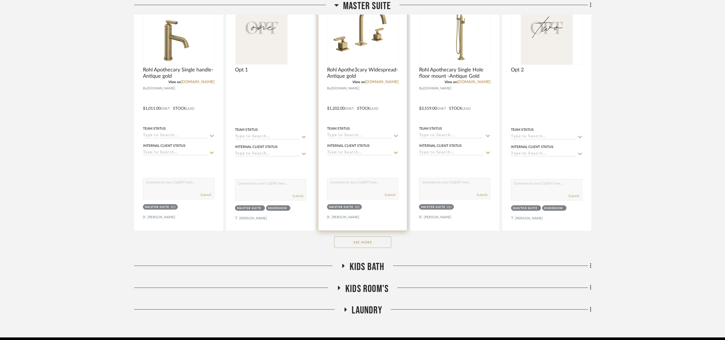
scroll to position [223, 0]
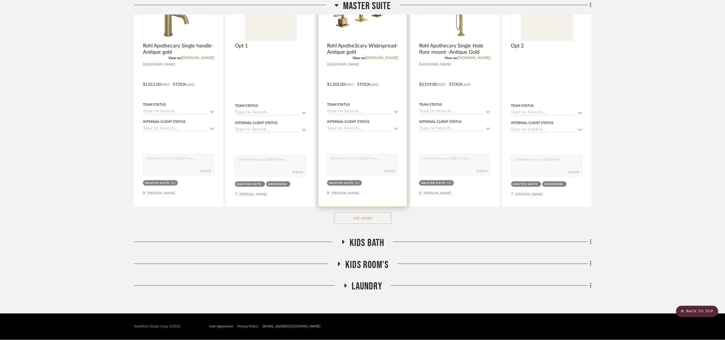
drag, startPoint x: 372, startPoint y: 217, endPoint x: 362, endPoint y: 199, distance: 21.3
click at [373, 217] on button "See More" at bounding box center [362, 218] width 57 height 11
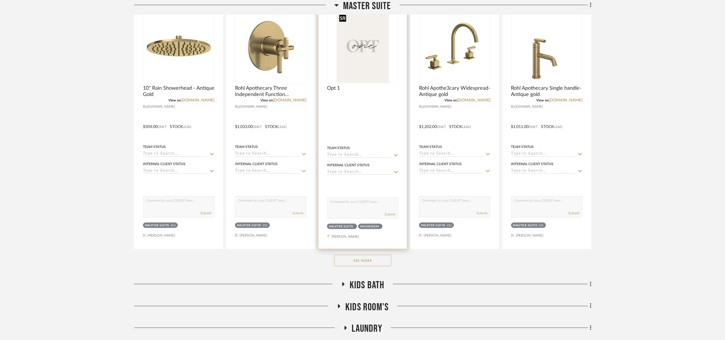
scroll to position [223, 0]
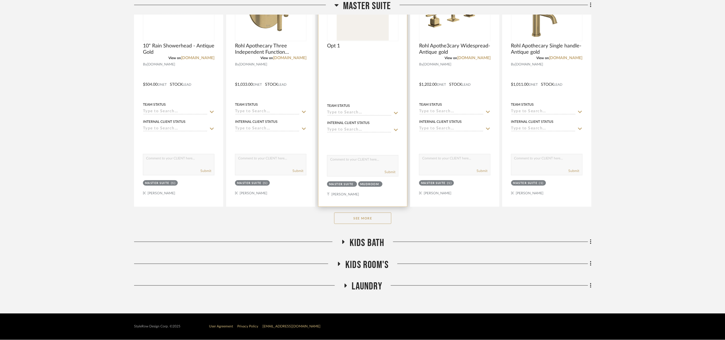
drag, startPoint x: 368, startPoint y: 218, endPoint x: 374, endPoint y: 205, distance: 14.8
click at [369, 218] on button "See More" at bounding box center [362, 218] width 57 height 11
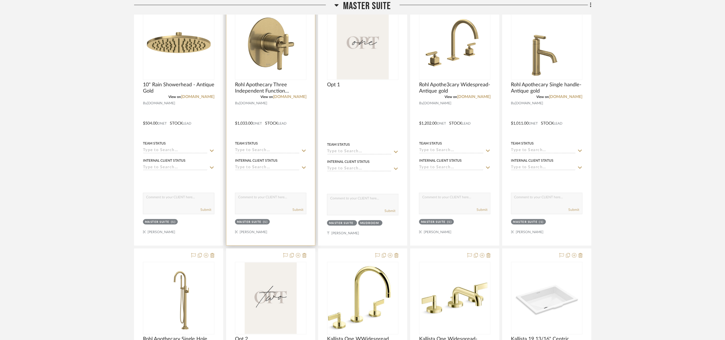
scroll to position [180, 0]
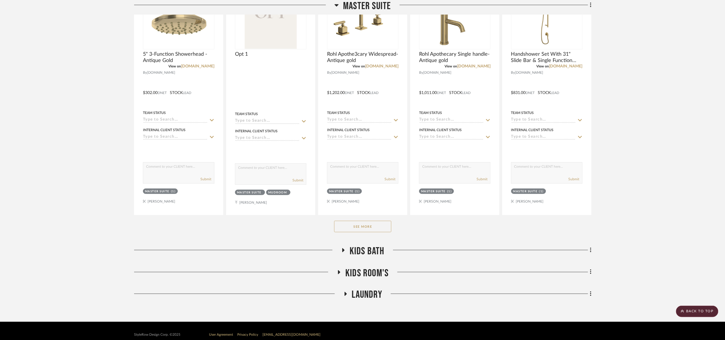
drag, startPoint x: 367, startPoint y: 225, endPoint x: 320, endPoint y: 163, distance: 77.7
click at [367, 224] on button "See More" at bounding box center [362, 226] width 57 height 11
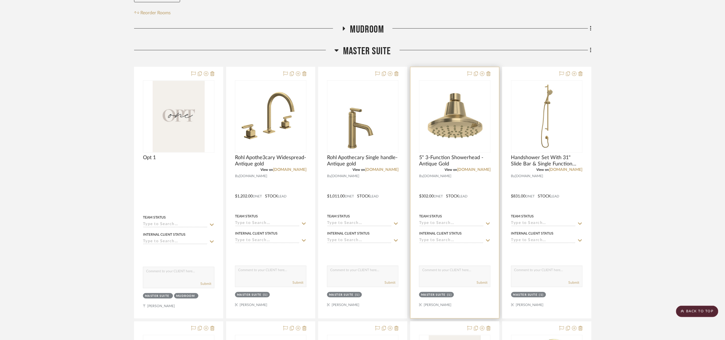
scroll to position [86, 0]
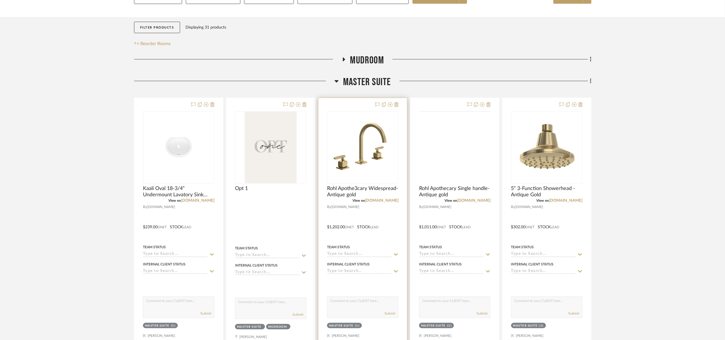
scroll to position [129, 0]
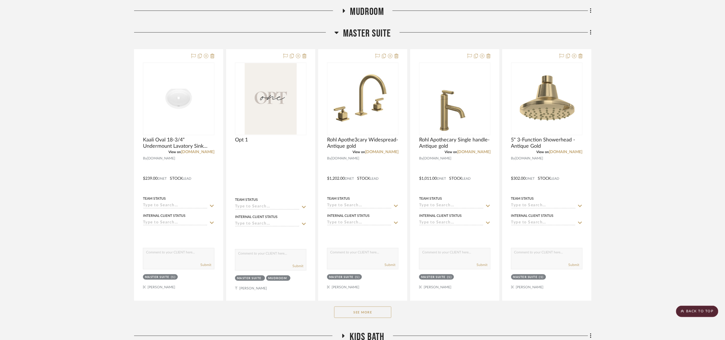
drag, startPoint x: 362, startPoint y: 317, endPoint x: 358, endPoint y: 309, distance: 9.2
click at [362, 317] on button "See More" at bounding box center [362, 312] width 57 height 11
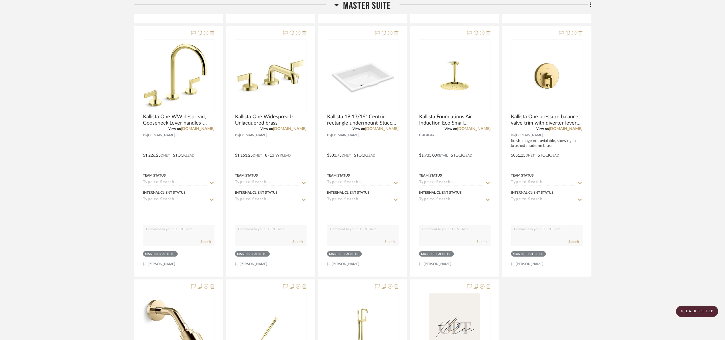
scroll to position [644, 0]
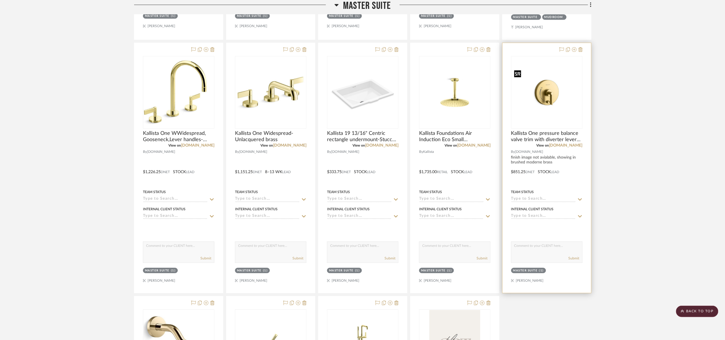
click at [0, 0] on img at bounding box center [0, 0] width 0 height 0
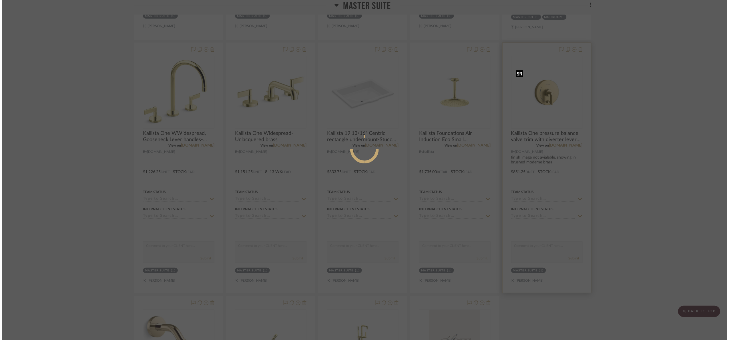
scroll to position [0, 0]
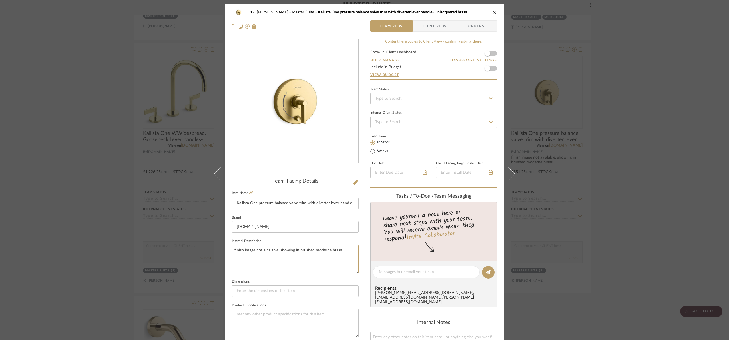
drag, startPoint x: 203, startPoint y: 250, endPoint x: 212, endPoint y: 251, distance: 9.5
click at [205, 250] on div "17. [PERSON_NAME] Master Suite Kallista One pressure balance valve trim with di…" at bounding box center [364, 170] width 729 height 340
drag, startPoint x: 354, startPoint y: 255, endPoint x: 204, endPoint y: 243, distance: 149.9
click at [204, 243] on div "17. [PERSON_NAME] Master Suite Kallista One pressure balance valve trim with di…" at bounding box center [364, 170] width 729 height 340
click at [234, 250] on textarea "finish image not avialable, showing in brushed moderne brass" at bounding box center [295, 259] width 127 height 28
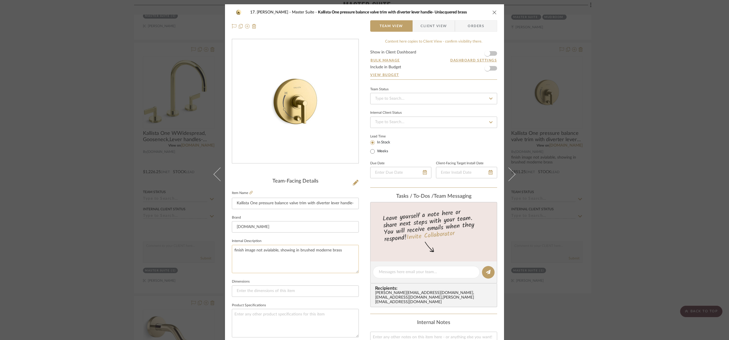
click at [235, 251] on textarea "finish image not avialable, showing in brushed moderne brass" at bounding box center [295, 259] width 127 height 28
type textarea "Finish image not avialable, showing in brushed moderne brass"
click at [284, 238] on fieldset "Internal Description Finish image not avialable, showing in brushed moderne bra…" at bounding box center [295, 255] width 127 height 36
click at [18, 157] on div "17. Hurley Master Suite Kallista One pressure balance valve trim with diverter …" at bounding box center [364, 170] width 729 height 340
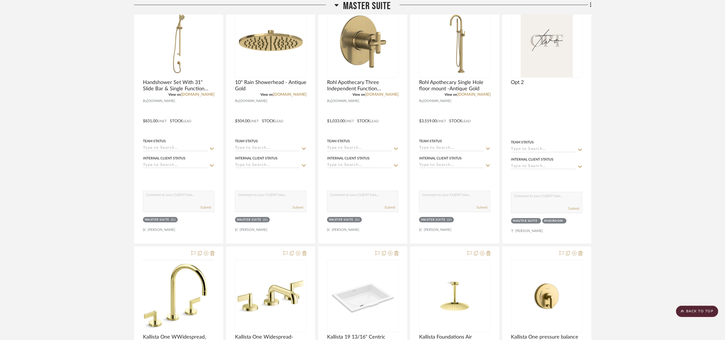
scroll to position [430, 0]
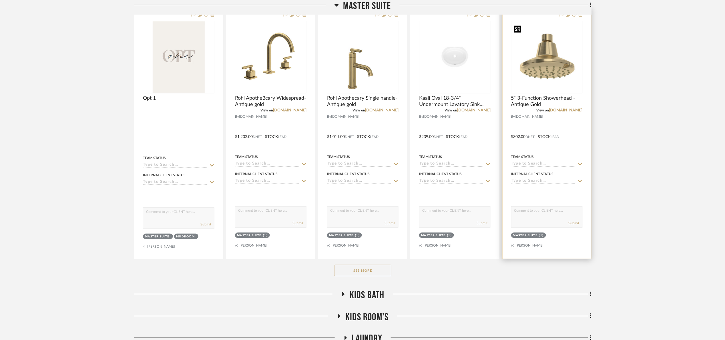
scroll to position [171, 0]
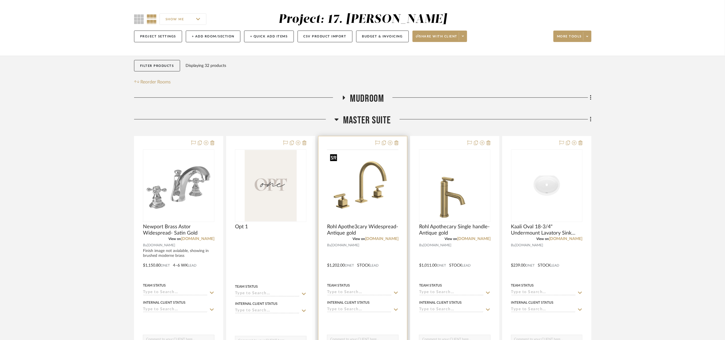
scroll to position [129, 0]
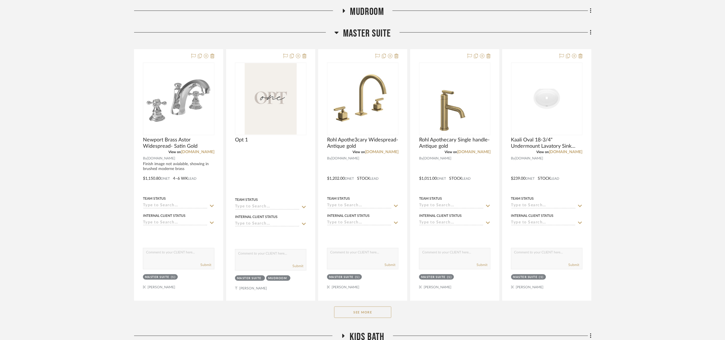
click at [374, 309] on button "See More" at bounding box center [362, 312] width 57 height 11
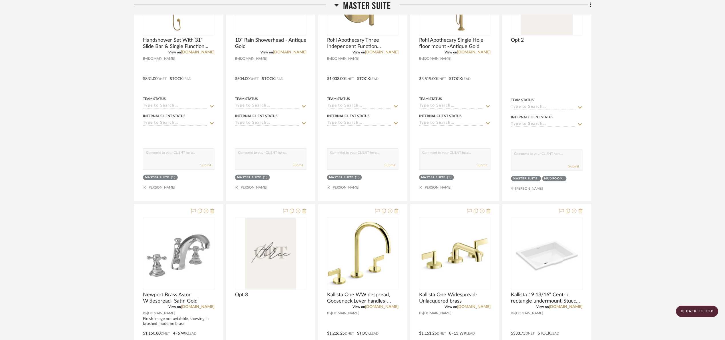
scroll to position [429, 0]
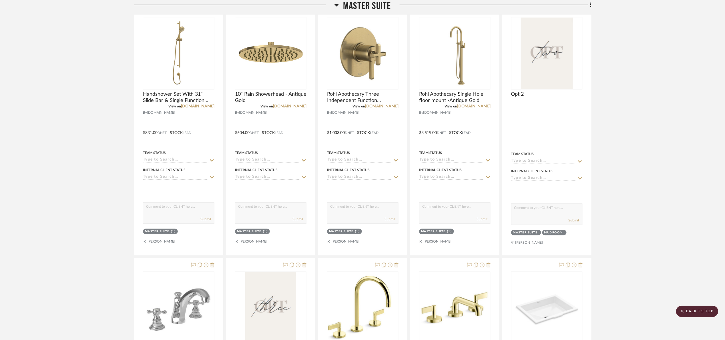
click at [55, 94] on project-details-page "SHOW ME Project: 17. Hurley Project Settings + Add Room/Section + Quick Add Ite…" at bounding box center [362, 241] width 725 height 1258
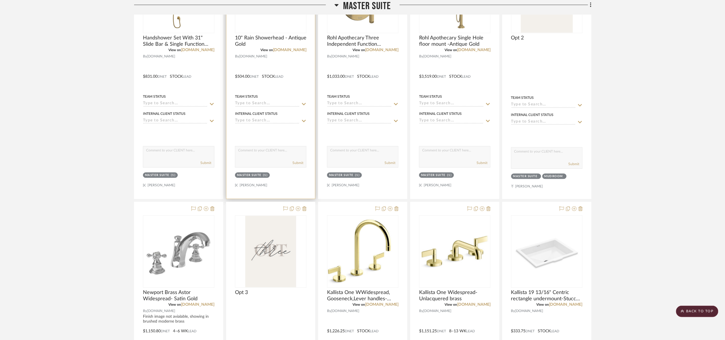
scroll to position [514, 0]
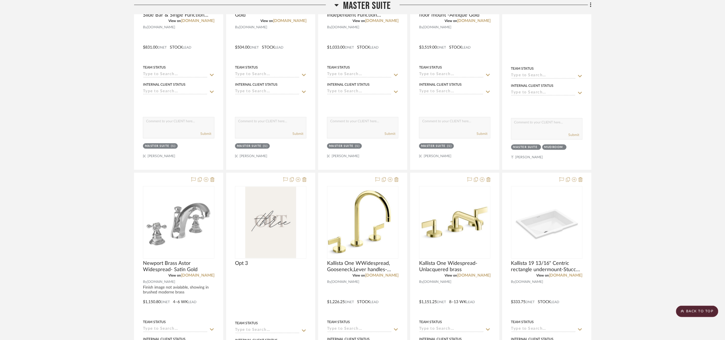
click at [666, 53] on project-details-page "SHOW ME Project: 17. Hurley Project Settings + Add Room/Section + Quick Add Ite…" at bounding box center [362, 156] width 725 height 1258
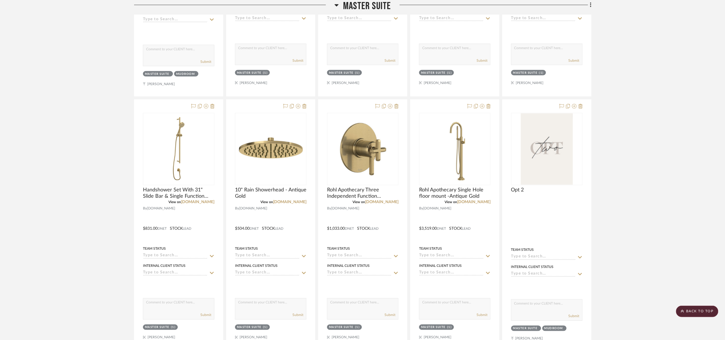
scroll to position [300, 0]
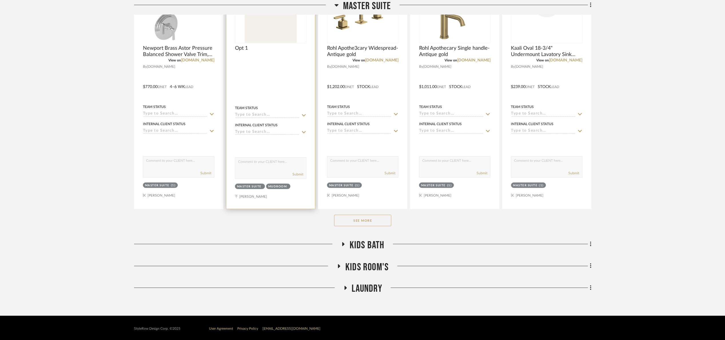
scroll to position [223, 0]
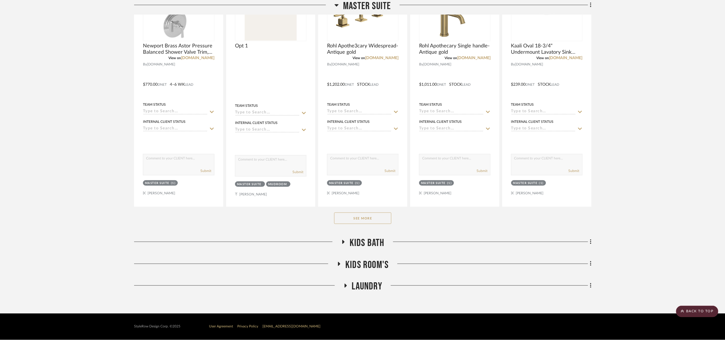
click at [355, 220] on button "See More" at bounding box center [362, 218] width 57 height 11
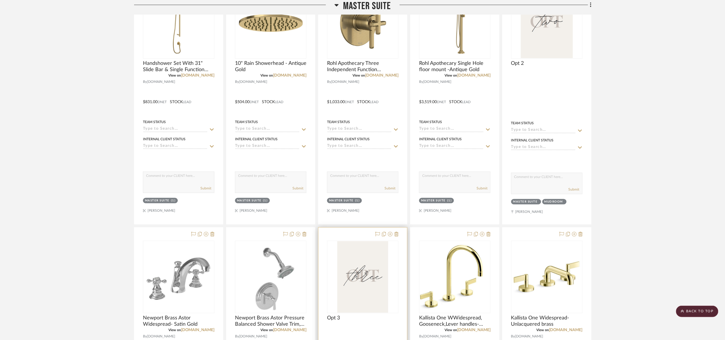
scroll to position [480, 0]
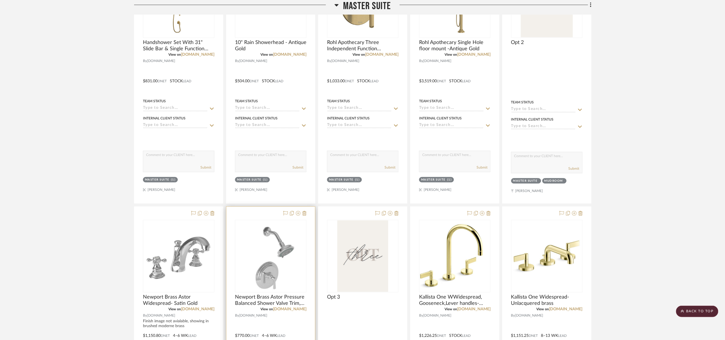
click at [239, 271] on div "0" at bounding box center [270, 256] width 71 height 72
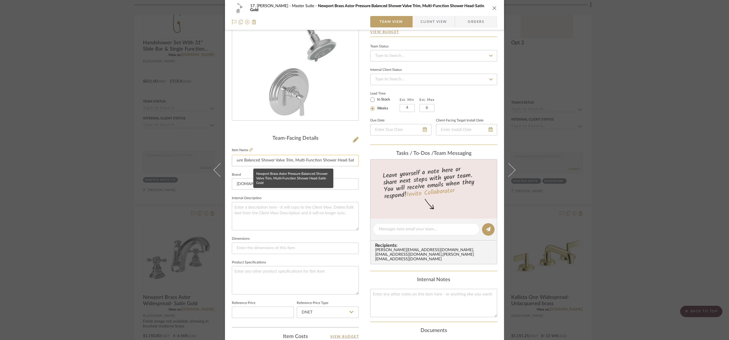
scroll to position [0, 58]
click at [353, 161] on input "Newport Brass Astor Pressure Balanced Shower Valve Trim, Multi-Function Shower …" at bounding box center [295, 160] width 127 height 11
click at [352, 160] on input "Newport Brass Astor Pressure Balanced Shower Valve Trim, Multi-Function Shower …" at bounding box center [295, 160] width 127 height 11
click at [350, 160] on input "Newport Brass Astor Pressure Balanced Shower Valve Trim, Multi-Function Shower …" at bounding box center [295, 160] width 127 height 11
drag, startPoint x: 353, startPoint y: 161, endPoint x: 348, endPoint y: 159, distance: 4.9
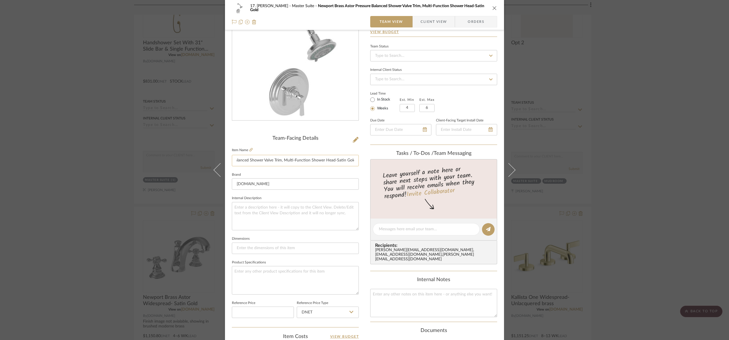
click at [353, 161] on input "Newport Brass Astor Pressure Balanced Shower Valve Trim, Multi-Function Shower …" at bounding box center [295, 160] width 127 height 11
click at [347, 159] on input "Newport Brass Astor Pressure Balanced Shower Valve Trim, Multi-Function Shower …" at bounding box center [295, 160] width 127 height 11
drag, startPoint x: 344, startPoint y: 159, endPoint x: 356, endPoint y: 164, distance: 12.8
click at [356, 164] on input "Newport Brass Astor Pressure Balanced Shower Valve Trim, Multi-Function Shower …" at bounding box center [295, 160] width 127 height 11
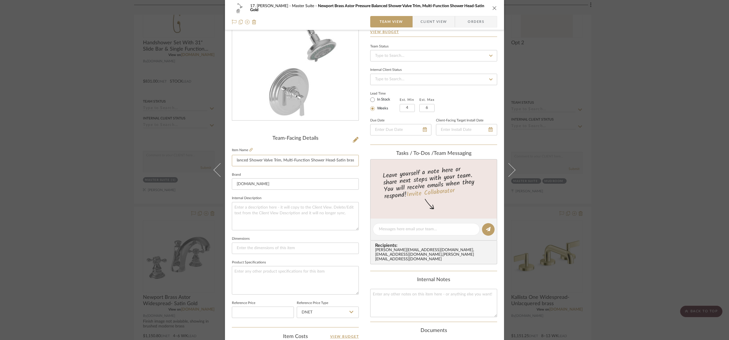
type input "Newport Brass Astor Pressure Balanced Shower Valve Trim, Multi-Function Shower …"
click at [326, 143] on div "Team-Facing Details Item Name Newport Brass Astor Pressure Balanced Shower Valv…" at bounding box center [295, 231] width 127 height 192
click at [250, 148] on icon at bounding box center [250, 149] width 3 height 3
click at [353, 137] on icon at bounding box center [356, 140] width 6 height 6
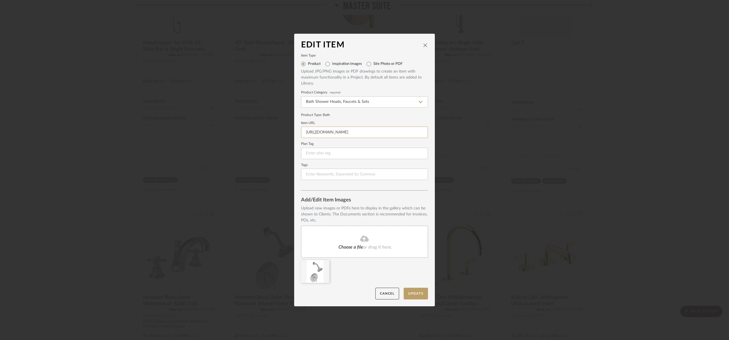
scroll to position [0, 73]
drag, startPoint x: 303, startPoint y: 133, endPoint x: 432, endPoint y: 130, distance: 128.9
click at [432, 130] on dialog-content "Edit Item Item Type Product Inspiration Images Site Photo or PDF Upload JPG/PNG…" at bounding box center [364, 170] width 141 height 272
paste input "https://www.fergusonhome.com/newport-brass-3-914bp/s1009463?uid=2500372&searchI…"
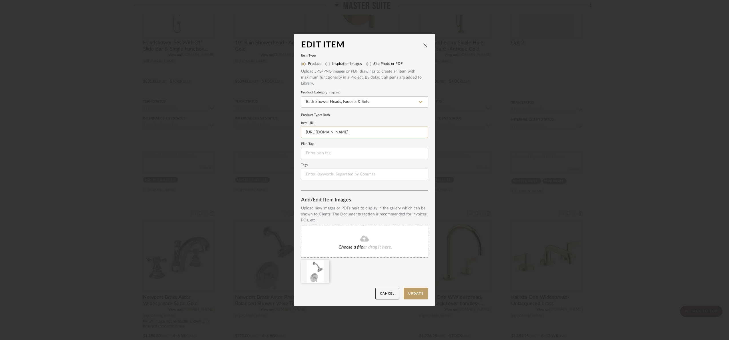
scroll to position [0, 260]
type input "https://www.fergusonhome.com/newport-brass-3-914bp/s1009463?uid=2500372&searchI…"
click at [409, 293] on button "Update" at bounding box center [416, 294] width 24 height 12
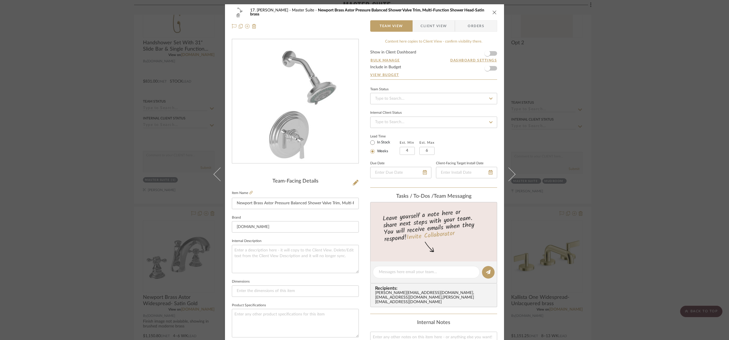
click at [640, 206] on div "17. Hurley Master Suite Newport Brass Astor Pressure Balanced Shower Valve Trim…" at bounding box center [364, 170] width 729 height 340
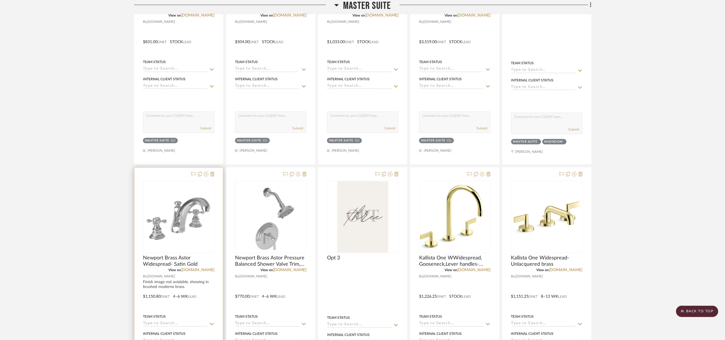
scroll to position [523, 0]
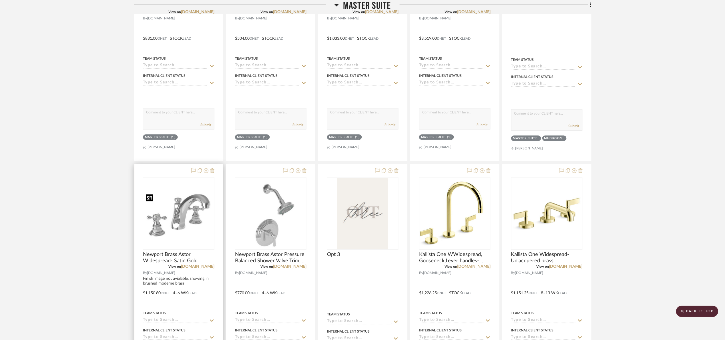
click at [191, 225] on img "0" at bounding box center [178, 213] width 70 height 47
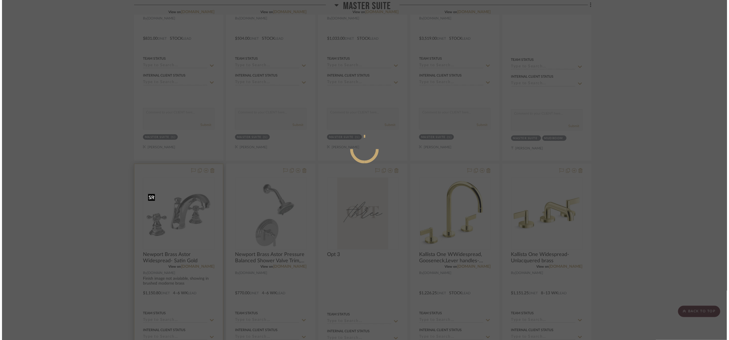
scroll to position [0, 0]
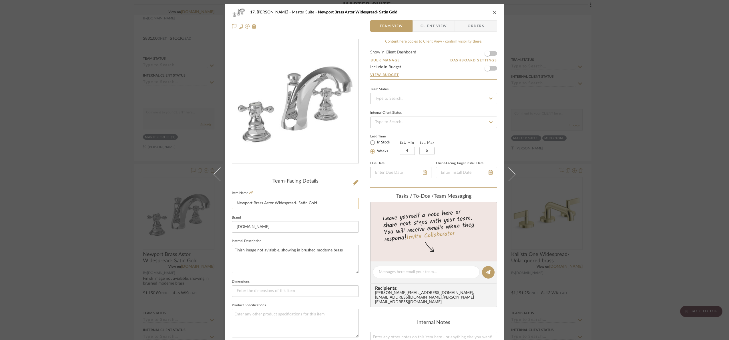
click at [314, 202] on input "Newport Brass Astor Widespread- Satin Gold" at bounding box center [295, 203] width 127 height 11
type input "Newport Brass Astor Widespread- Satin Brass"
click at [315, 216] on fieldset "Brand Build.com" at bounding box center [295, 223] width 127 height 19
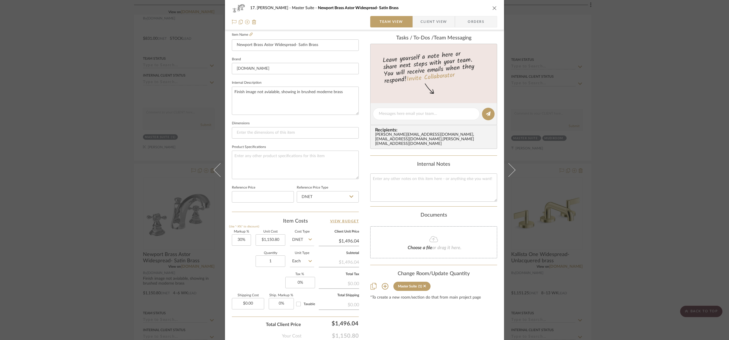
scroll to position [64, 0]
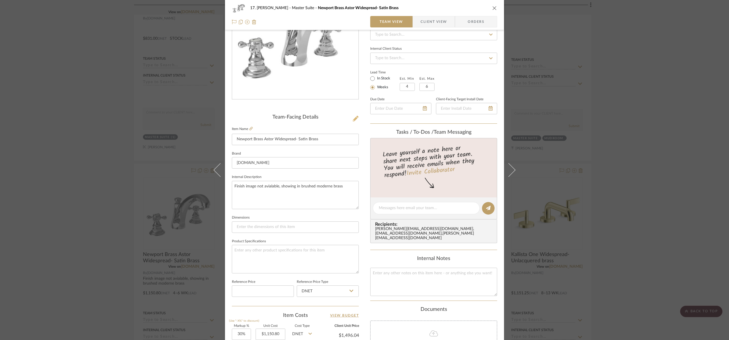
click at [353, 121] on icon at bounding box center [356, 119] width 6 height 6
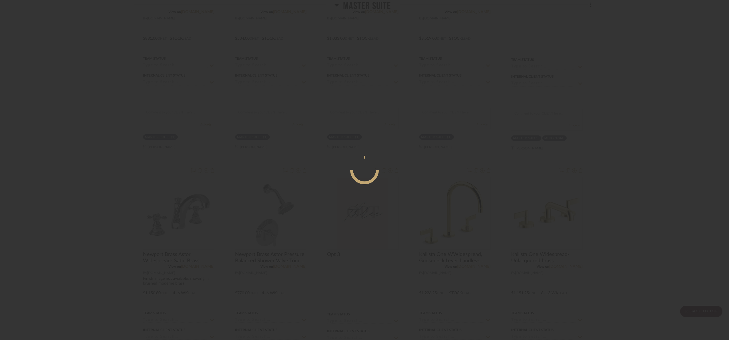
scroll to position [0, 0]
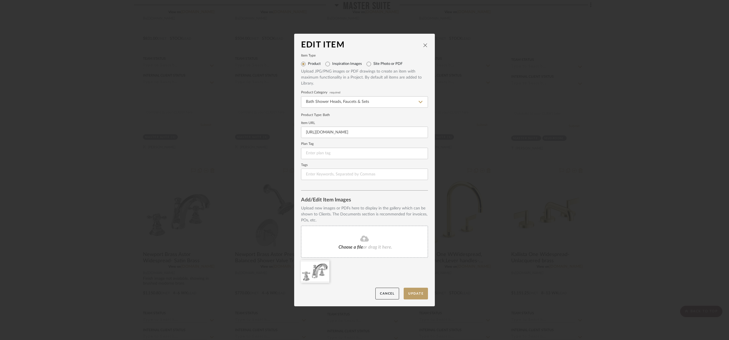
drag, startPoint x: 627, startPoint y: 151, endPoint x: 613, endPoint y: 145, distance: 15.4
click at [625, 150] on div "Edit Item Item Type Product Inspiration Images Site Photo or PDF Upload JPG/PNG…" at bounding box center [364, 170] width 729 height 340
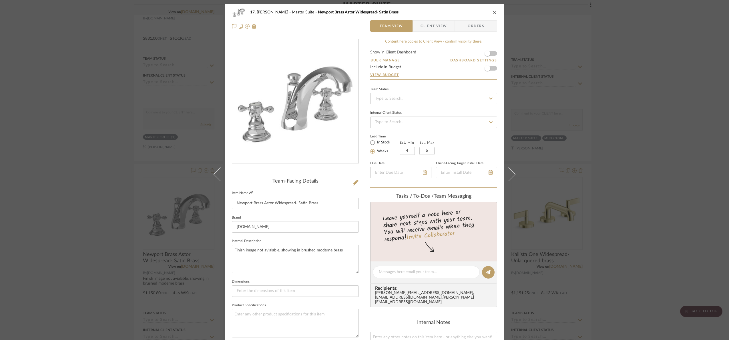
click at [249, 191] on icon at bounding box center [250, 192] width 3 height 3
drag, startPoint x: 352, startPoint y: 185, endPoint x: 347, endPoint y: 186, distance: 5.0
click at [350, 185] on div "Team-Facing Details Item Name Newport Brass Astor Widespread- Satin Brass Brand…" at bounding box center [295, 274] width 127 height 192
click at [353, 180] on icon at bounding box center [356, 183] width 6 height 6
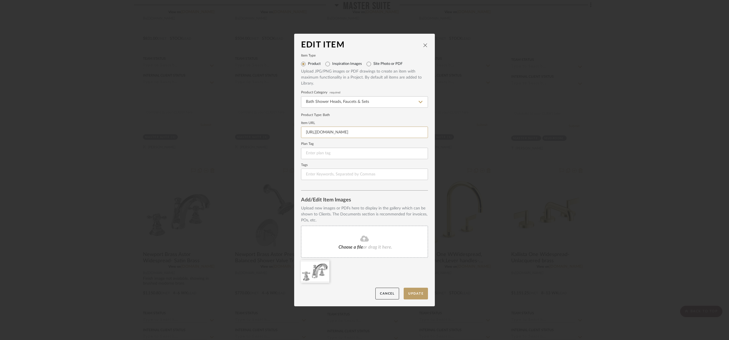
scroll to position [0, 67]
drag, startPoint x: 304, startPoint y: 132, endPoint x: 430, endPoint y: 128, distance: 125.8
click at [430, 128] on dialog-content "Edit Item Item Type Product Inspiration Images Site Photo or PDF Upload JPG/PNG…" at bounding box center [364, 170] width 141 height 272
paste input "https://www.fergusonhome.com/newport-brass-920c/s1169419?uid=3431199&searchId=L…"
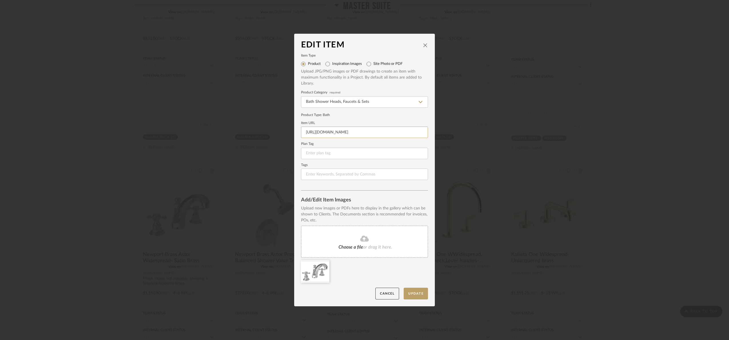
scroll to position [0, 254]
type input "https://www.fergusonhome.com/newport-brass-920c/s1169419?uid=3431199&searchId=L…"
click at [408, 291] on button "Update" at bounding box center [416, 294] width 24 height 12
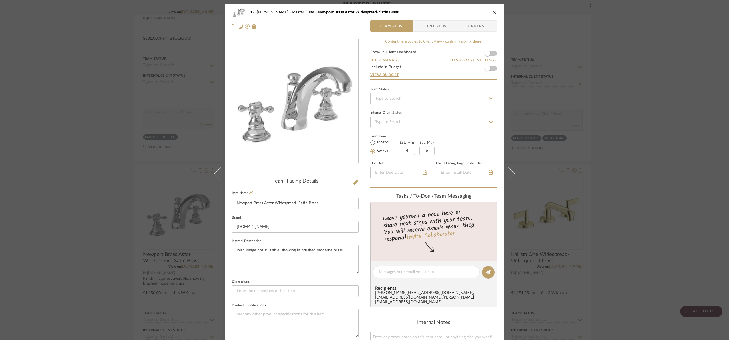
click at [633, 119] on div "17. Hurley Master Suite Newport Brass Astor Widespread- Satin Brass Team View C…" at bounding box center [364, 170] width 729 height 340
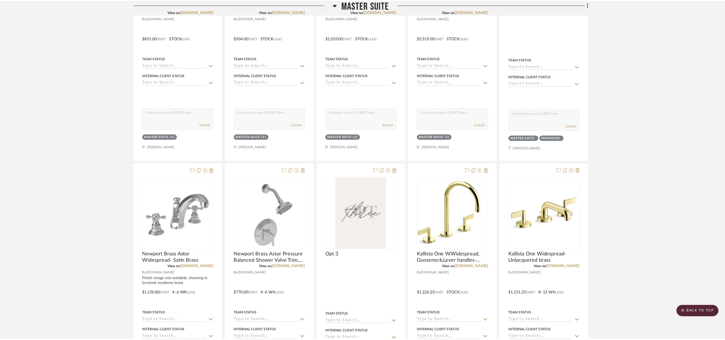
scroll to position [523, 0]
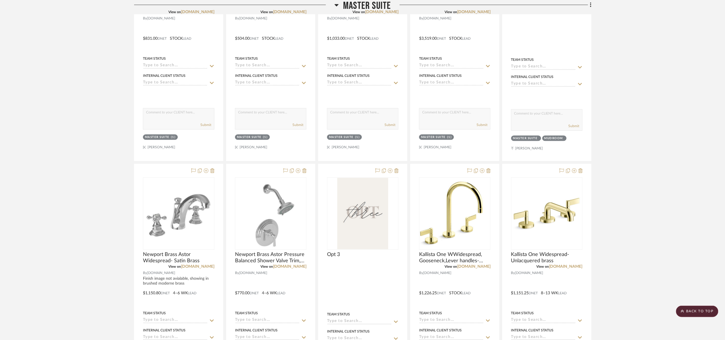
click at [3, 127] on project-details-page "SHOW ME Project: 17. Hurley Project Settings + Add Room/Section + Quick Add Ite…" at bounding box center [362, 274] width 725 height 1512
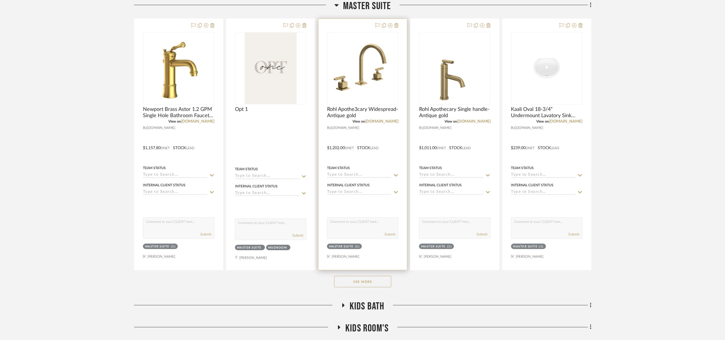
scroll to position [223, 0]
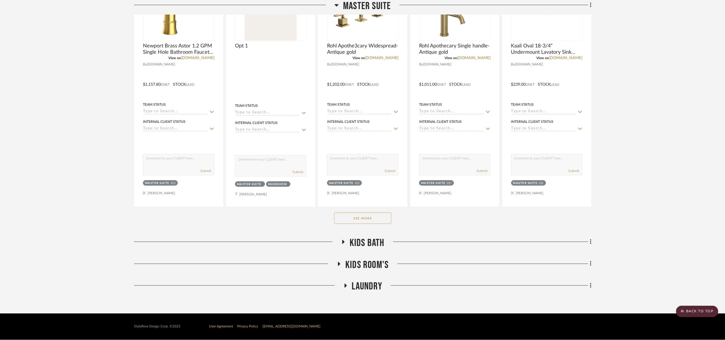
click at [374, 216] on button "See More" at bounding box center [362, 218] width 57 height 11
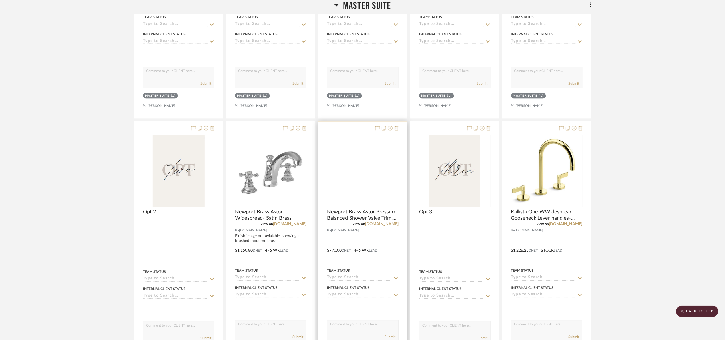
scroll to position [566, 0]
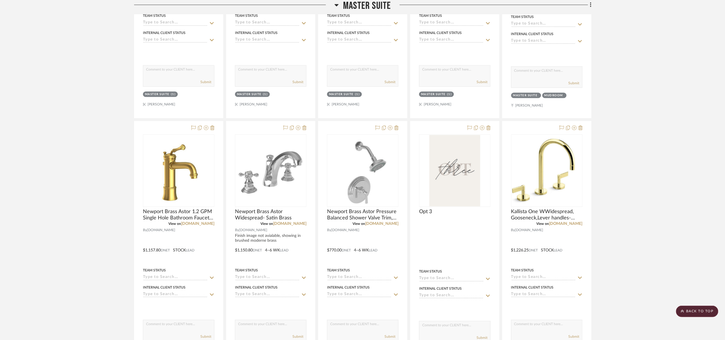
click at [699, 124] on project-details-page "SHOW ME Project: 17. Hurley Project Settings + Add Room/Section + Quick Add Ite…" at bounding box center [362, 231] width 725 height 1512
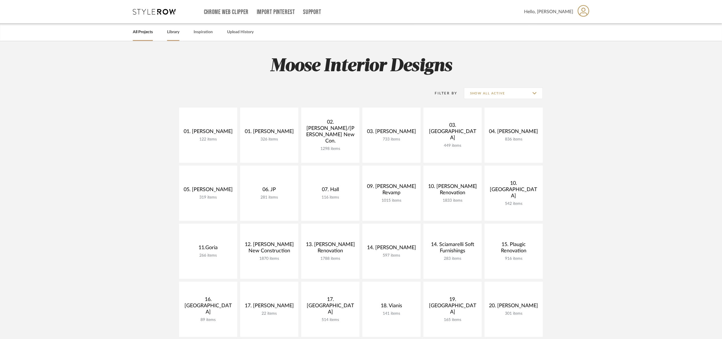
drag, startPoint x: 184, startPoint y: 31, endPoint x: 178, endPoint y: 34, distance: 6.3
click at [183, 31] on div "All Projects Library Inspiration Upload History" at bounding box center [361, 31] width 474 height 17
click at [178, 33] on link "Library" at bounding box center [173, 32] width 12 height 8
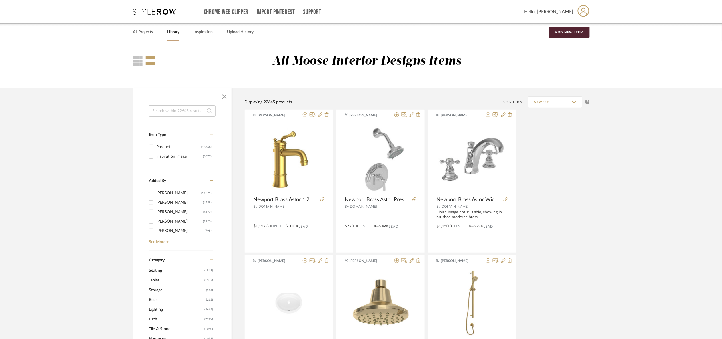
click at [185, 109] on input at bounding box center [182, 110] width 67 height 11
type input "nova"
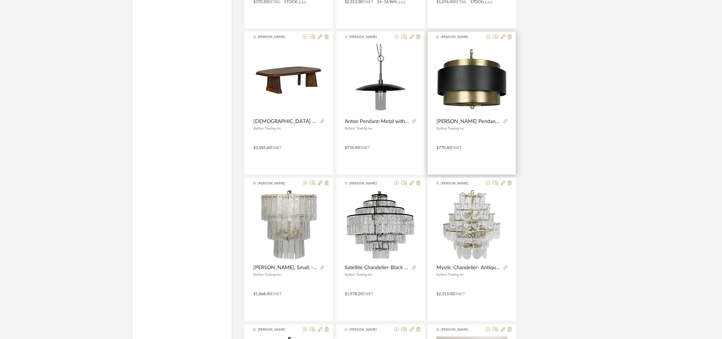
scroll to position [1601, 0]
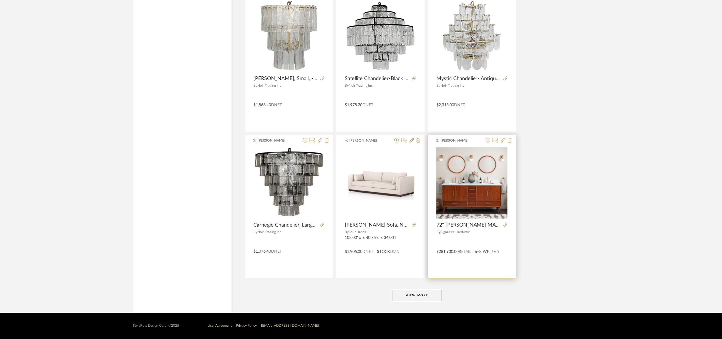
drag, startPoint x: 427, startPoint y: 293, endPoint x: 490, endPoint y: 233, distance: 87.9
click at [428, 292] on button "View More" at bounding box center [417, 294] width 50 height 11
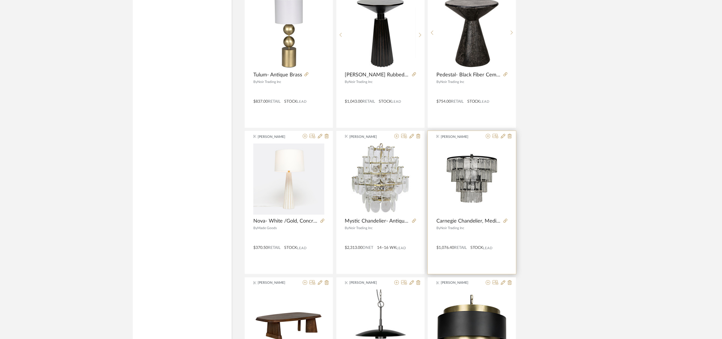
scroll to position [1185, 0]
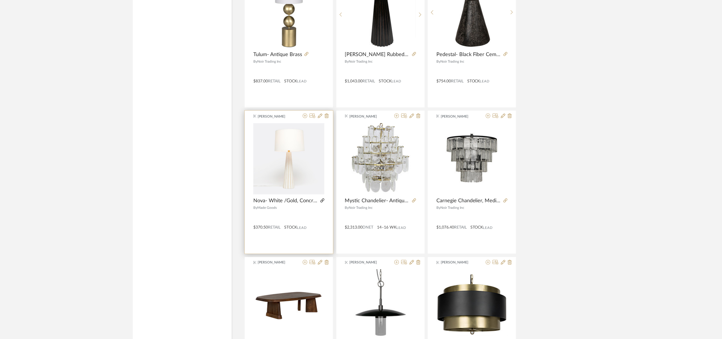
click at [321, 199] on icon at bounding box center [323, 200] width 4 height 4
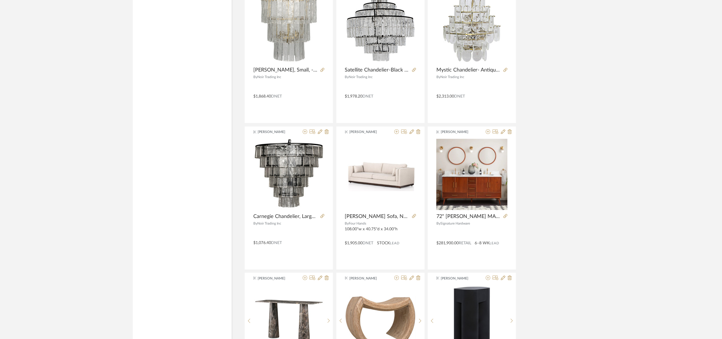
scroll to position [1828, 0]
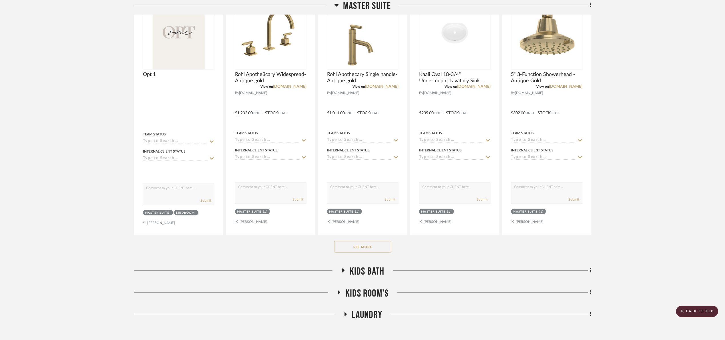
scroll to position [129, 0]
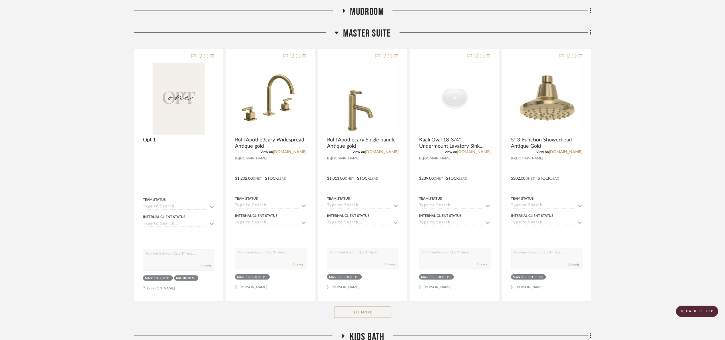
click at [666, 88] on project-details-page "SHOW ME Project: 17. Hurley Project Settings + Add Room/Section + Quick Add Ite…" at bounding box center [362, 160] width 725 height 495
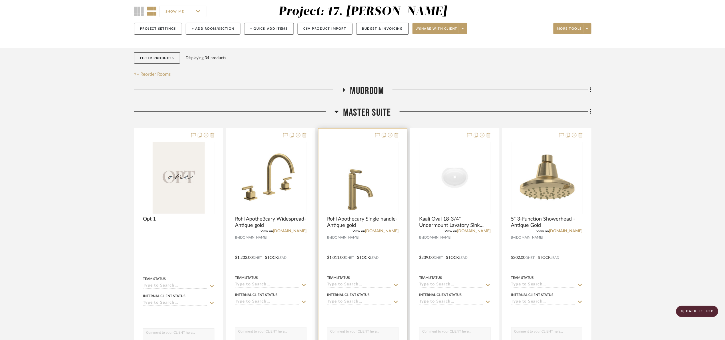
scroll to position [0, 0]
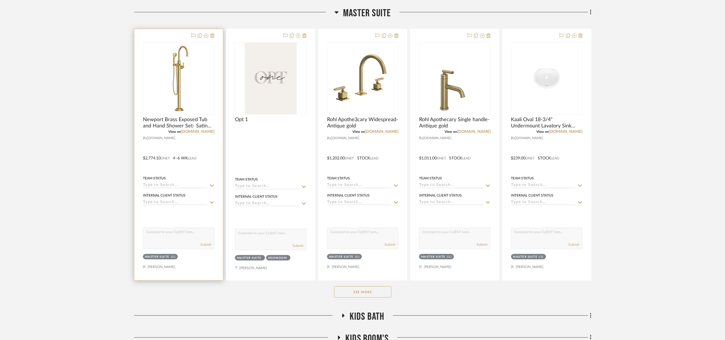
scroll to position [171, 0]
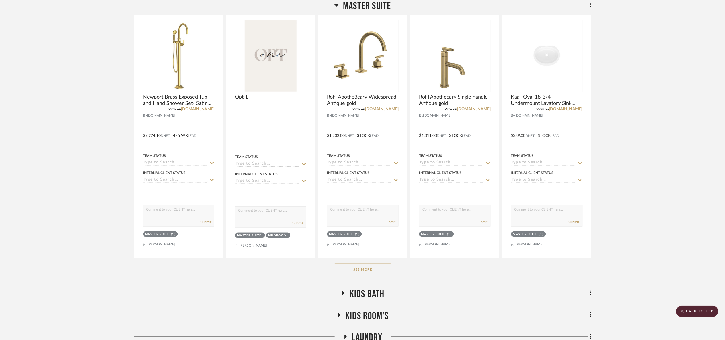
click at [382, 271] on button "See More" at bounding box center [362, 269] width 57 height 11
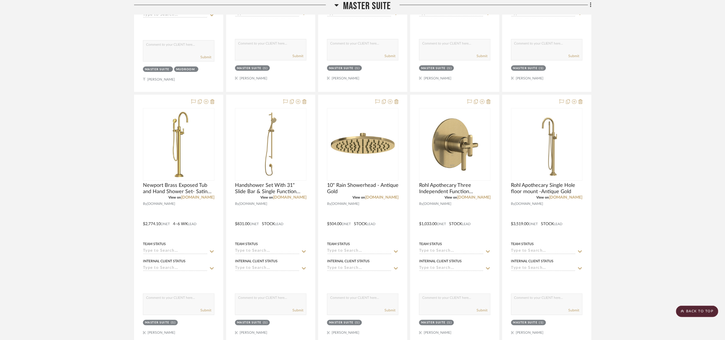
scroll to position [557, 0]
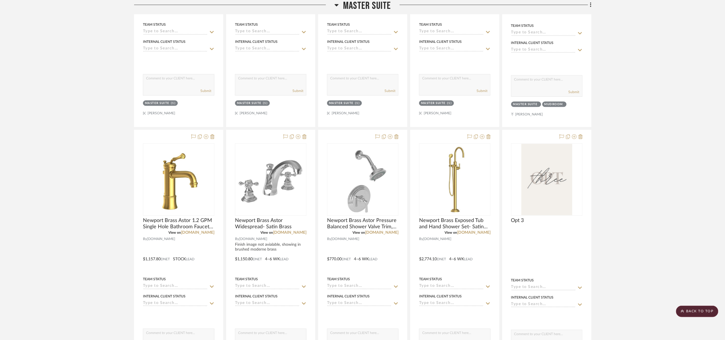
click at [677, 178] on project-details-page "SHOW ME Project: 17. Hurley Project Settings + Add Room/Section + Quick Add Ite…" at bounding box center [362, 240] width 725 height 1512
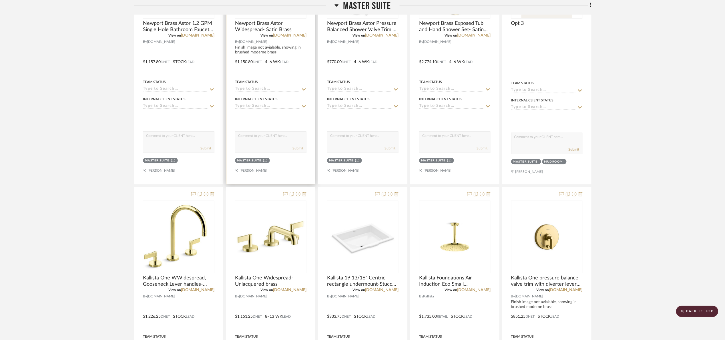
scroll to position [686, 0]
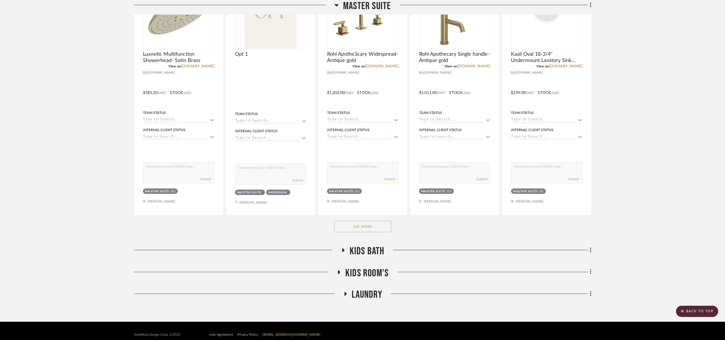
drag, startPoint x: 368, startPoint y: 224, endPoint x: 367, endPoint y: 218, distance: 6.1
click at [368, 223] on button "See More" at bounding box center [362, 226] width 57 height 11
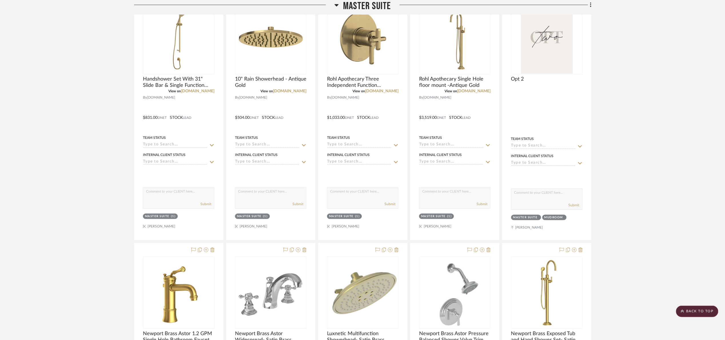
scroll to position [429, 0]
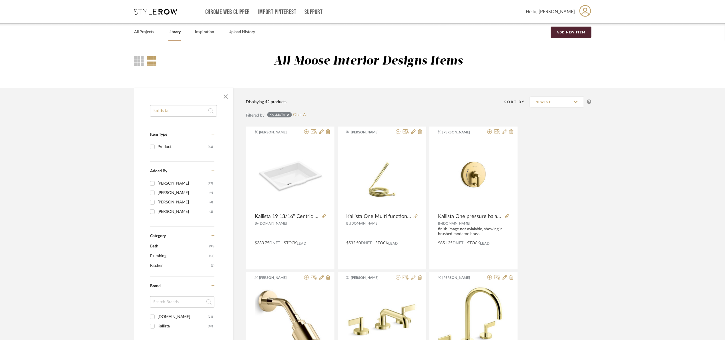
drag, startPoint x: 171, startPoint y: 112, endPoint x: 102, endPoint y: 119, distance: 69.0
type input "v"
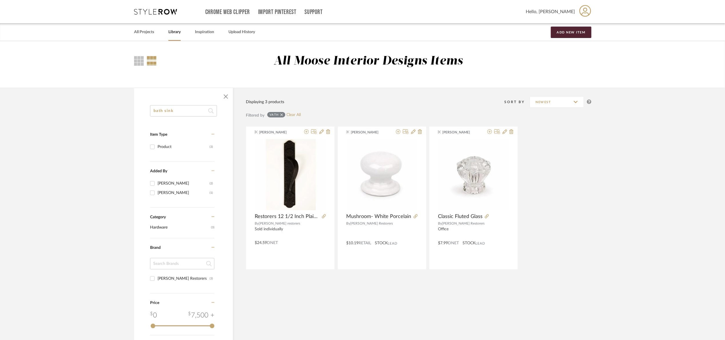
type input "bath sink"
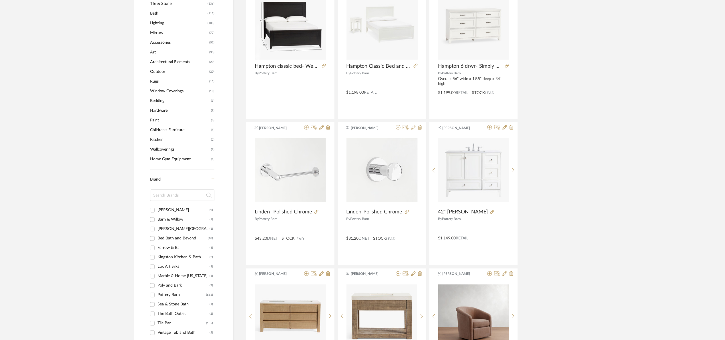
scroll to position [257, 0]
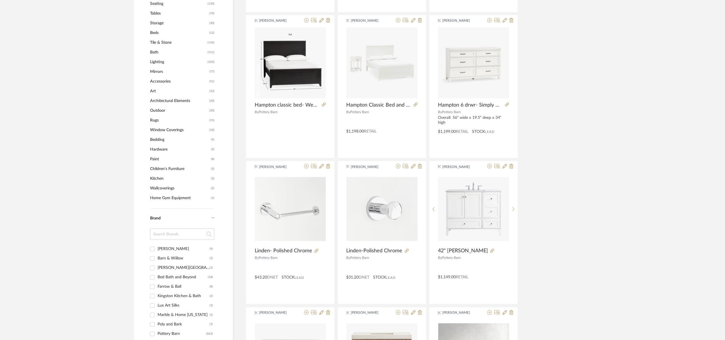
click at [152, 54] on span "Bath" at bounding box center [178, 52] width 56 height 10
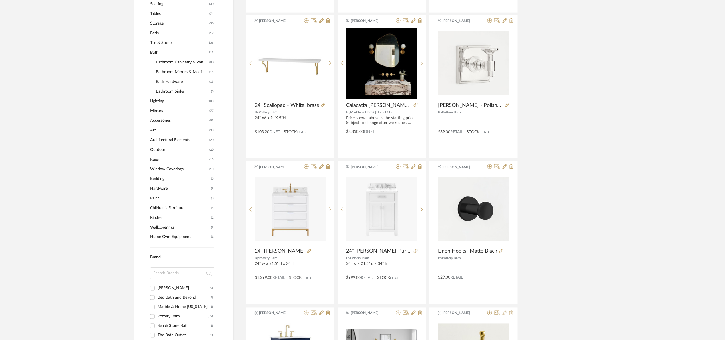
click at [178, 91] on span "Bathroom Sinks" at bounding box center [183, 92] width 54 height 10
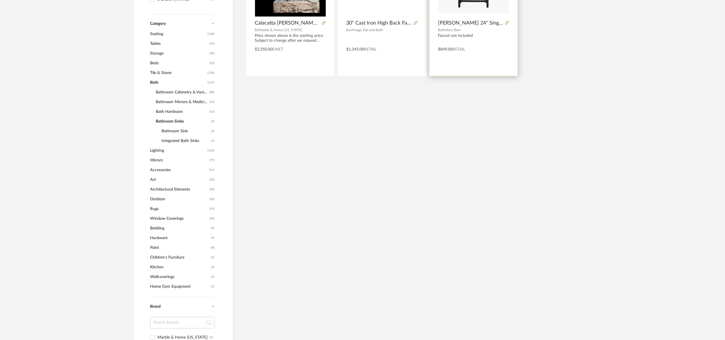
scroll to position [61, 0]
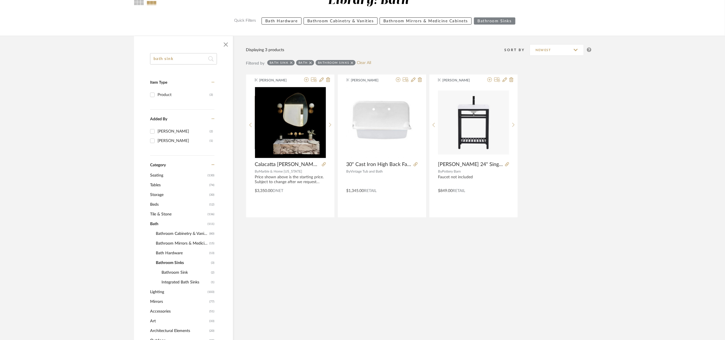
click at [310, 62] on icon at bounding box center [310, 63] width 3 height 4
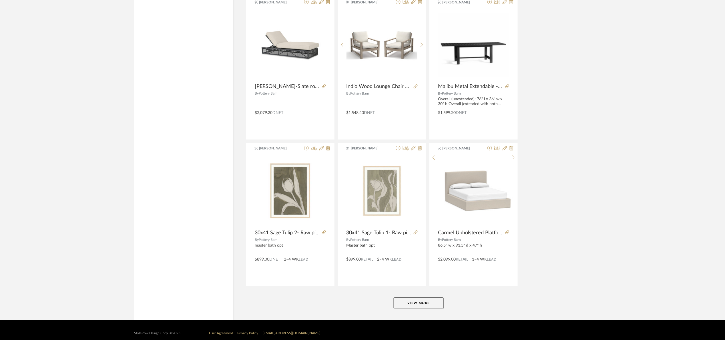
scroll to position [1599, 0]
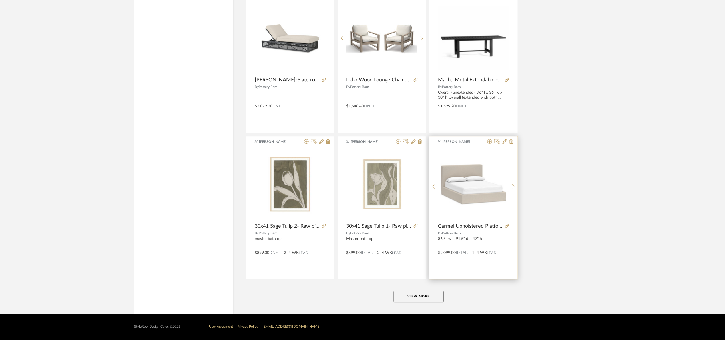
drag, startPoint x: 433, startPoint y: 297, endPoint x: 473, endPoint y: 251, distance: 60.8
click at [435, 294] on button "View More" at bounding box center [419, 296] width 50 height 11
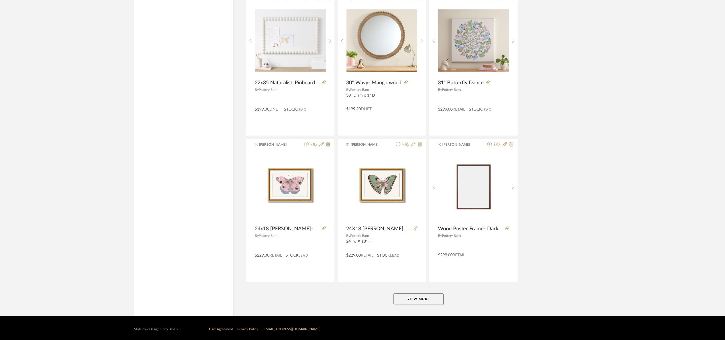
scroll to position [3356, 0]
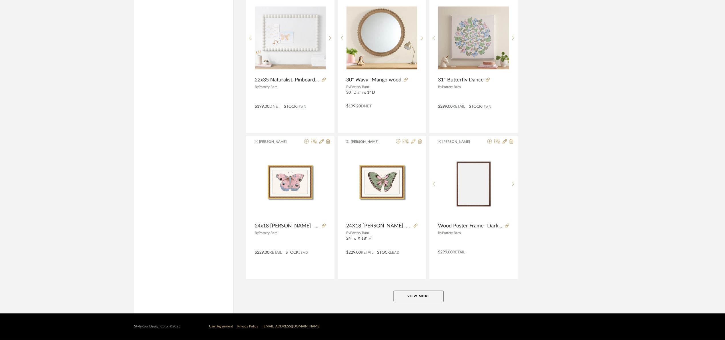
drag, startPoint x: 724, startPoint y: 321, endPoint x: 730, endPoint y: 312, distance: 10.5
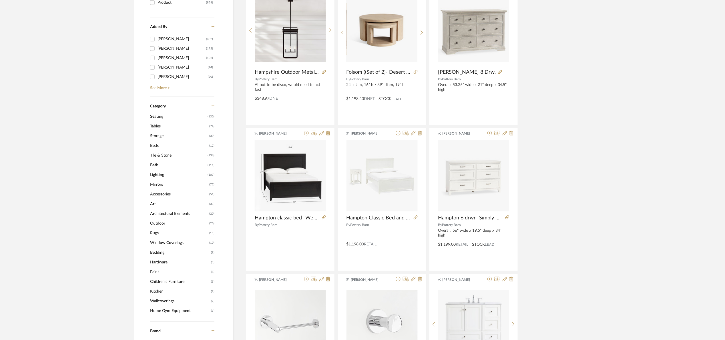
scroll to position [86, 0]
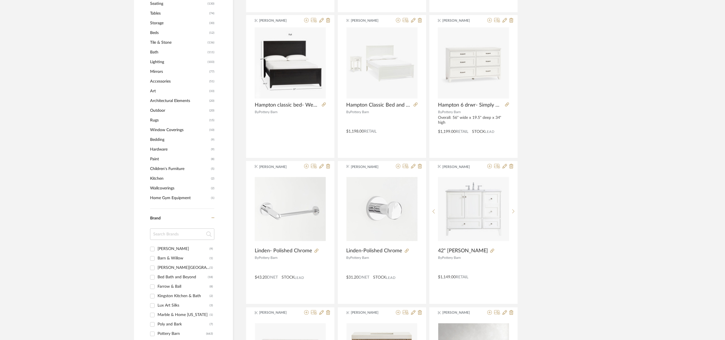
click at [154, 52] on span "Bath" at bounding box center [178, 52] width 56 height 10
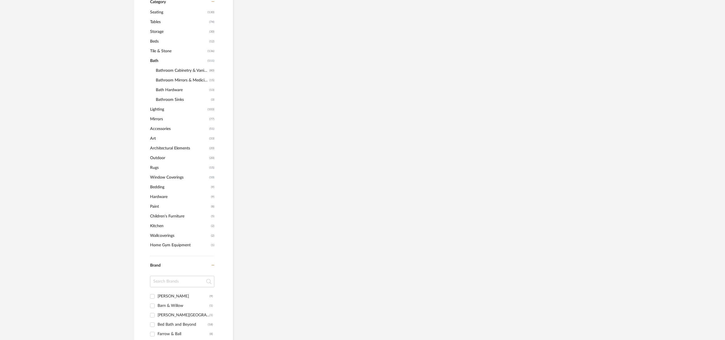
scroll to position [265, 0]
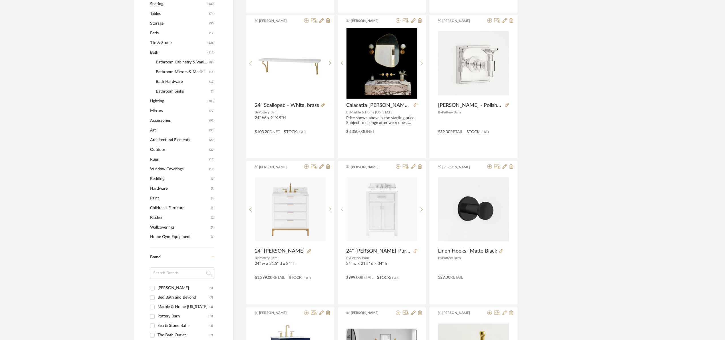
click at [173, 93] on span "Bathroom Sinks" at bounding box center [183, 92] width 54 height 10
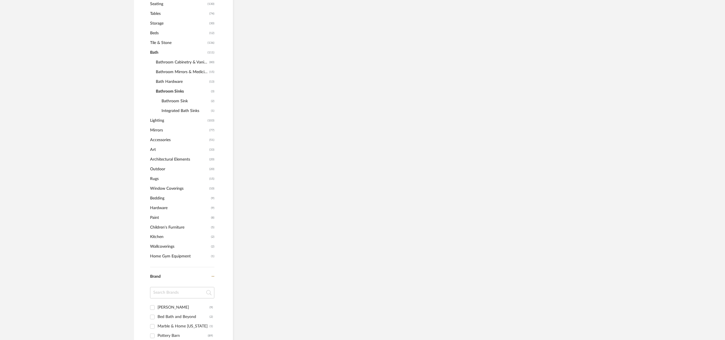
scroll to position [232, 0]
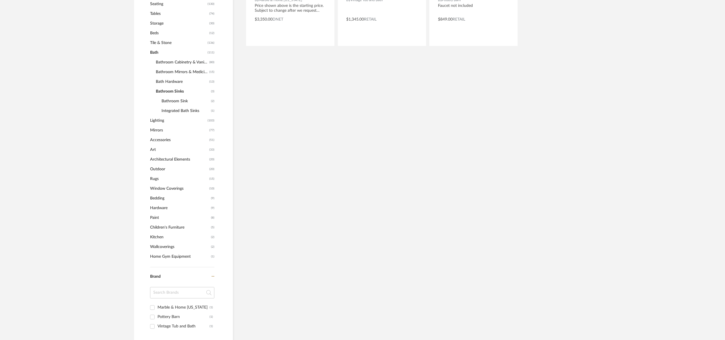
click at [174, 99] on span "Bathroom Sink" at bounding box center [185, 101] width 48 height 10
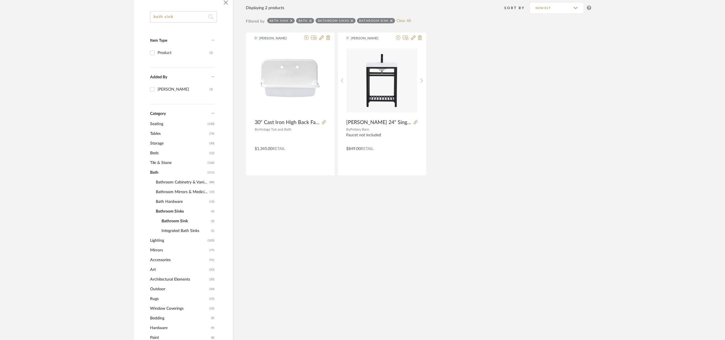
scroll to position [94, 0]
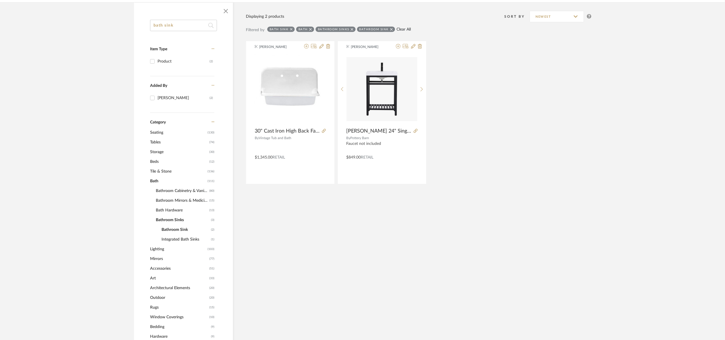
click at [399, 27] on link "Clear All" at bounding box center [403, 29] width 14 height 5
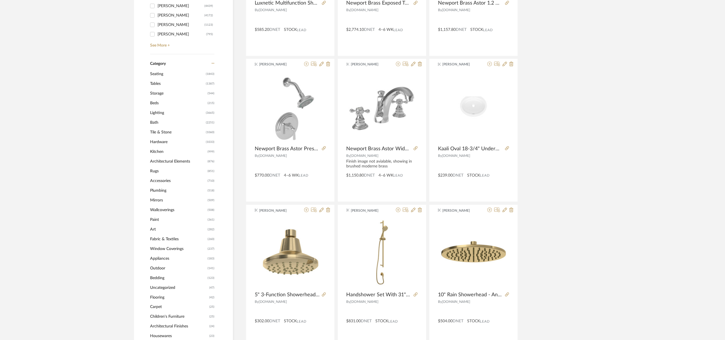
scroll to position [265, 0]
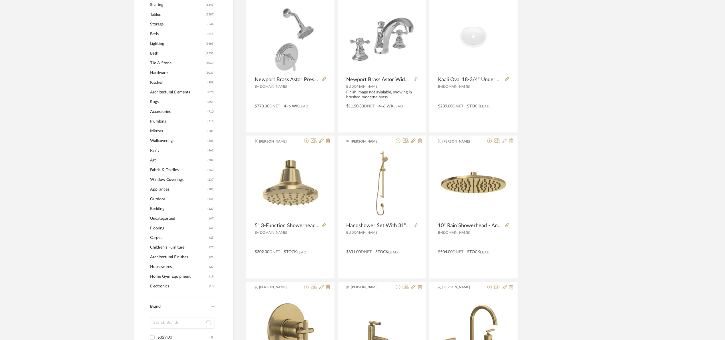
click at [161, 121] on span "Plumbing" at bounding box center [178, 122] width 56 height 10
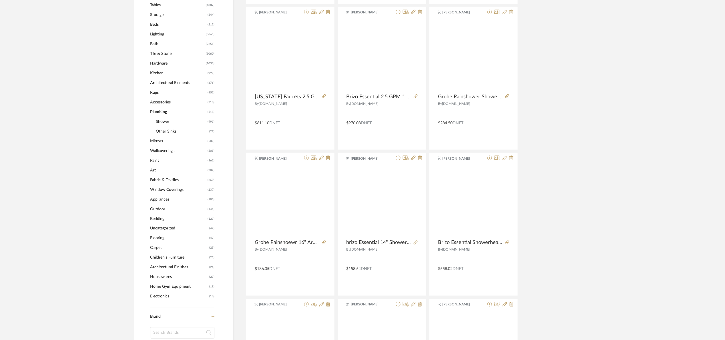
scroll to position [265, 0]
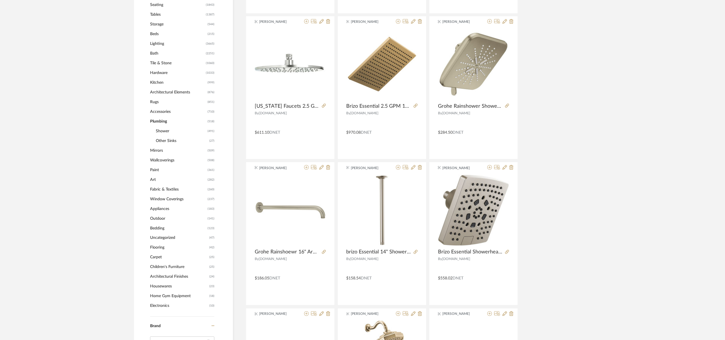
click at [169, 141] on span "Other Sinks" at bounding box center [182, 141] width 52 height 10
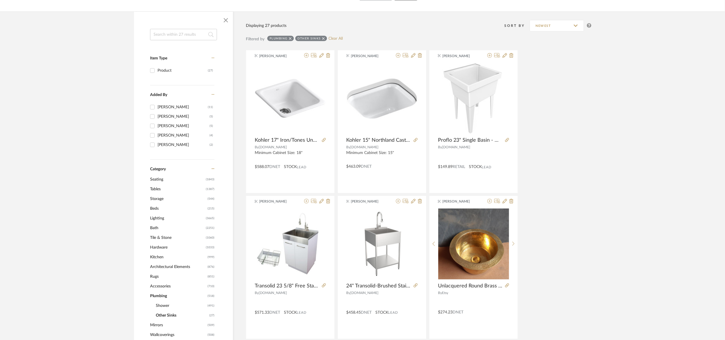
scroll to position [75, 0]
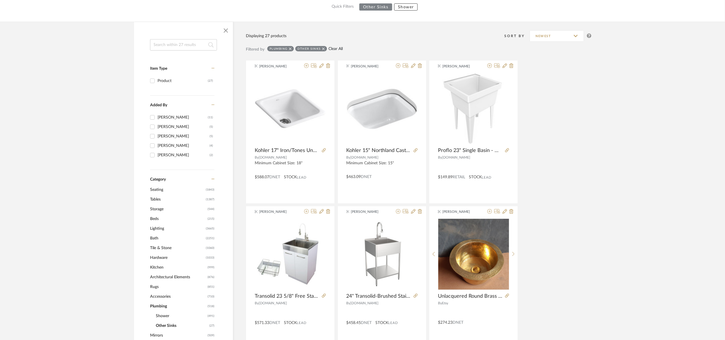
click at [332, 47] on link "Clear All" at bounding box center [335, 49] width 14 height 5
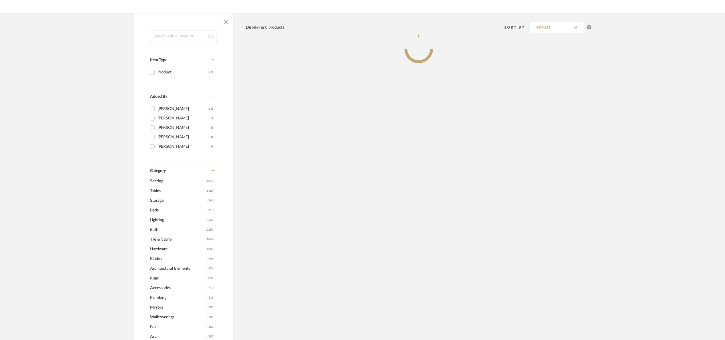
click at [187, 33] on input at bounding box center [183, 36] width 67 height 11
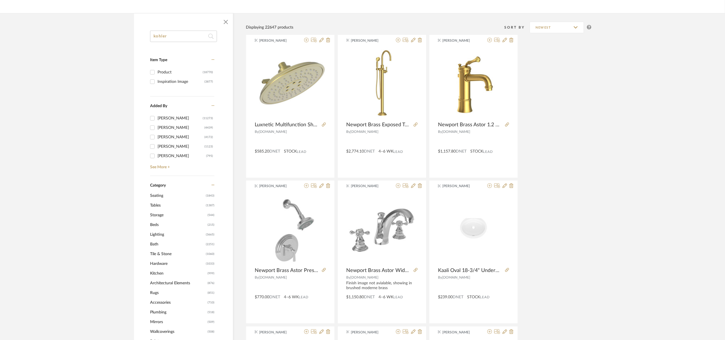
type input "kohler"
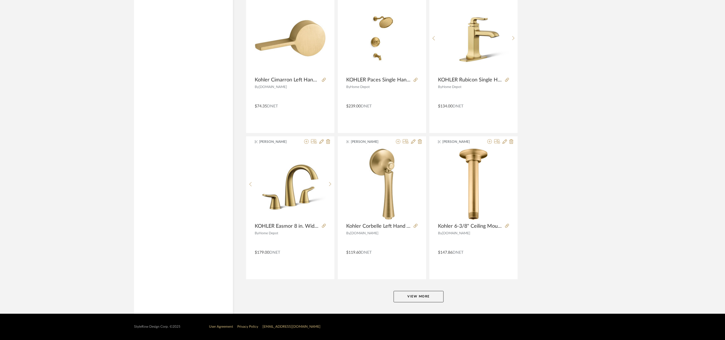
scroll to position [1599, 0]
click at [415, 295] on button "View More" at bounding box center [419, 296] width 50 height 11
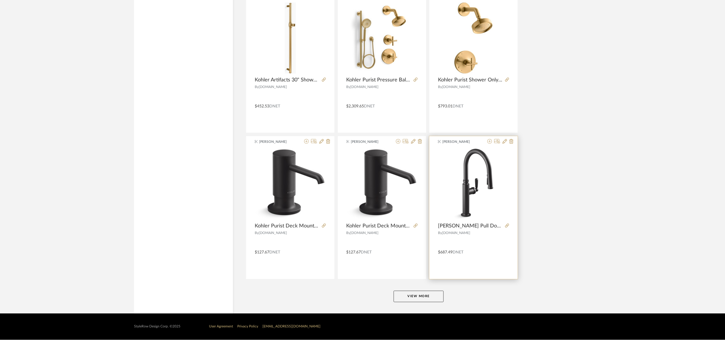
scroll to position [3356, 0]
click at [418, 299] on button "View More" at bounding box center [419, 296] width 50 height 11
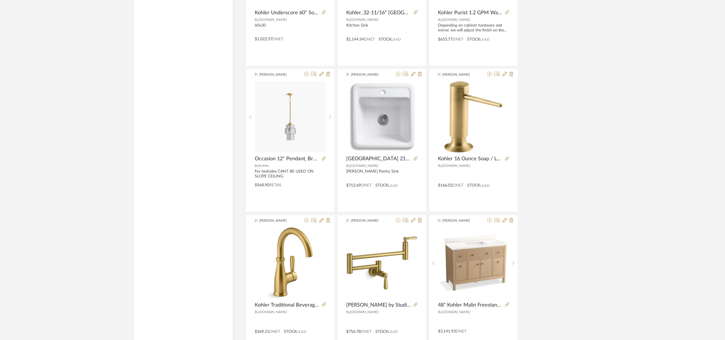
scroll to position [5112, 0]
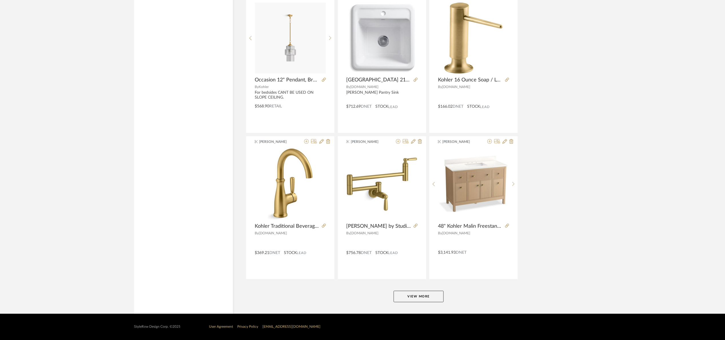
click at [417, 299] on button "View More" at bounding box center [419, 296] width 50 height 11
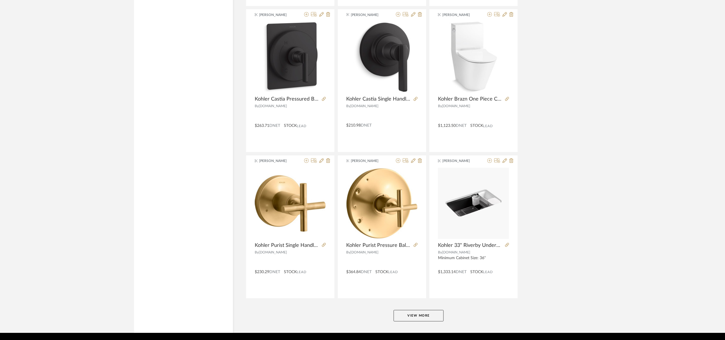
scroll to position [6868, 0]
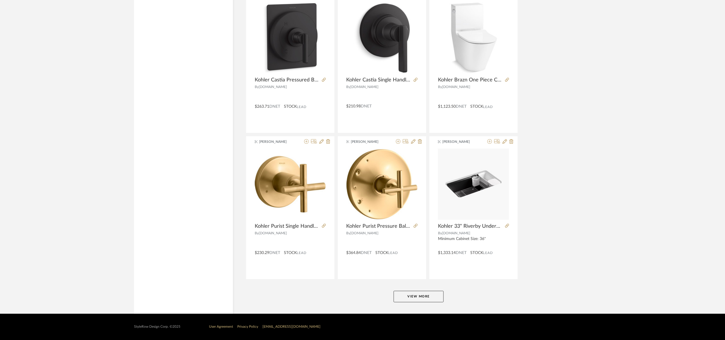
drag, startPoint x: 416, startPoint y: 294, endPoint x: 419, endPoint y: 294, distance: 3.4
click at [418, 294] on button "View More" at bounding box center [419, 296] width 50 height 11
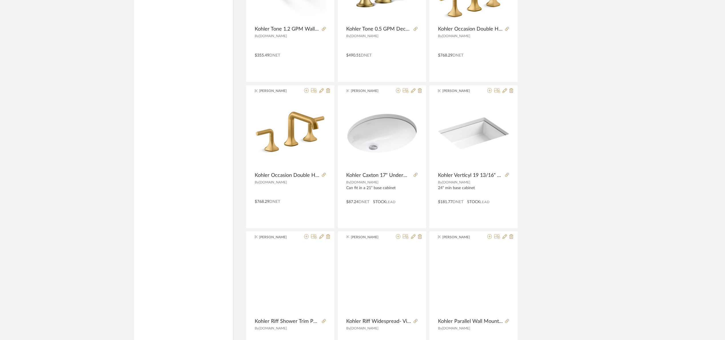
scroll to position [8154, 0]
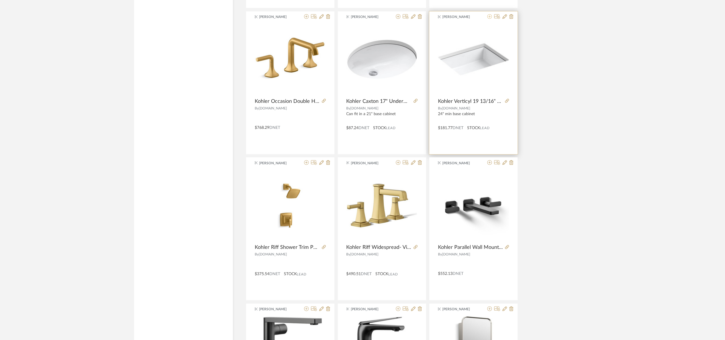
click at [490, 19] on icon at bounding box center [489, 16] width 5 height 5
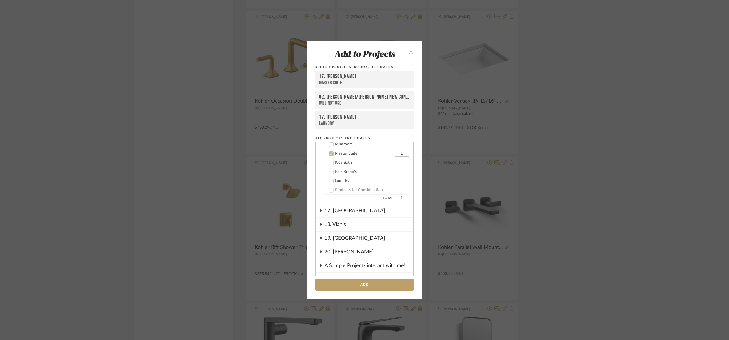
scroll to position [289, 0]
click at [376, 281] on button "Add" at bounding box center [364, 285] width 98 height 12
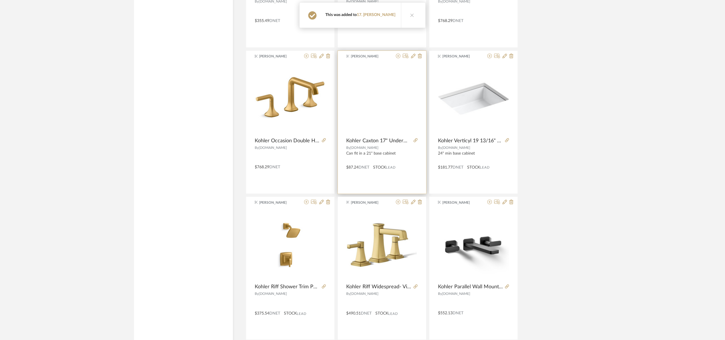
scroll to position [8112, 0]
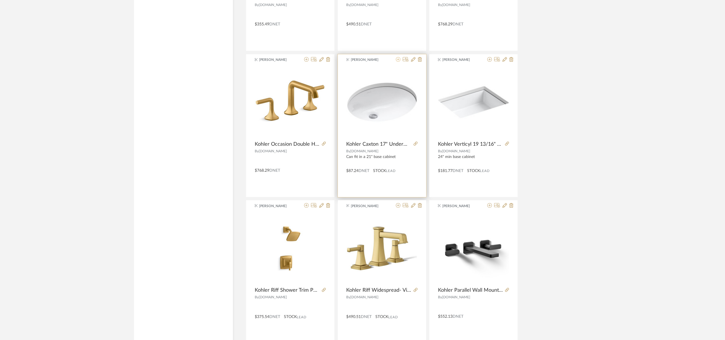
click at [397, 62] on icon at bounding box center [398, 59] width 5 height 5
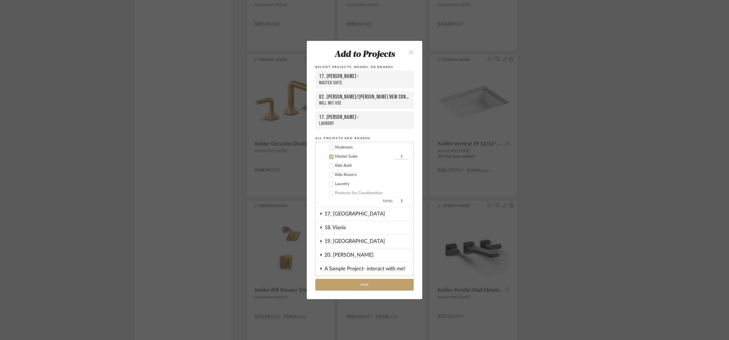
scroll to position [289, 0]
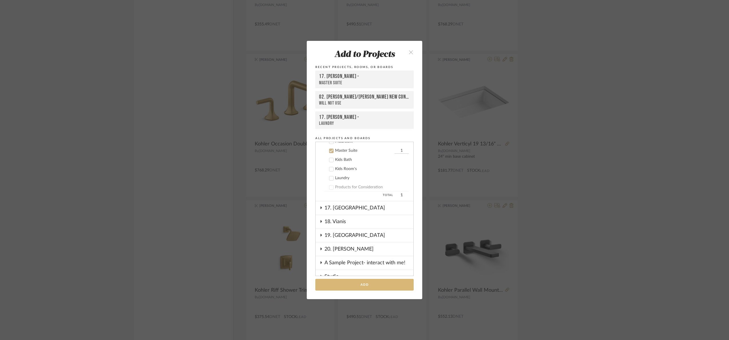
click at [370, 285] on button "Add" at bounding box center [364, 285] width 98 height 12
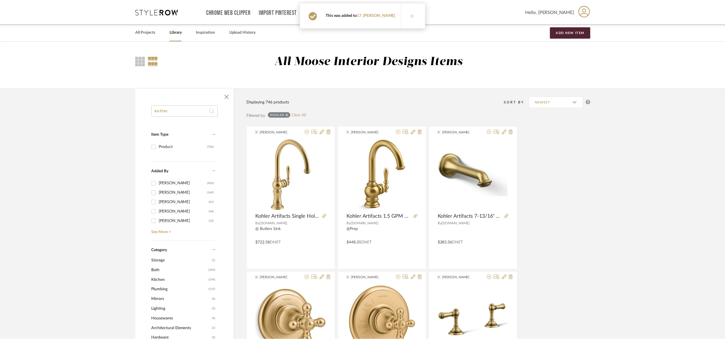
scroll to position [8112, 0]
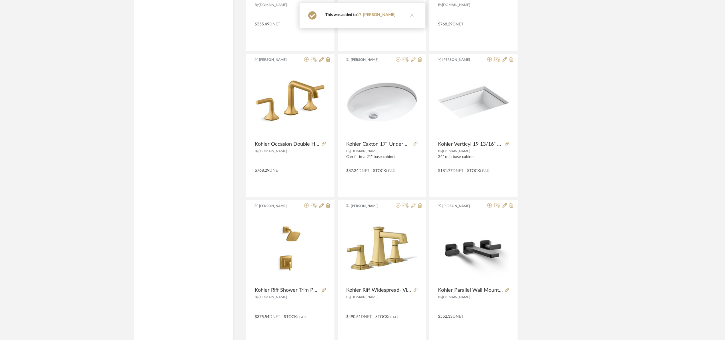
click at [399, 115] on img "0" at bounding box center [381, 102] width 71 height 71
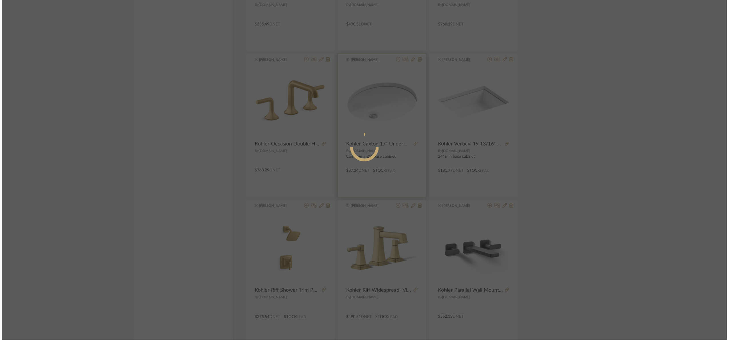
scroll to position [0, 0]
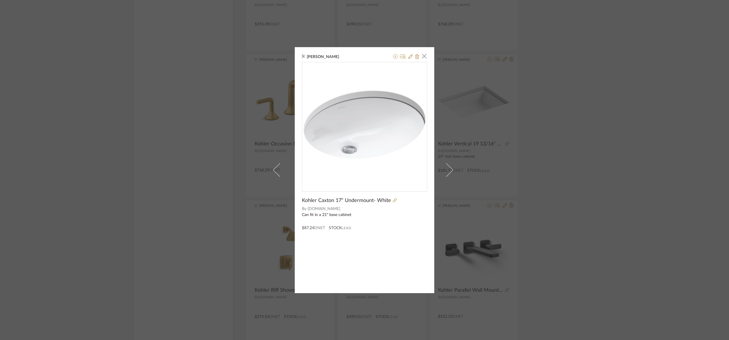
drag, startPoint x: 596, startPoint y: 122, endPoint x: 572, endPoint y: 101, distance: 31.4
click at [593, 113] on div "Maria Ortega × Kohler Caxton 17" Undermount- White By Build.com Can fit in a 21…" at bounding box center [364, 170] width 729 height 340
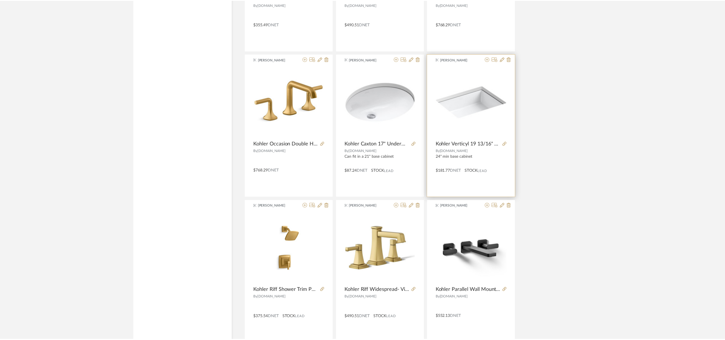
scroll to position [8112, 0]
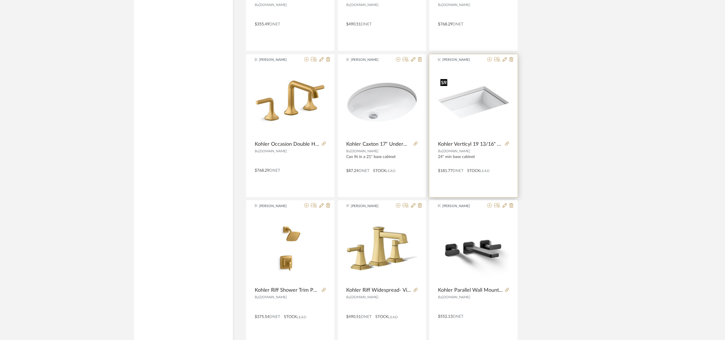
click at [466, 114] on img "0" at bounding box center [473, 102] width 71 height 71
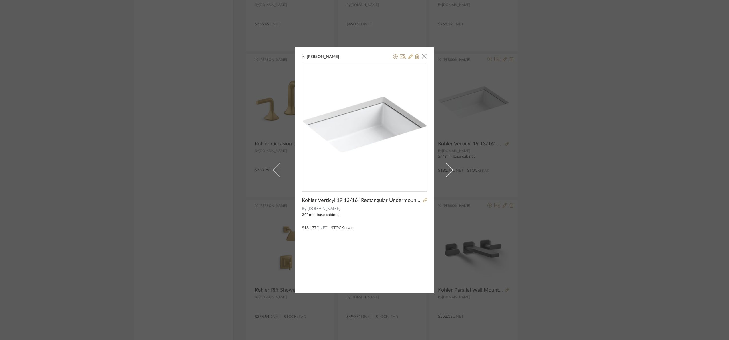
click at [408, 57] on icon at bounding box center [410, 56] width 5 height 5
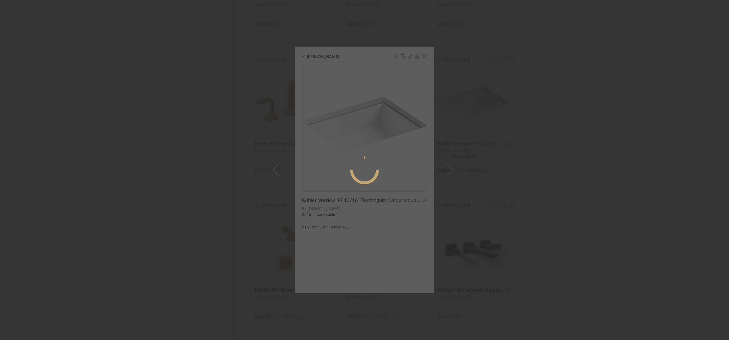
radio input "true"
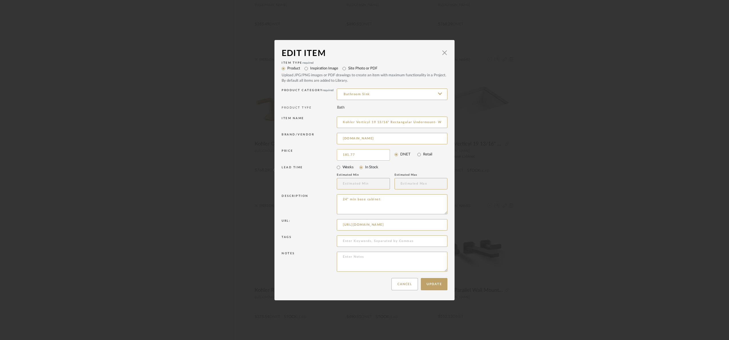
click at [358, 153] on input "181.77" at bounding box center [363, 154] width 53 height 11
type input "$191.25"
click at [426, 168] on mat-radio-group "Weeks In Stock" at bounding box center [392, 167] width 111 height 8
click at [428, 279] on button "Update" at bounding box center [434, 284] width 27 height 12
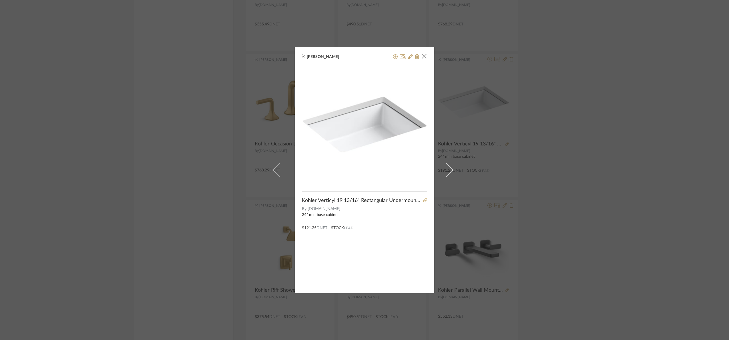
click at [662, 173] on div "Maria Ortega × Kohler Verticyl 19 13/16" Rectangular Undermount- White By Build…" at bounding box center [364, 170] width 729 height 340
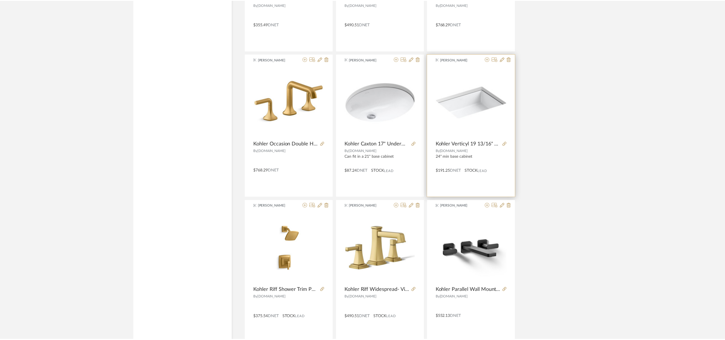
scroll to position [8112, 0]
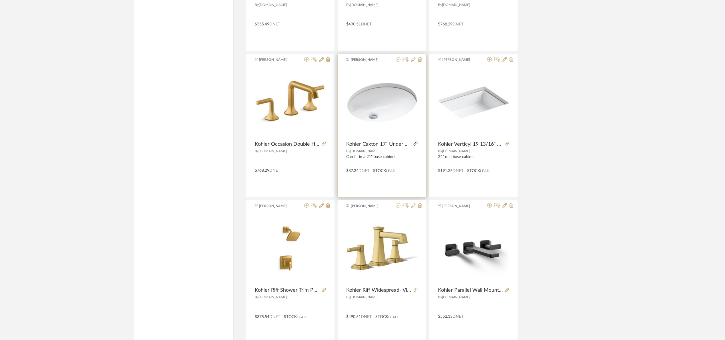
click at [416, 146] on icon at bounding box center [416, 144] width 4 height 4
click at [391, 121] on img "0" at bounding box center [381, 102] width 71 height 71
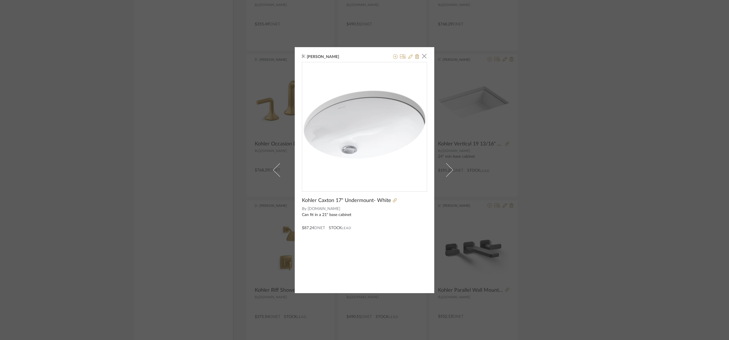
click at [408, 55] on icon at bounding box center [410, 56] width 5 height 5
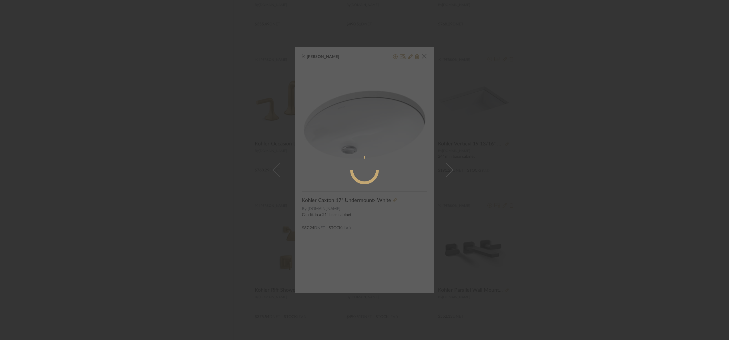
radio input "true"
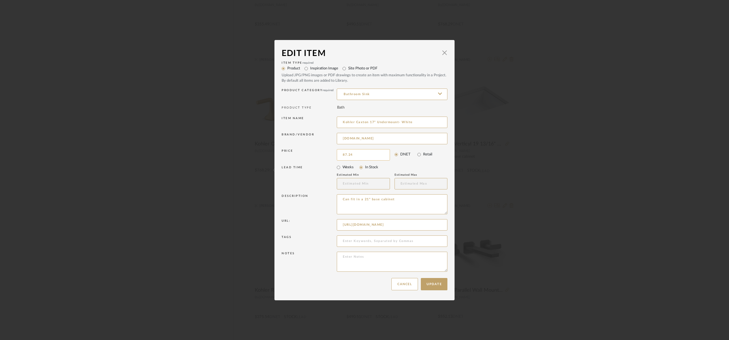
click at [356, 158] on input "87.24" at bounding box center [363, 154] width 53 height 11
type input "$90.00"
click at [439, 283] on button "Update" at bounding box center [434, 284] width 27 height 12
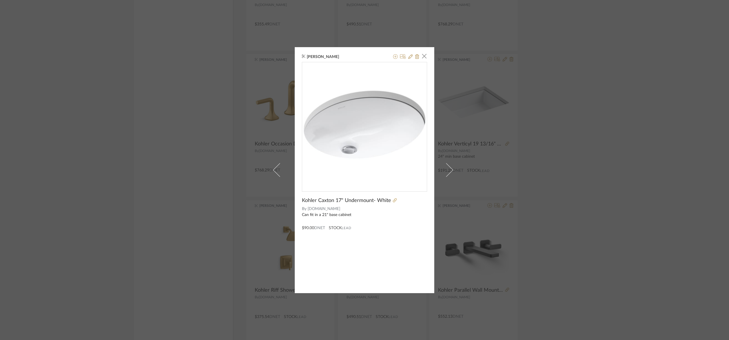
click at [654, 209] on div "Maria Ortega × Kohler Caxton 17" Undermount- White By Build.com Can fit in a 21…" at bounding box center [364, 170] width 729 height 340
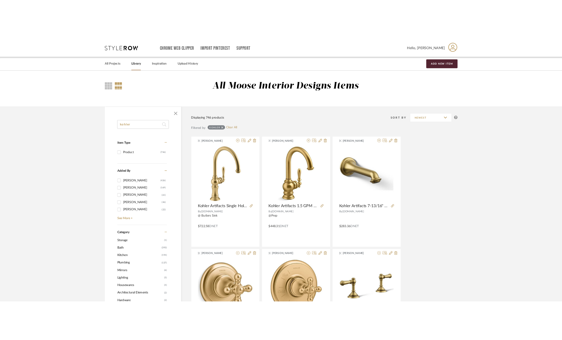
scroll to position [8112, 0]
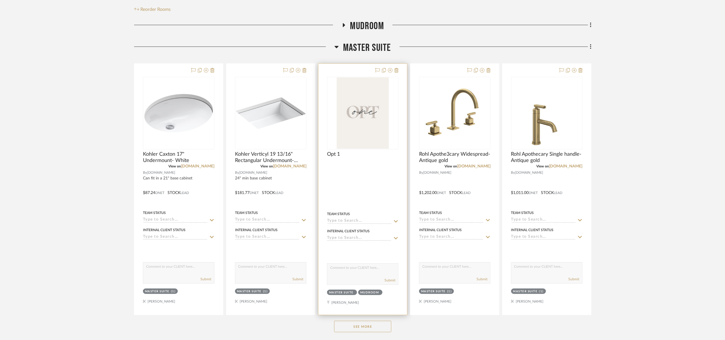
scroll to position [171, 0]
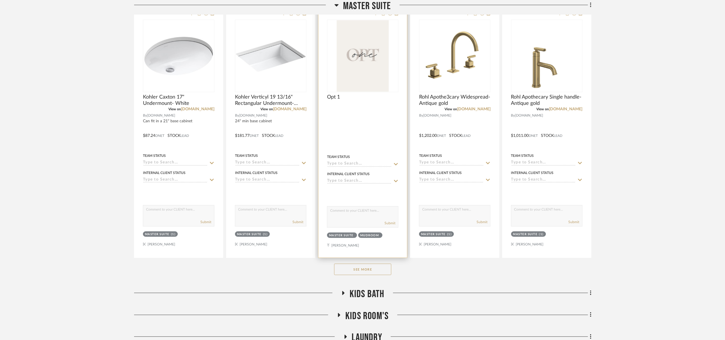
click at [369, 268] on button "See More" at bounding box center [362, 269] width 57 height 11
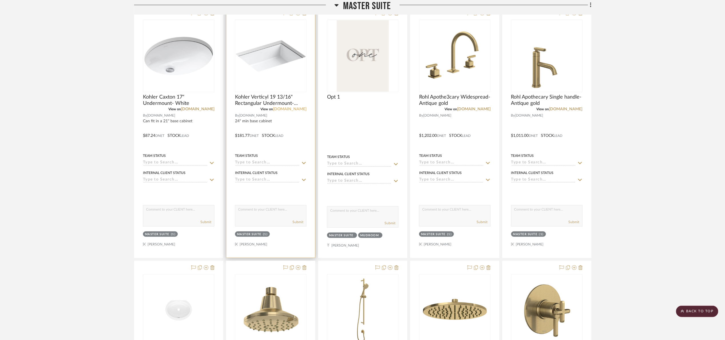
click at [296, 109] on link "[DOMAIN_NAME]" at bounding box center [289, 109] width 33 height 4
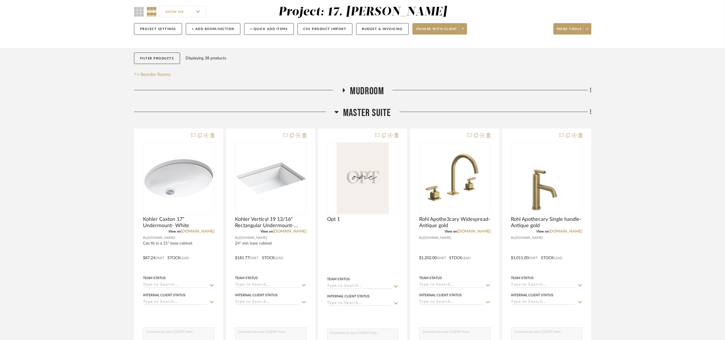
scroll to position [0, 0]
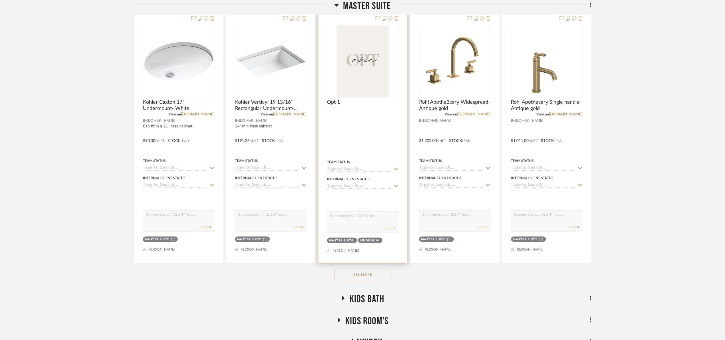
scroll to position [171, 0]
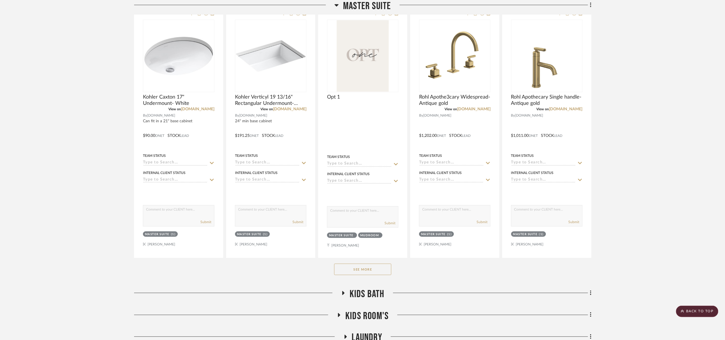
drag, startPoint x: 380, startPoint y: 270, endPoint x: 385, endPoint y: 267, distance: 6.1
click at [380, 270] on button "See More" at bounding box center [362, 269] width 57 height 11
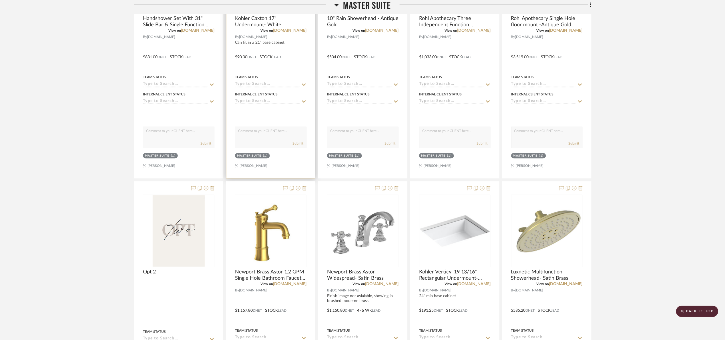
scroll to position [514, 0]
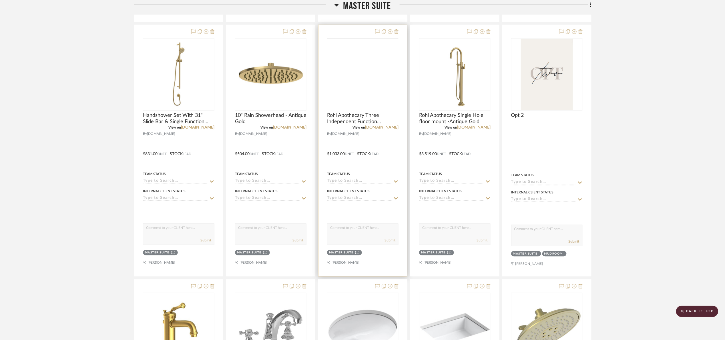
scroll to position [386, 0]
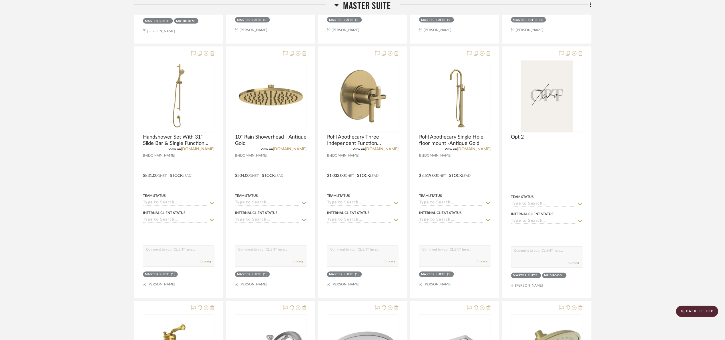
click at [373, 6] on span "Master Suite" at bounding box center [367, 6] width 48 height 12
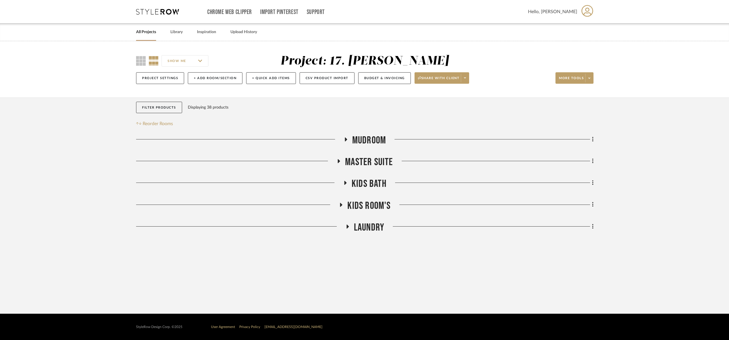
click at [371, 184] on span "Kids Bath" at bounding box center [369, 184] width 35 height 12
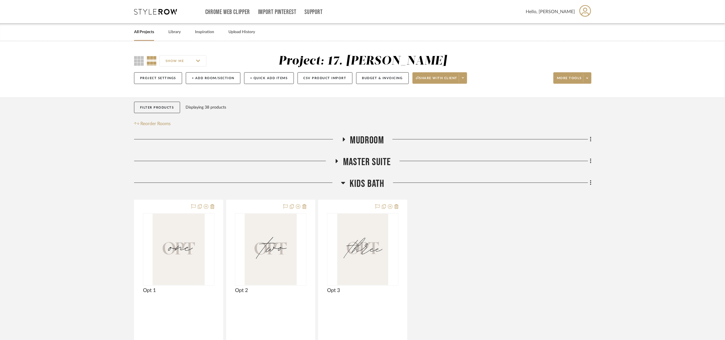
click at [371, 184] on span "Kids Bath" at bounding box center [367, 184] width 35 height 12
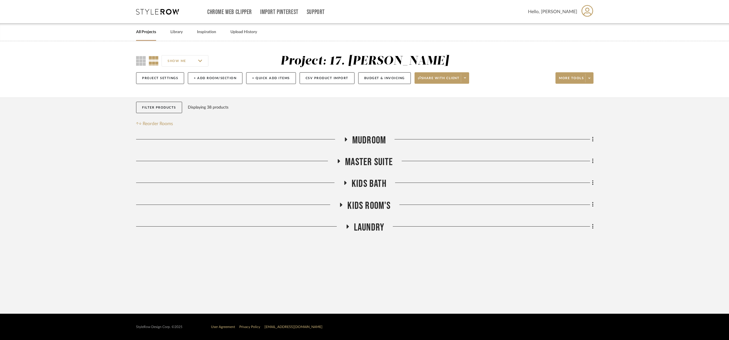
click at [369, 205] on span "Kids Room's" at bounding box center [368, 206] width 43 height 12
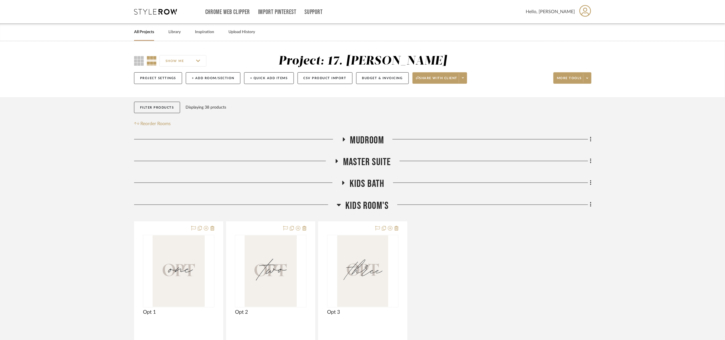
click at [369, 205] on span "Kids Room's" at bounding box center [366, 206] width 43 height 12
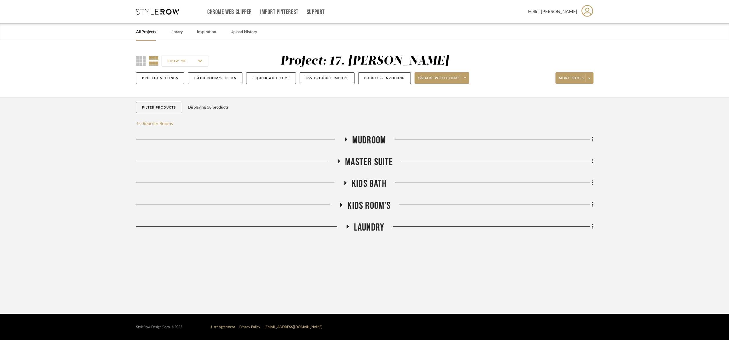
click at [355, 142] on span "Mudroom" at bounding box center [369, 140] width 34 height 12
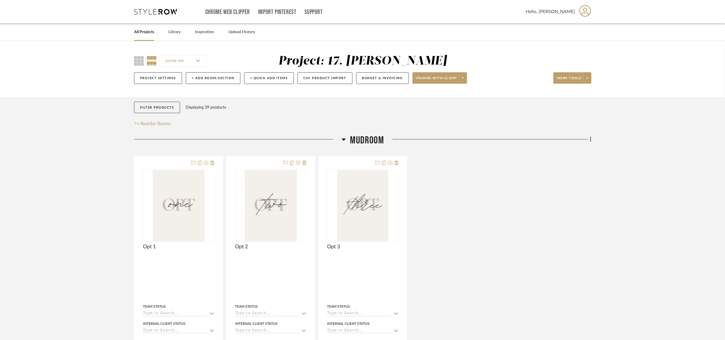
click at [368, 132] on div "Filter Products Displaying 39 products Reorder Rooms LOADING Mudroom Opt 1 Team…" at bounding box center [362, 305] width 457 height 416
click at [356, 138] on span "Mudroom" at bounding box center [367, 140] width 34 height 12
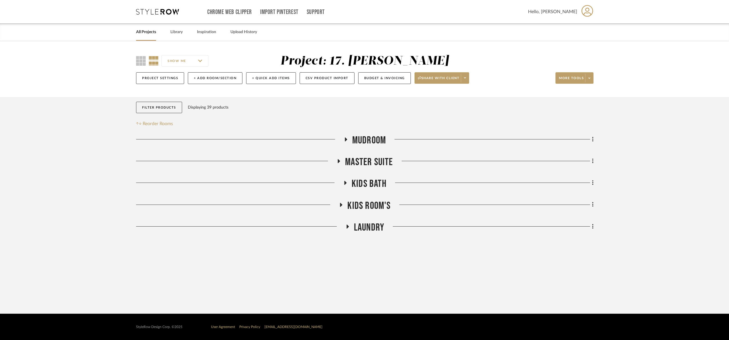
click at [368, 167] on span "Master Suite" at bounding box center [369, 162] width 48 height 12
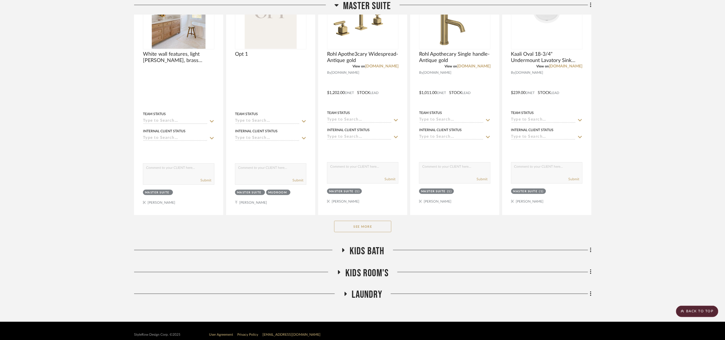
drag, startPoint x: 349, startPoint y: 229, endPoint x: 346, endPoint y: 226, distance: 4.4
click at [349, 229] on button "See More" at bounding box center [362, 226] width 57 height 11
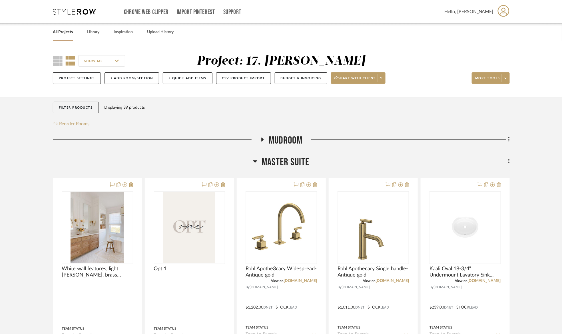
click at [291, 167] on span "Master Suite" at bounding box center [286, 162] width 48 height 12
